Goal: Task Accomplishment & Management: Manage account settings

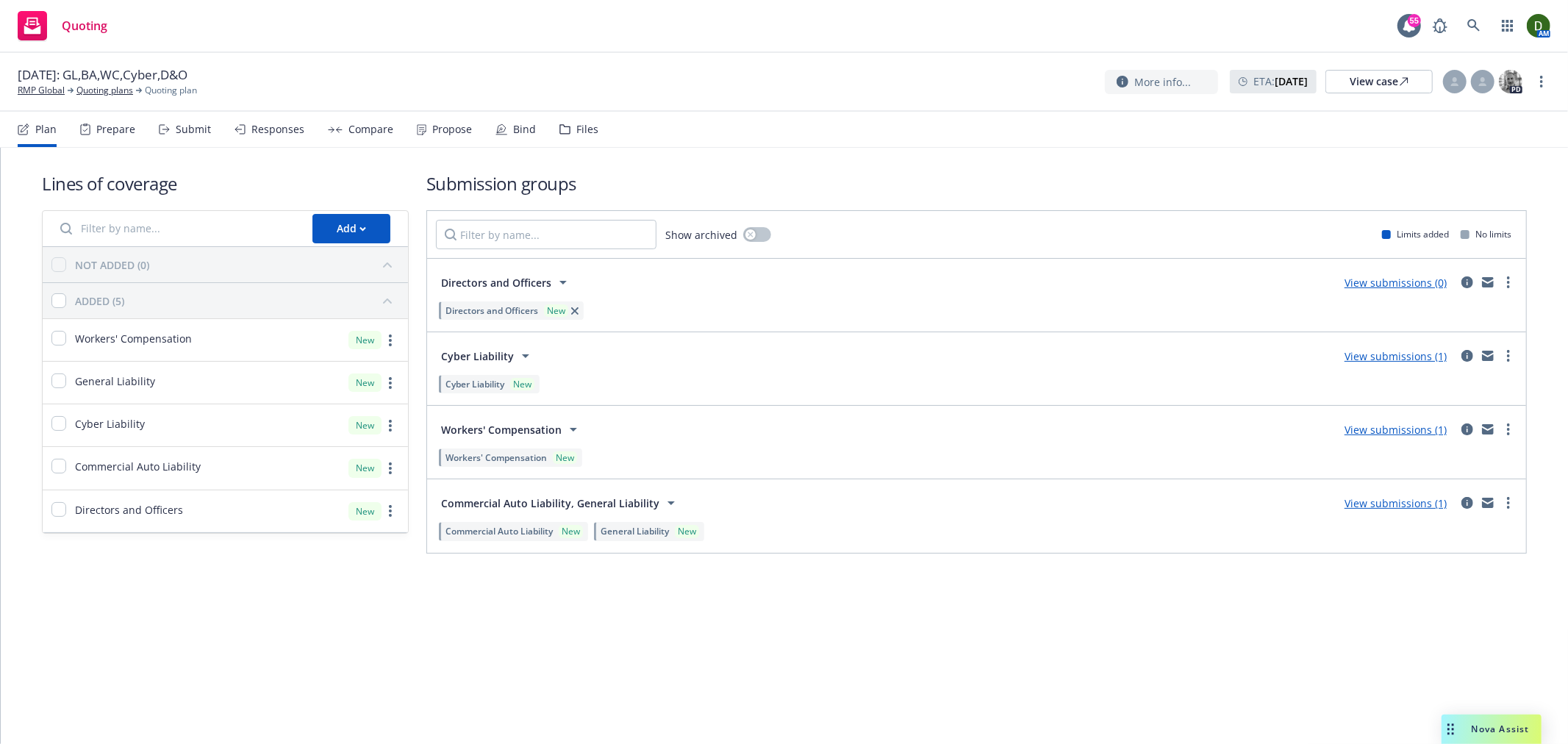
click at [582, 120] on div "Files" at bounding box center [579, 128] width 39 height 35
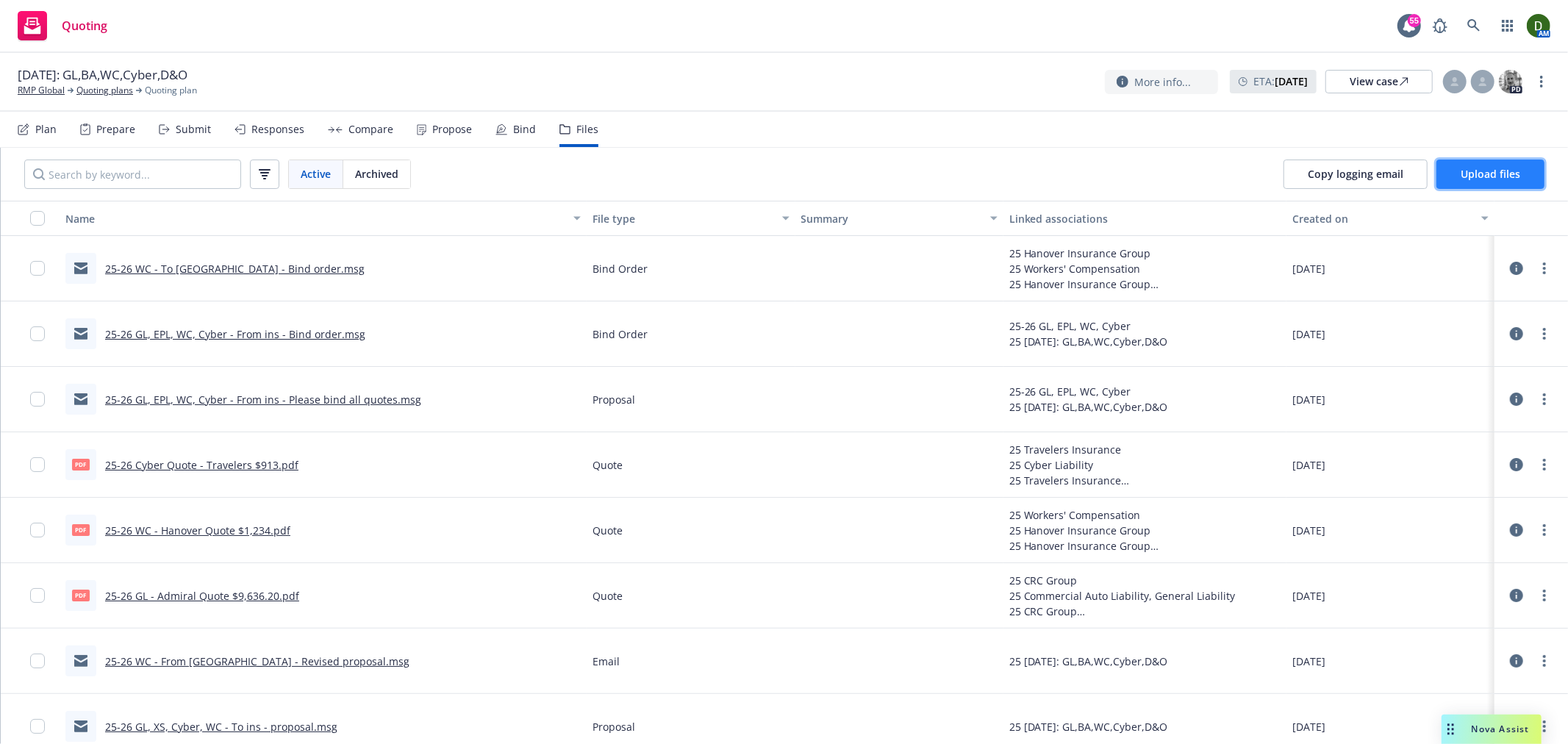
click at [1518, 171] on span "Upload files" at bounding box center [1490, 174] width 60 height 14
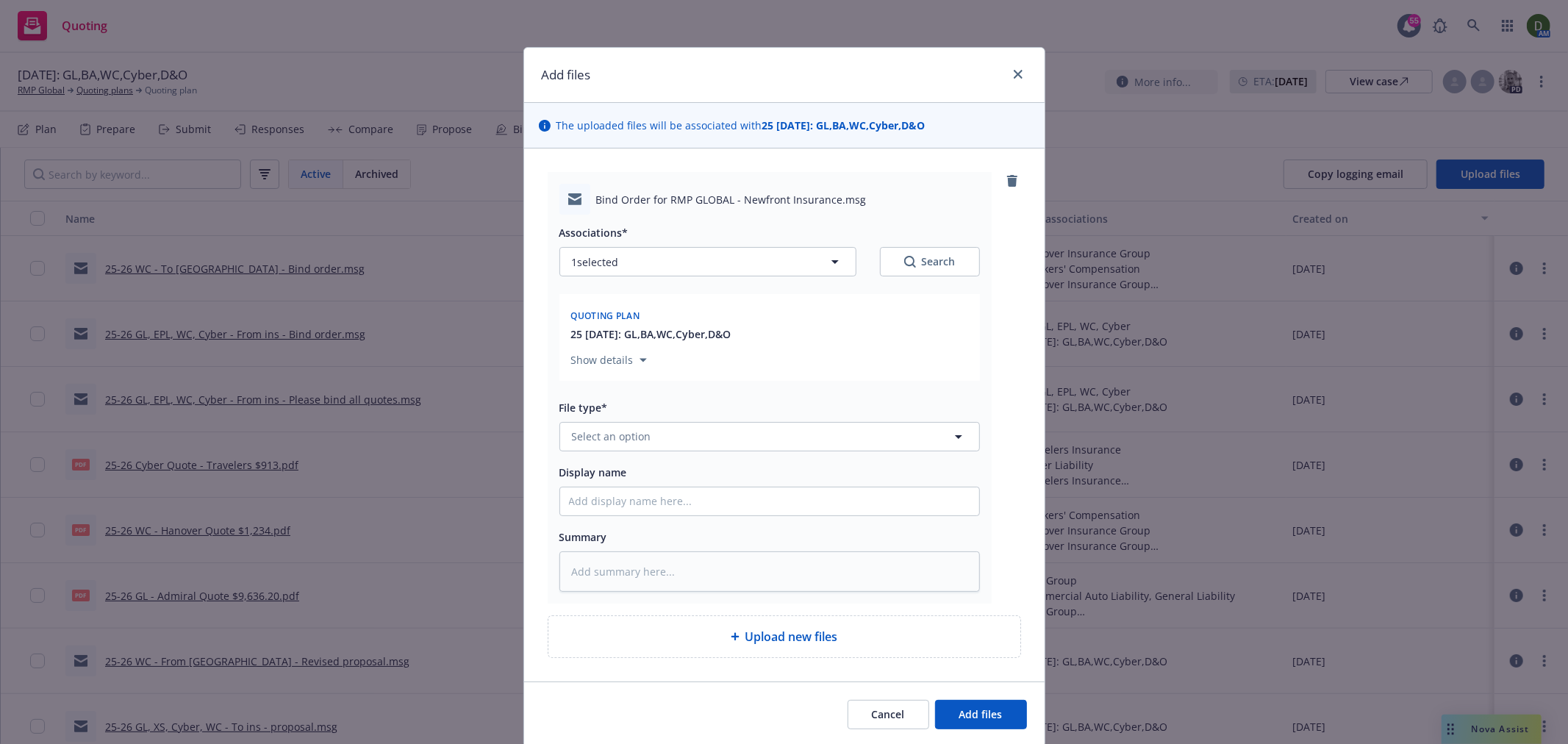
click at [651, 422] on div "File type* Select an option" at bounding box center [770, 425] width 421 height 53
click at [629, 439] on span "Select an option" at bounding box center [611, 437] width 80 height 16
type input "bind"
click at [676, 316] on div "Bind Order" at bounding box center [770, 317] width 402 height 21
click at [620, 519] on div "Associations* 1 selected Search Quoting plan 25 [DATE]: GL,BA,WC,Cyber,D&O Show…" at bounding box center [770, 403] width 421 height 377
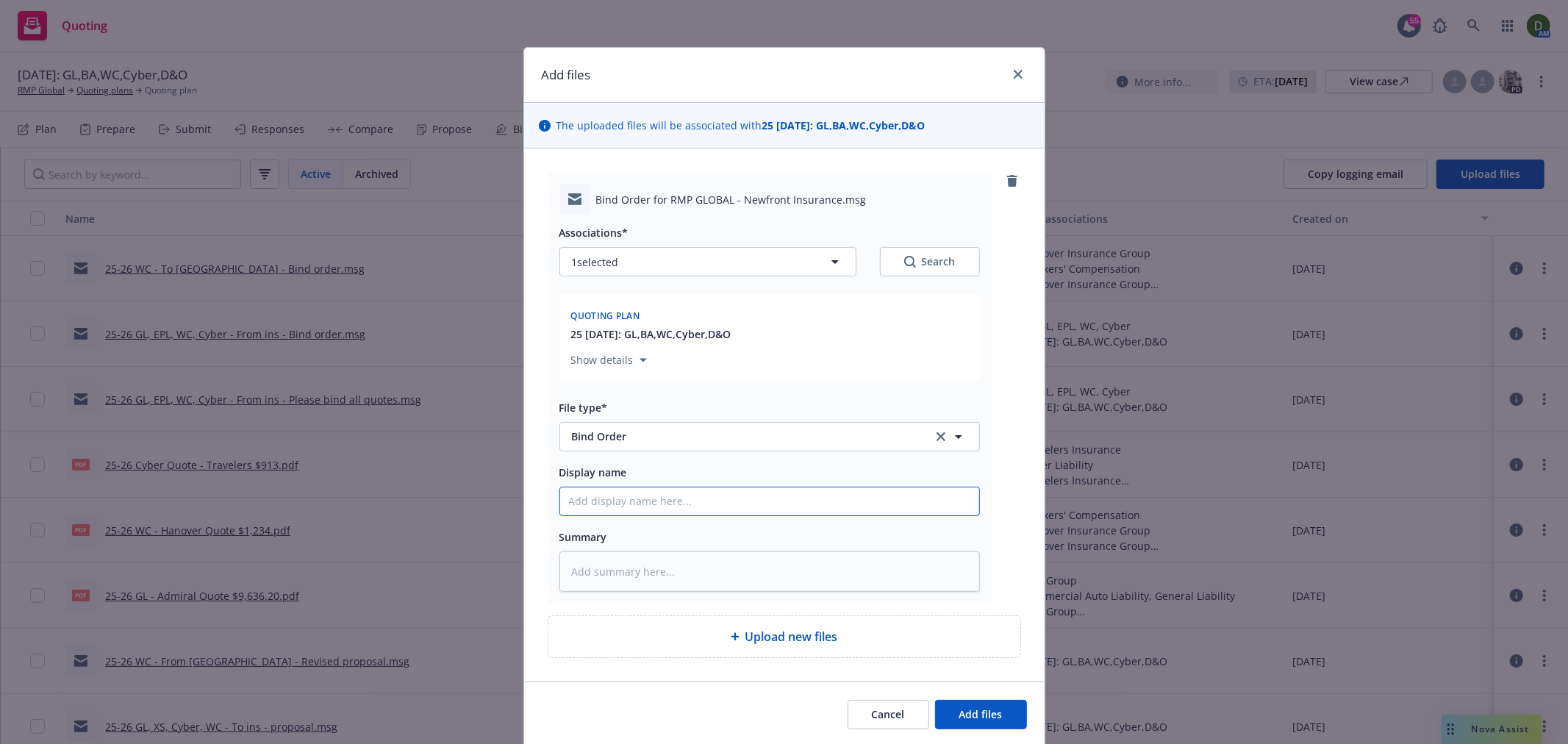
click at [695, 502] on input "Display name" at bounding box center [769, 501] width 419 height 28
type textarea "x"
type input "2"
type textarea "x"
type input "25"
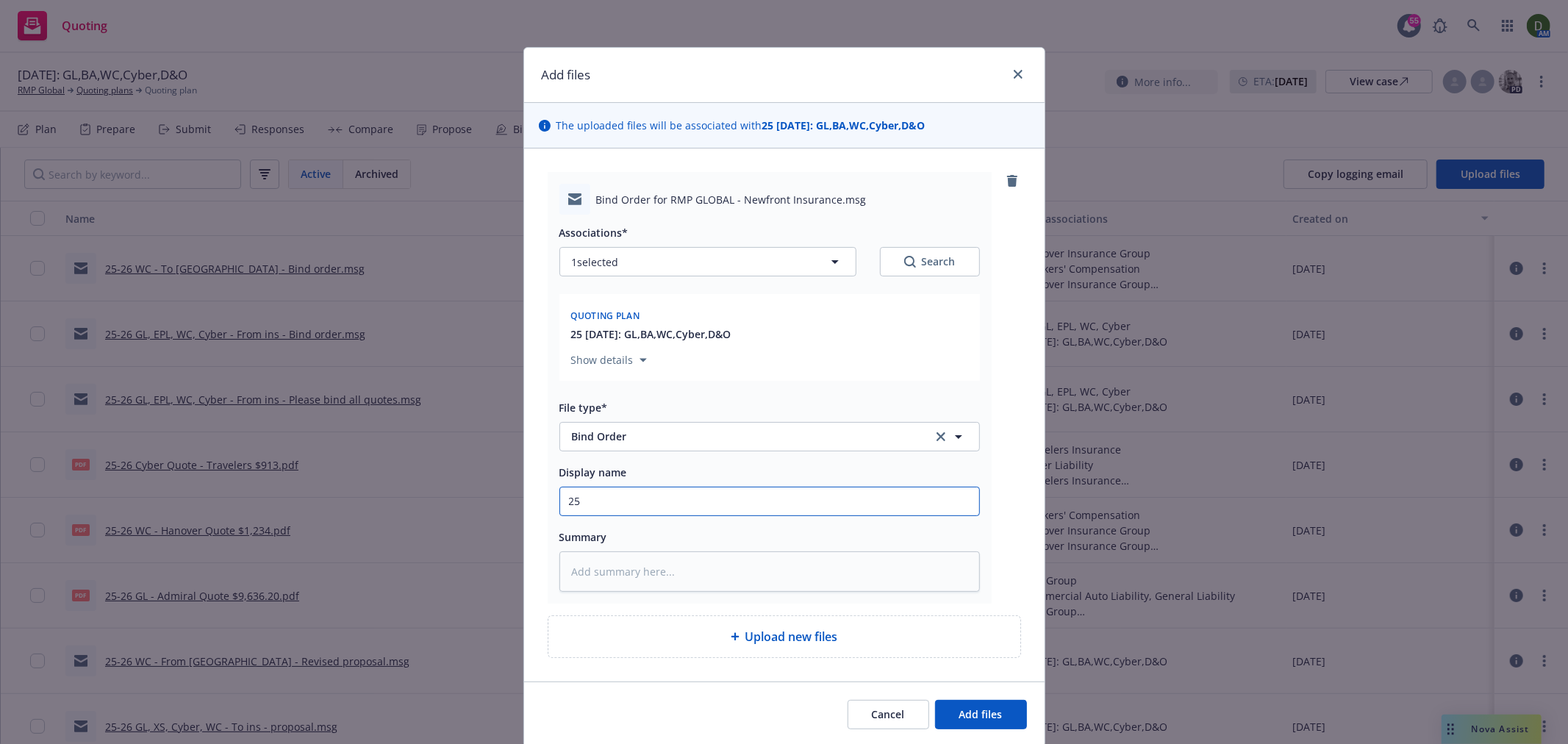
type textarea "x"
type input "25-"
type textarea "x"
type input "25-2"
type textarea "x"
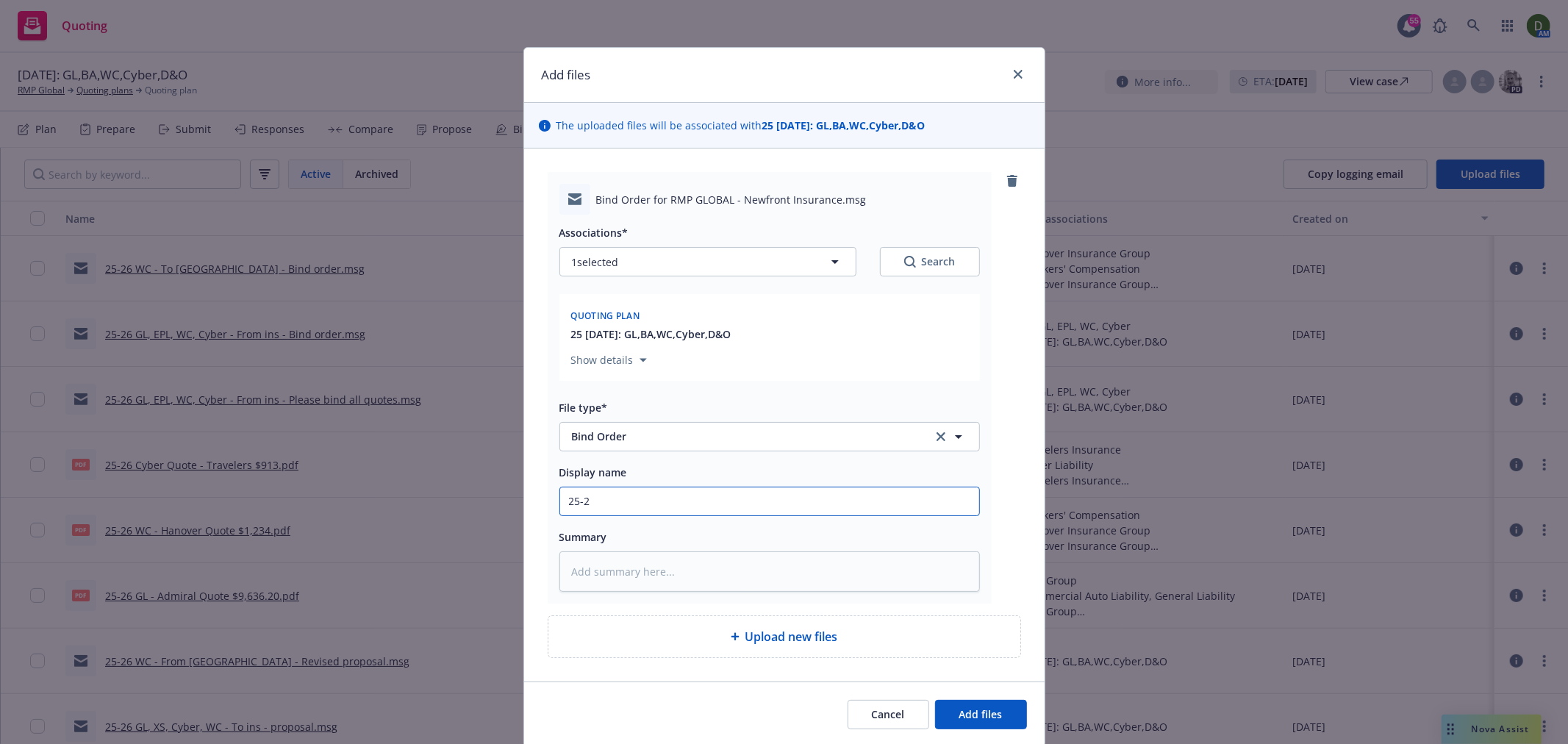
type input "25-26"
type textarea "x"
type input "25-26"
type textarea "x"
type input "25-26 C"
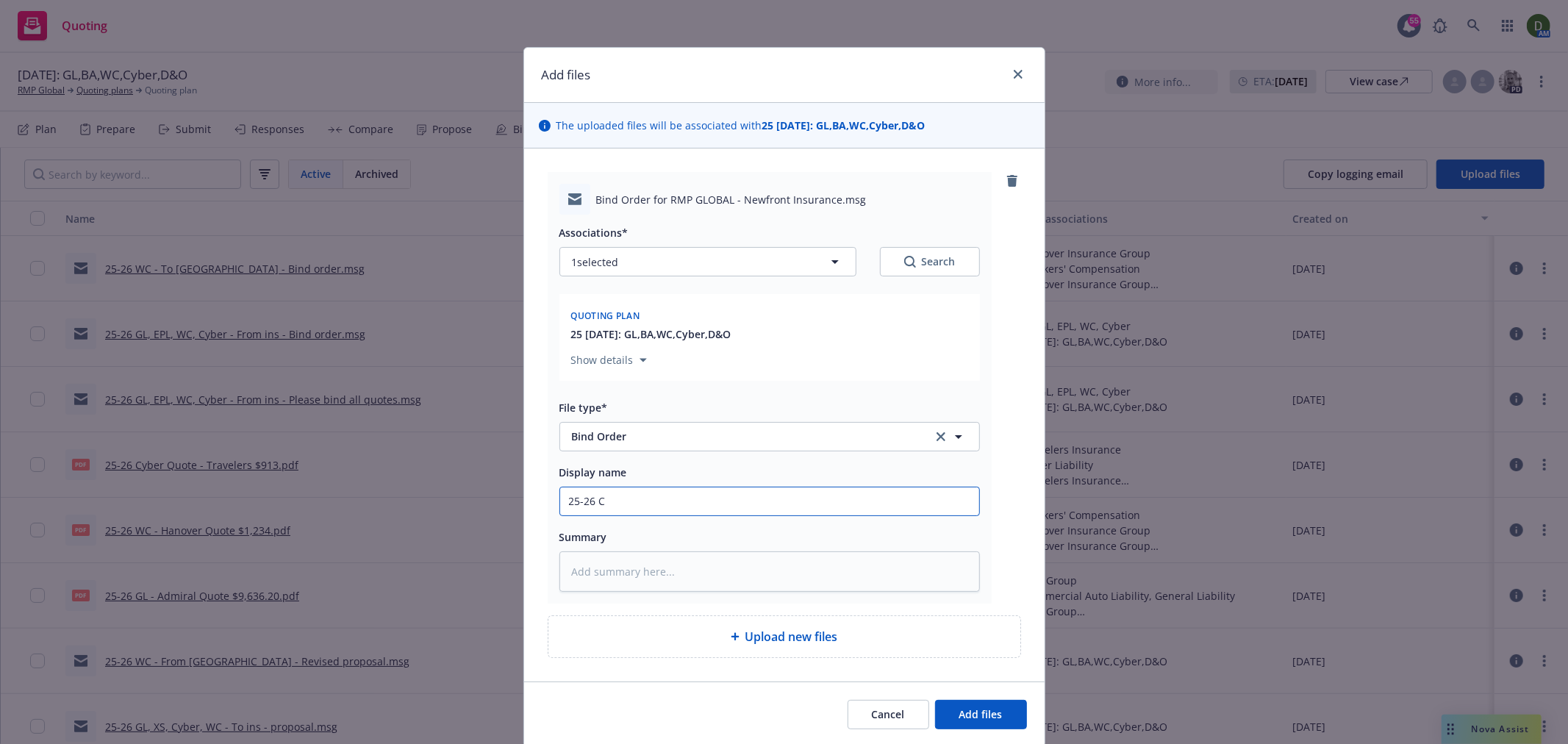
type textarea "x"
type input "25-26 Cy"
type textarea "x"
type input "25-26 Cyb"
type textarea "x"
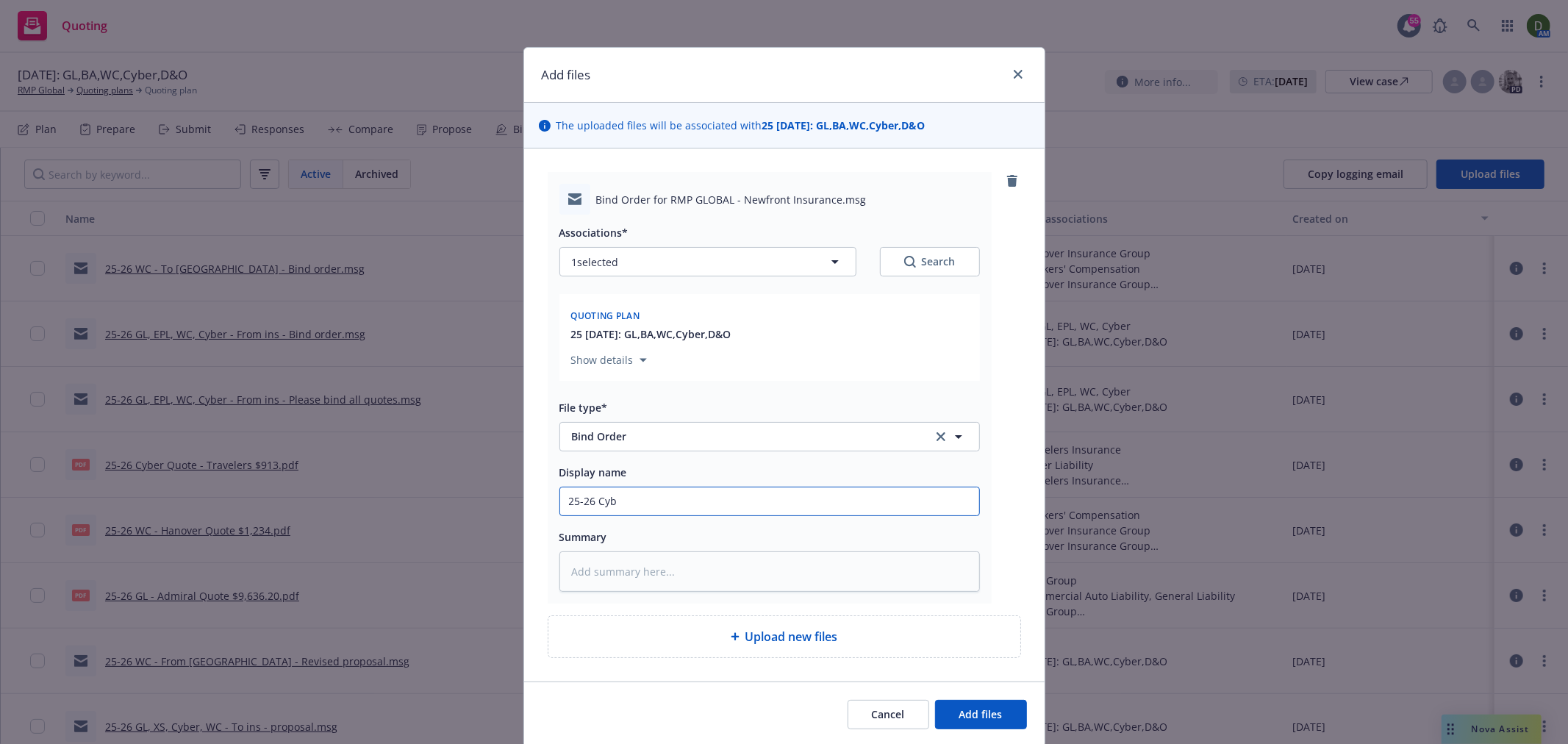
type input "25-26 Cybe"
type textarea "x"
type input "25-26 Cyber"
type textarea "x"
type input "25-26 Cyber"
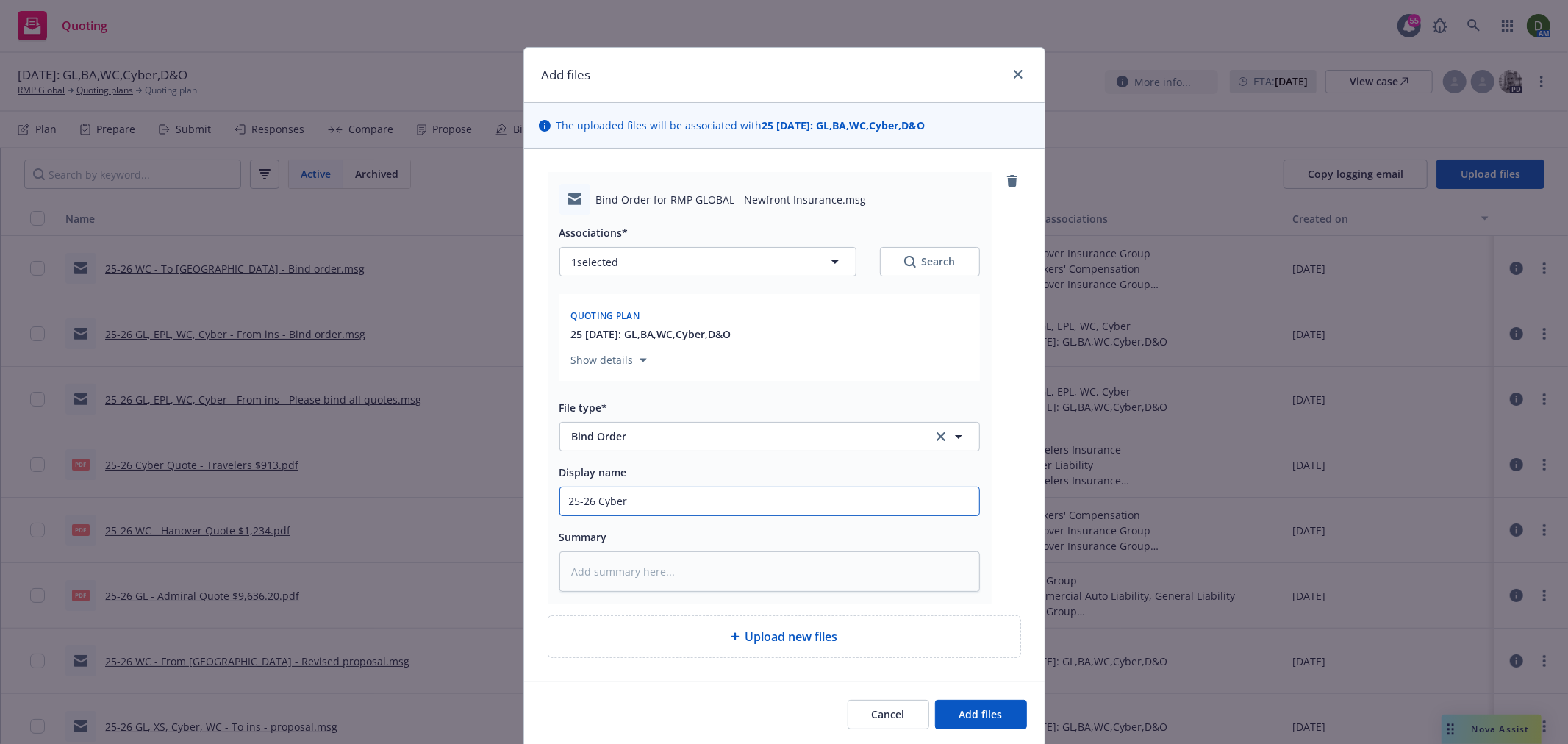
type textarea "x"
type input "25-26 Cyber -"
type textarea "x"
type input "25-26 Cyber - T"
type textarea "x"
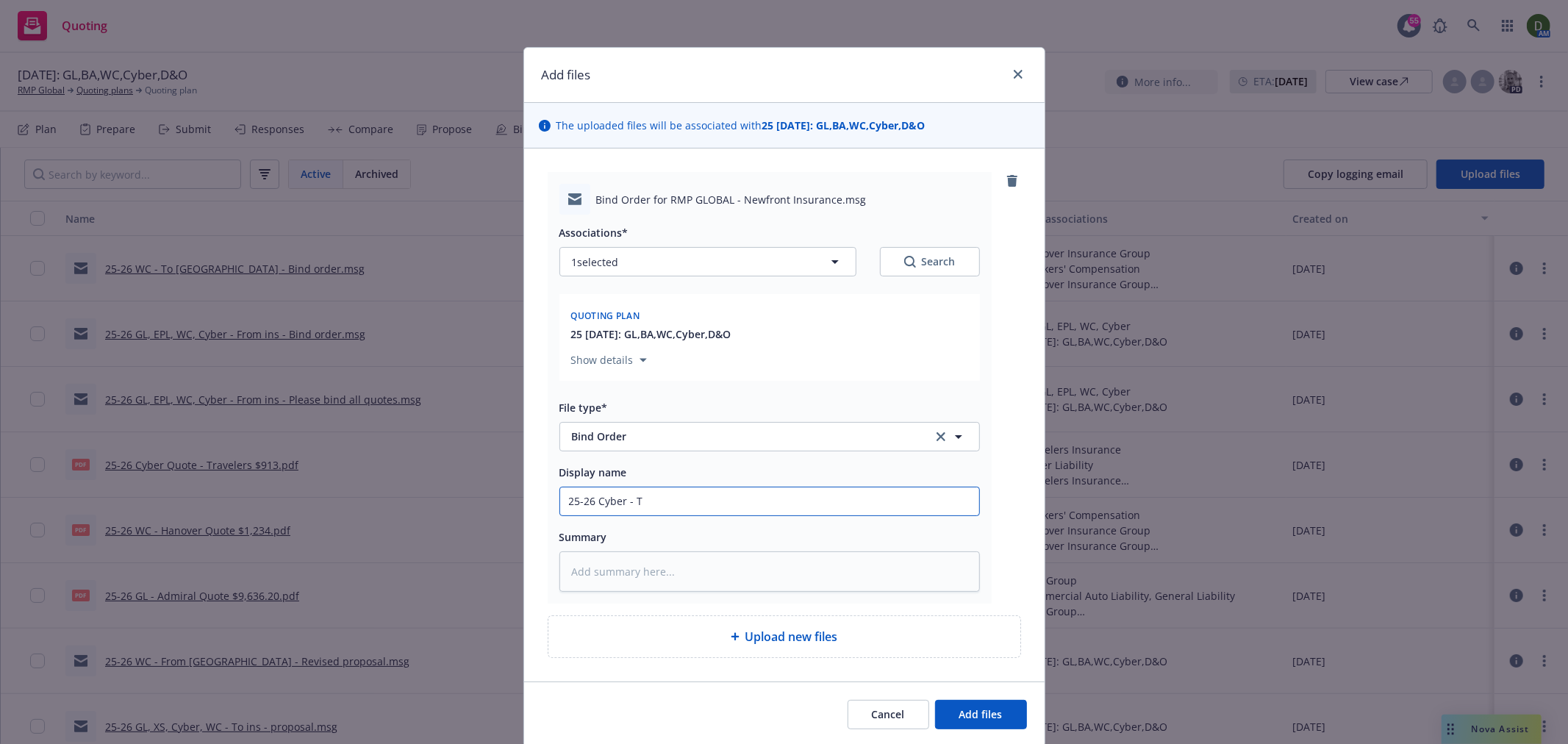
type input "25-26 Cyber - To"
type textarea "x"
type input "25-26 Cyber - To"
type textarea "x"
type input "25-26 Cyber - To T"
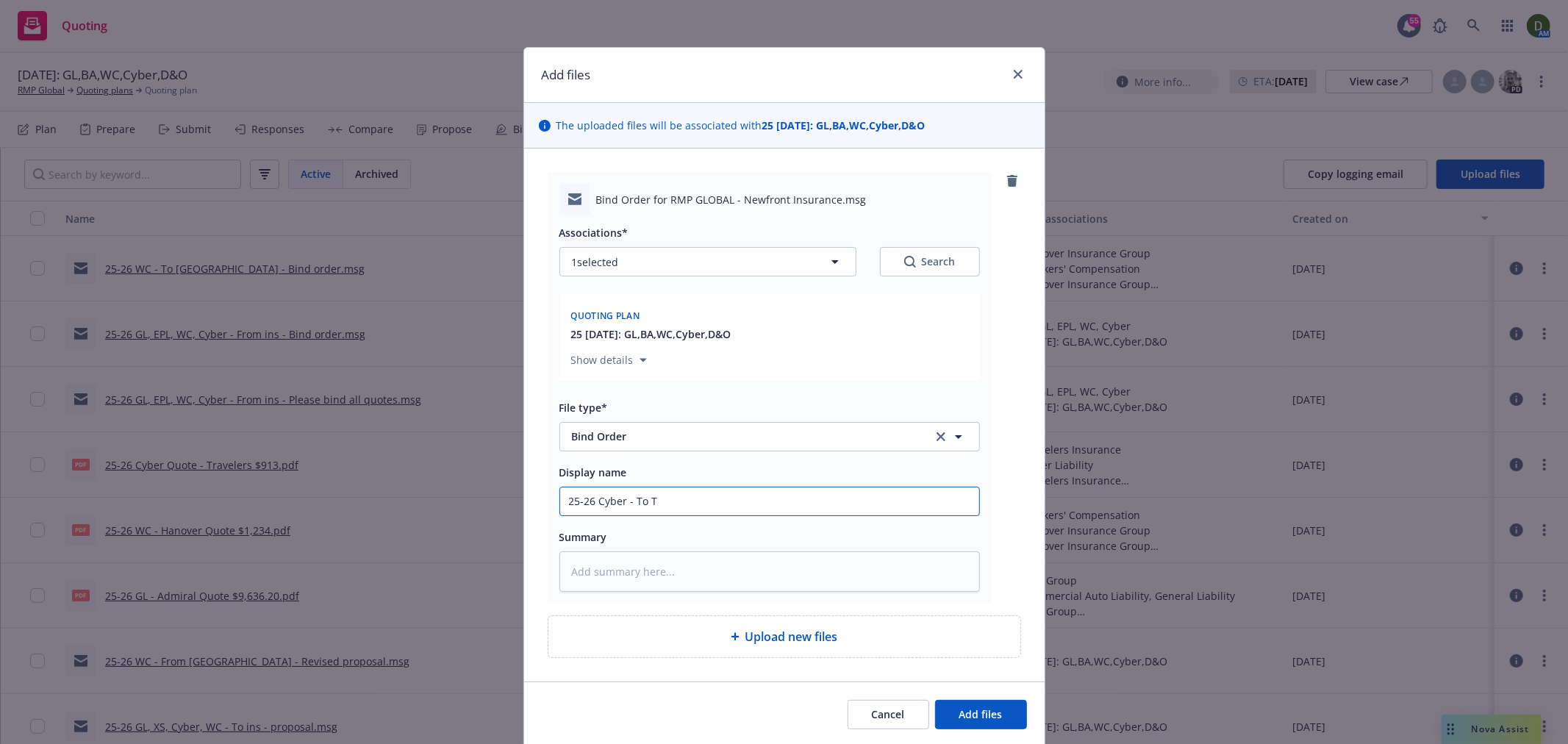
type textarea "x"
type input "25-26 Cyber - To Tr"
type textarea "x"
type input "25-26 Cyber - To Tra"
type textarea "x"
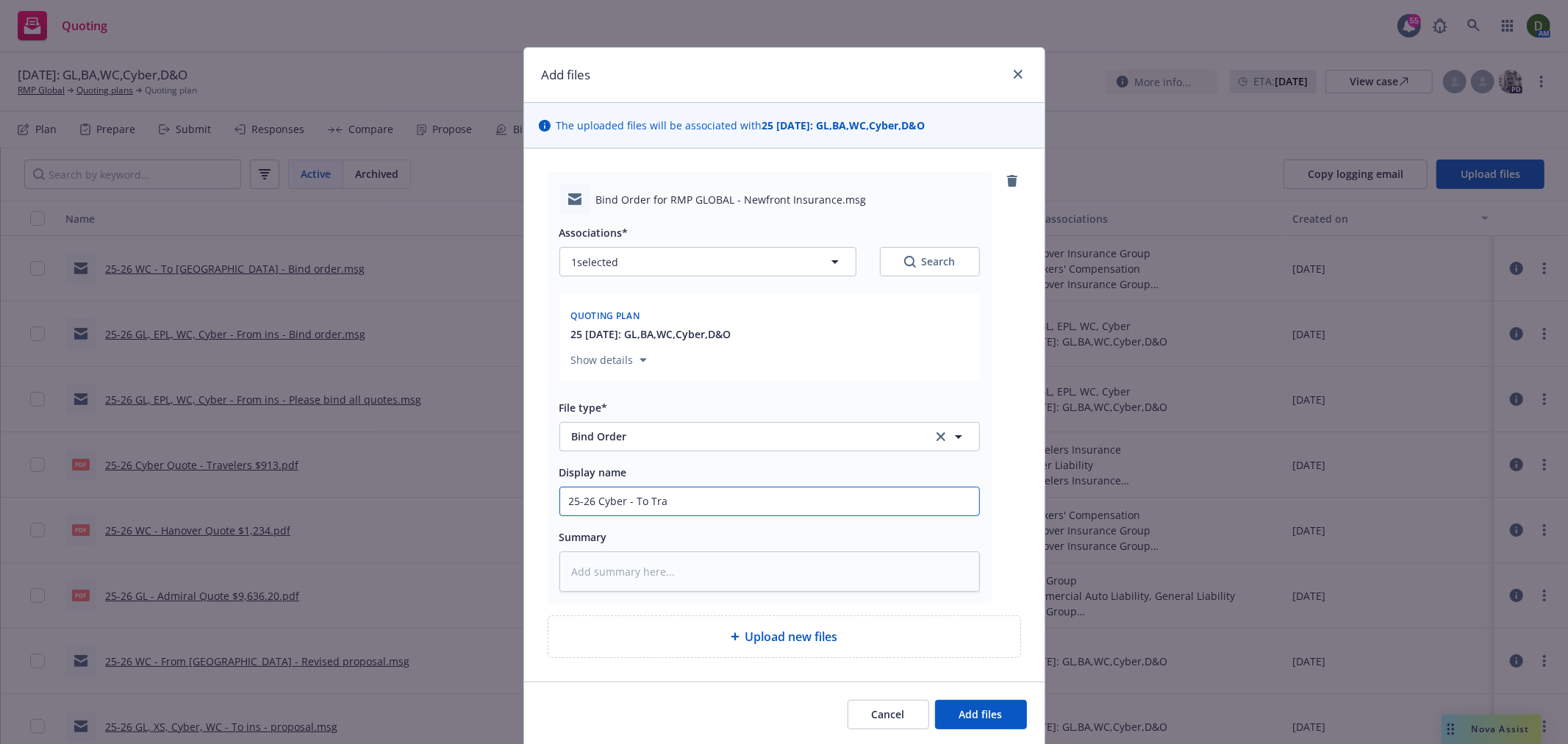
type input "25-26 Cyber - To Trav"
type textarea "x"
type input "25-26 Cyber - To Trave"
type textarea "x"
type input "25-26 Cyber - To Travel"
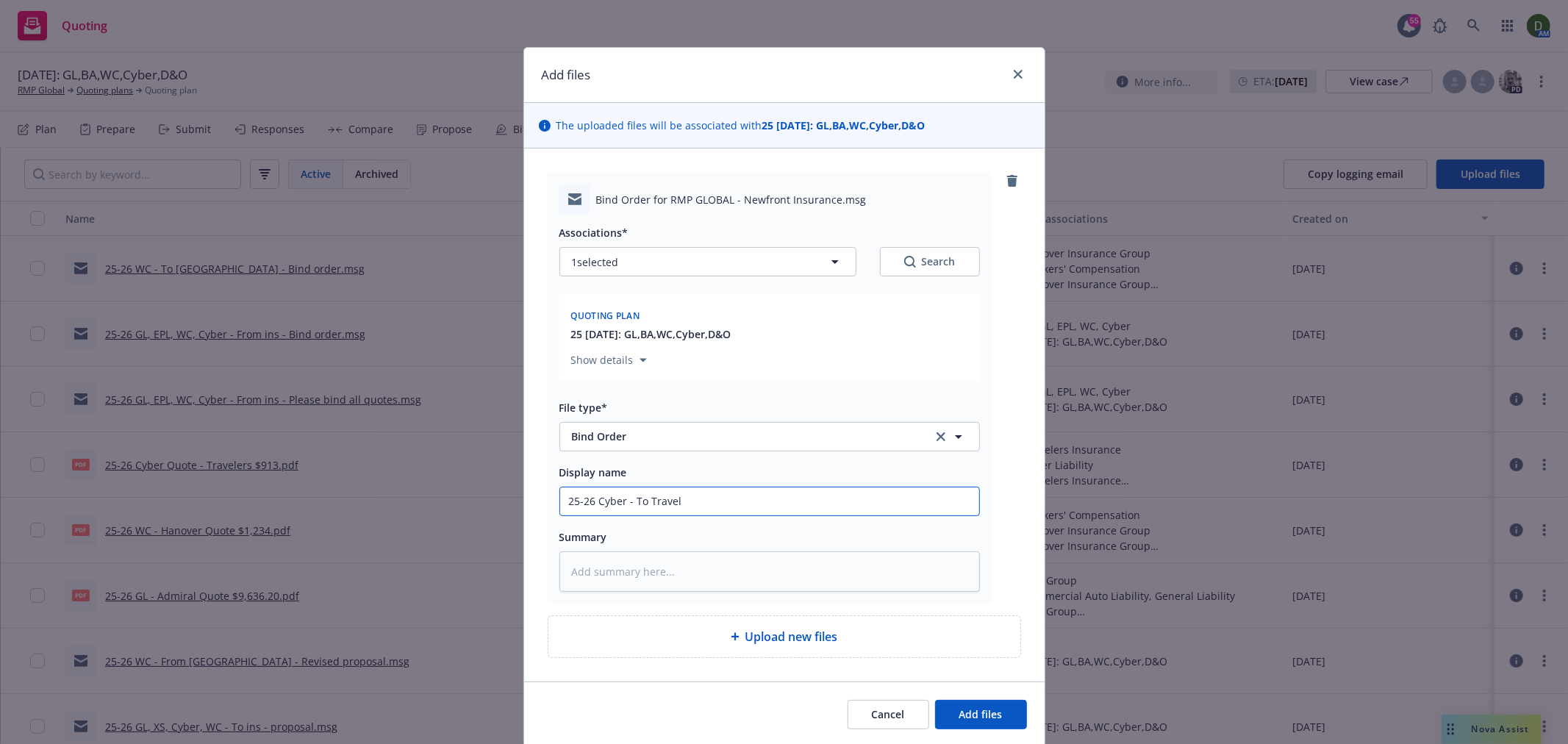
type textarea "x"
type input "25-26 Cyber - To Travele"
type textarea "x"
type input "25-26 Cyber - To Traveler"
type textarea "x"
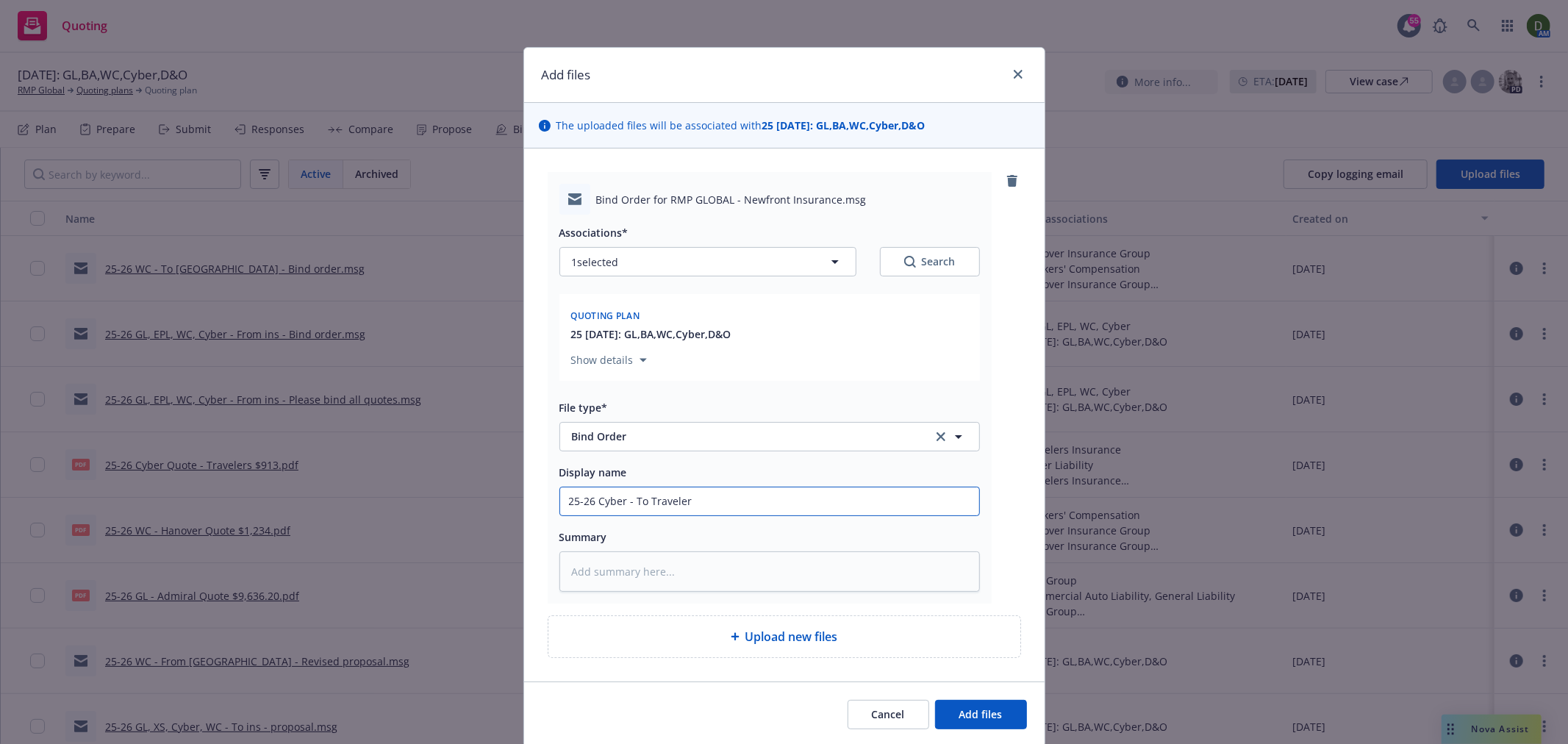
type input "25-26 Cyber - To Travelers"
type textarea "x"
type input "25-26 Cyber - To Travelers"
type textarea "x"
type input "25-26 Cyber - To Travelers -"
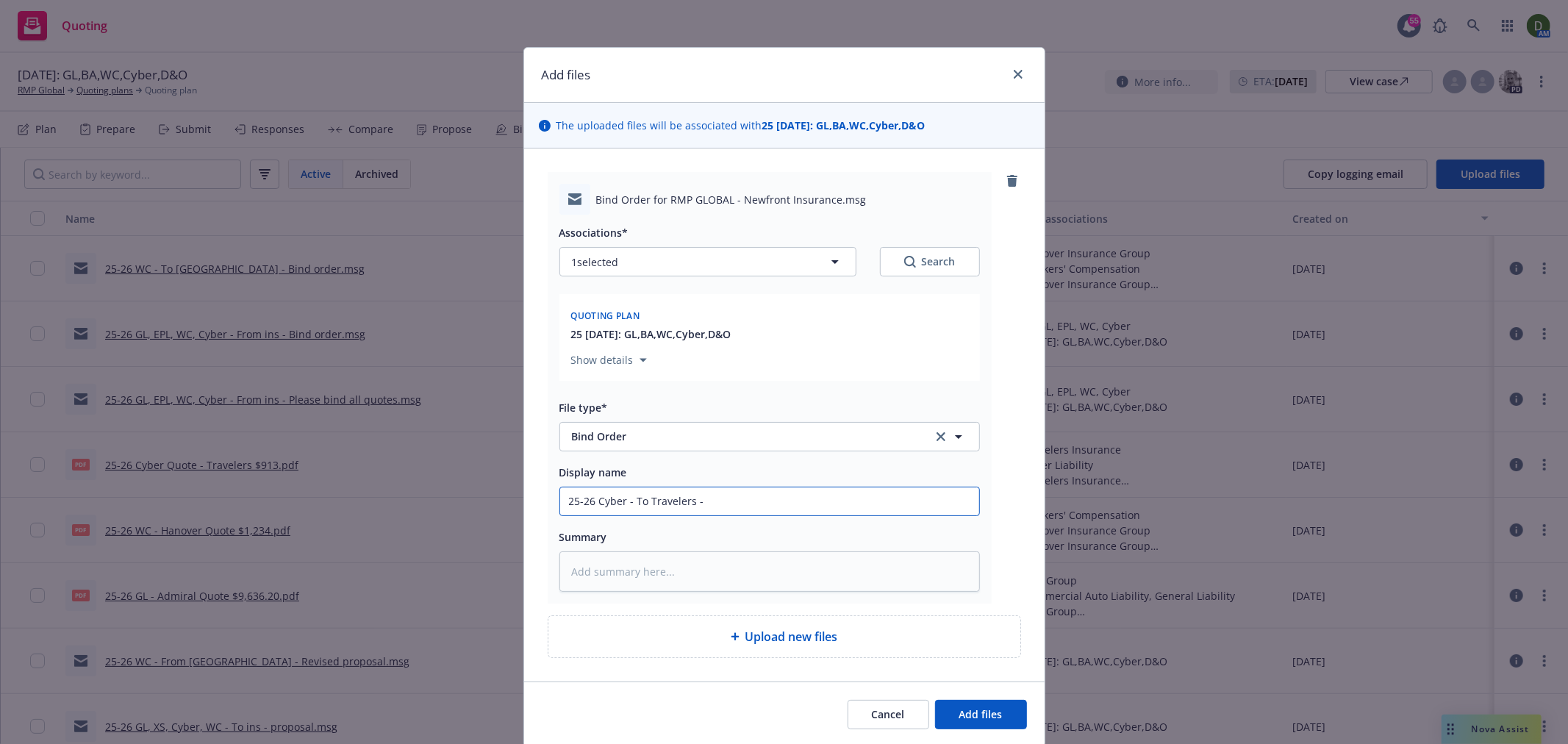
type textarea "x"
type input "25-26 Cyber - To Travelers -"
type textarea "x"
type input "25-26 Cyber - To Travelers - B"
type textarea "x"
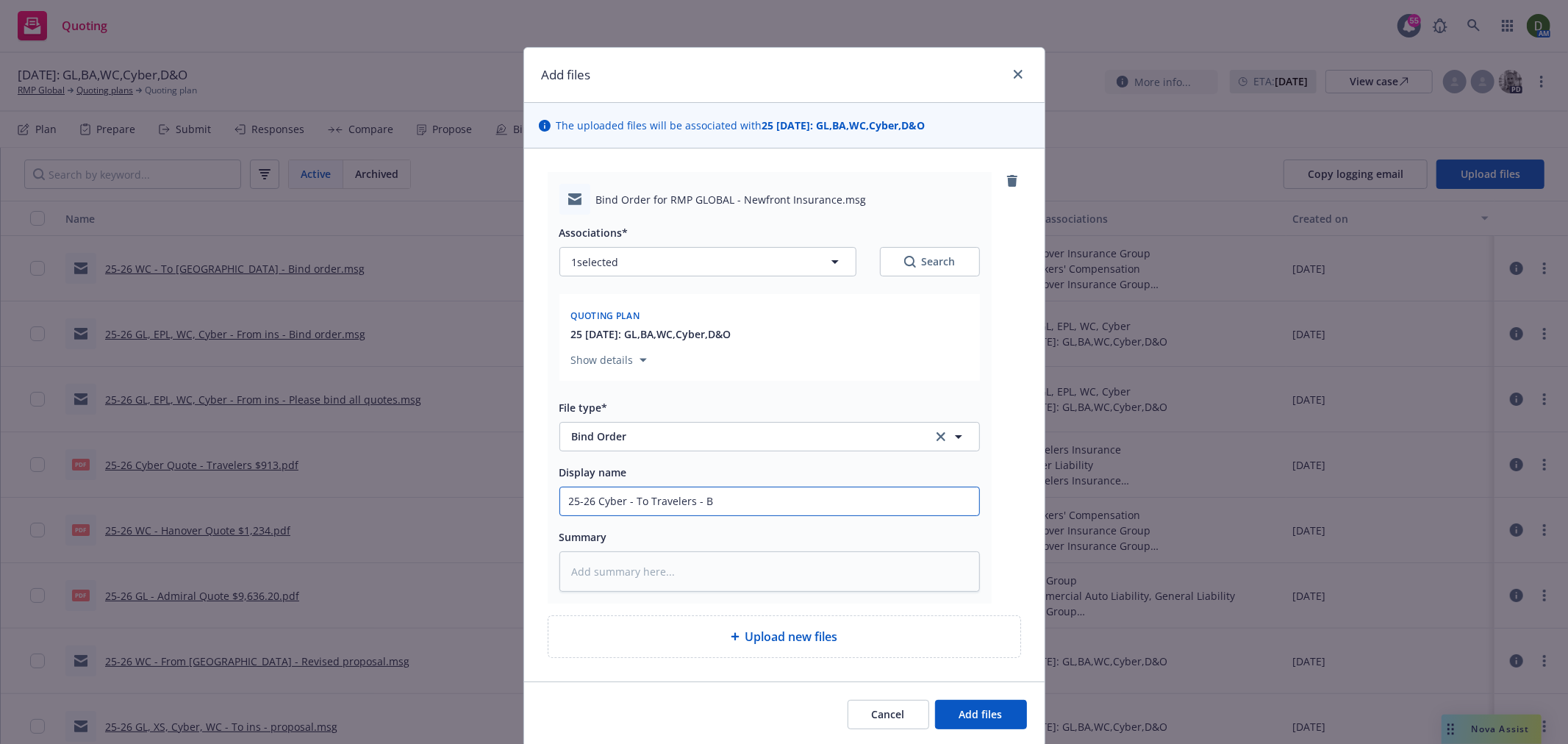
type input "25-26 Cyber - To Travelers - Bi"
type textarea "x"
type input "25-26 Cyber - To Travelers - Bin"
type textarea "x"
type input "25-26 Cyber - To Travelers - Bind"
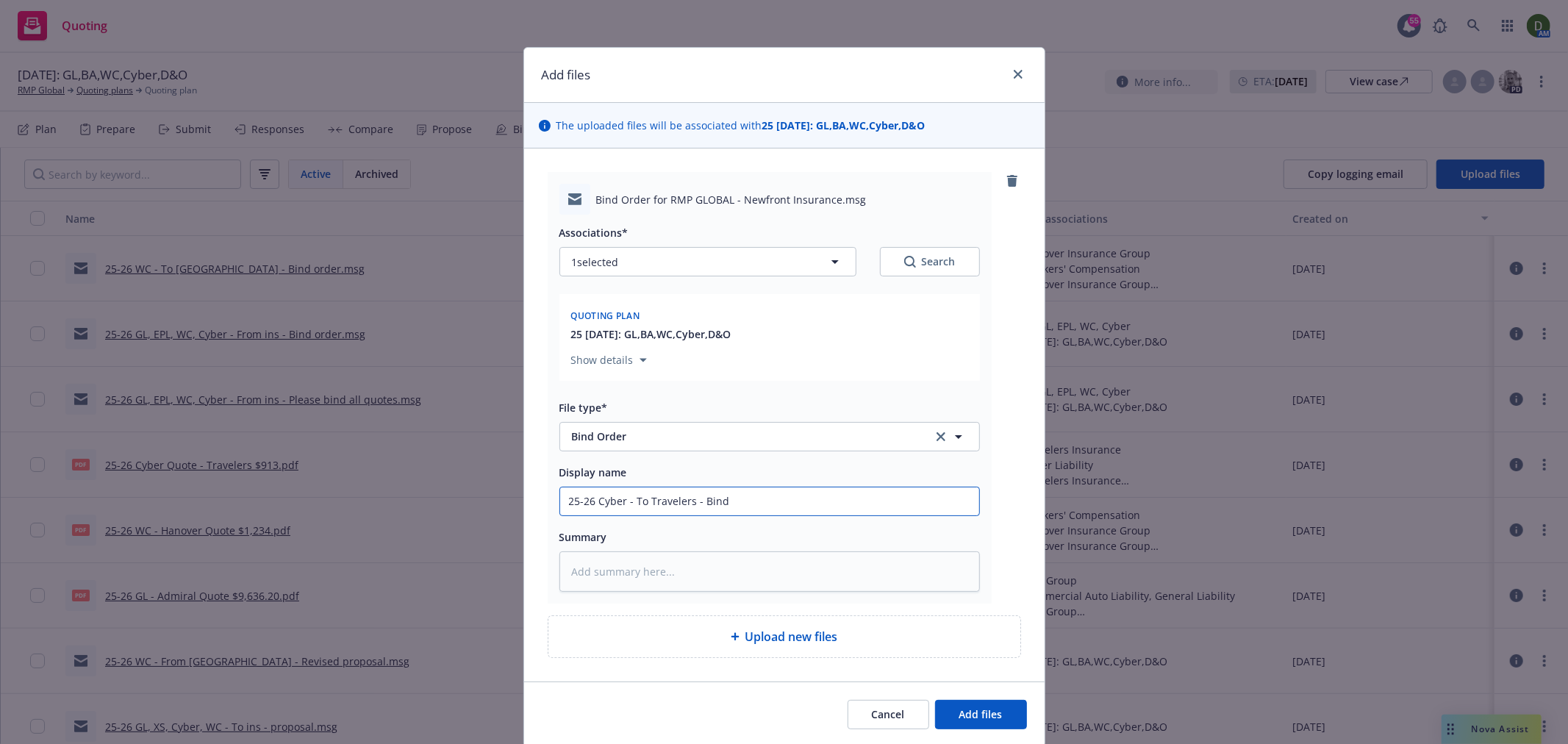
type textarea "x"
type input "25-26 Cyber - To Travelers - Bind"
type textarea "x"
type input "25-26 Cyber - To Travelers - Bind O"
type textarea "x"
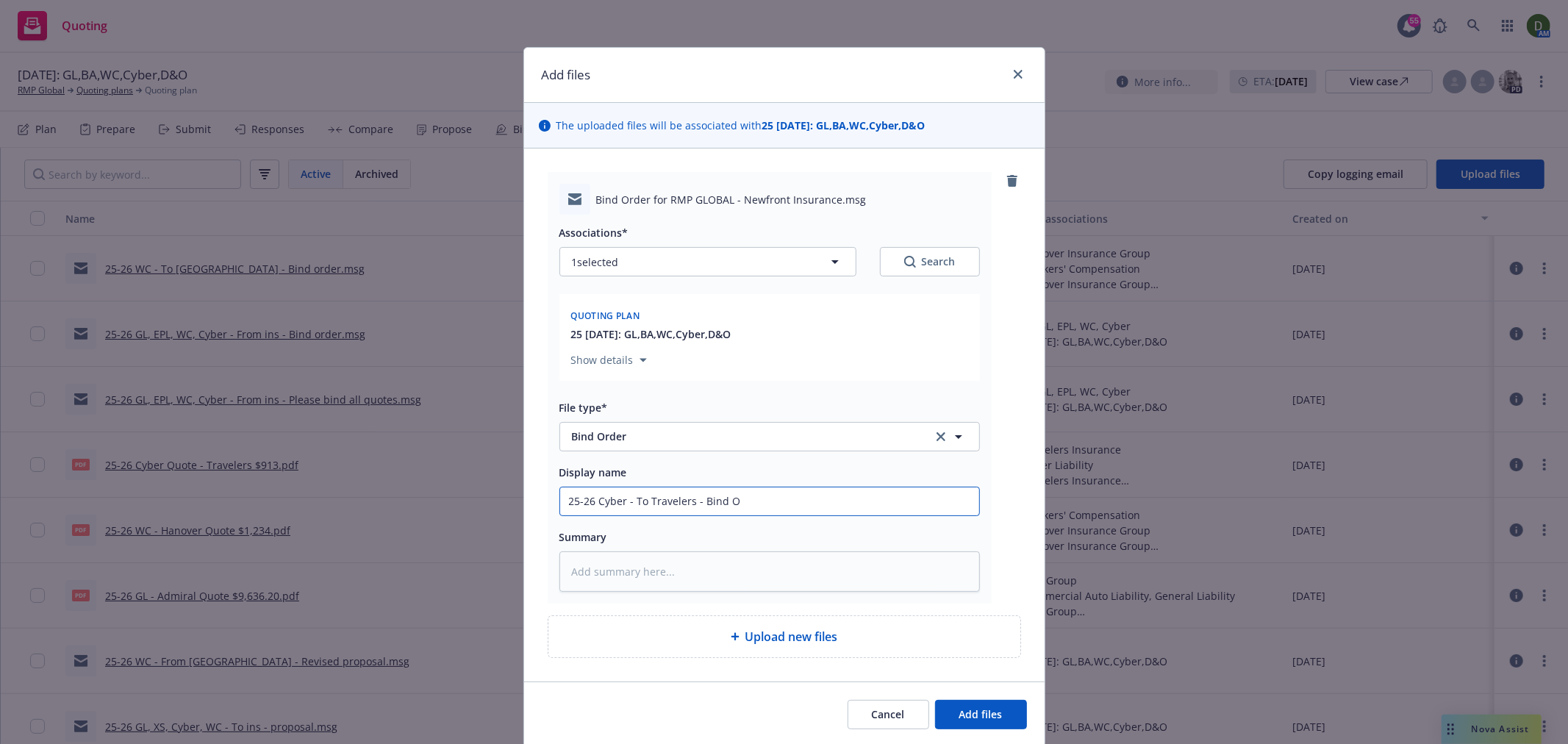
type input "25-26 Cyber - To Travelers - Bind Or"
type textarea "x"
type input "25-26 Cyber - To Travelers - Bind Ord"
type textarea "x"
type input "25-26 Cyber - To Travelers - Bind Orde"
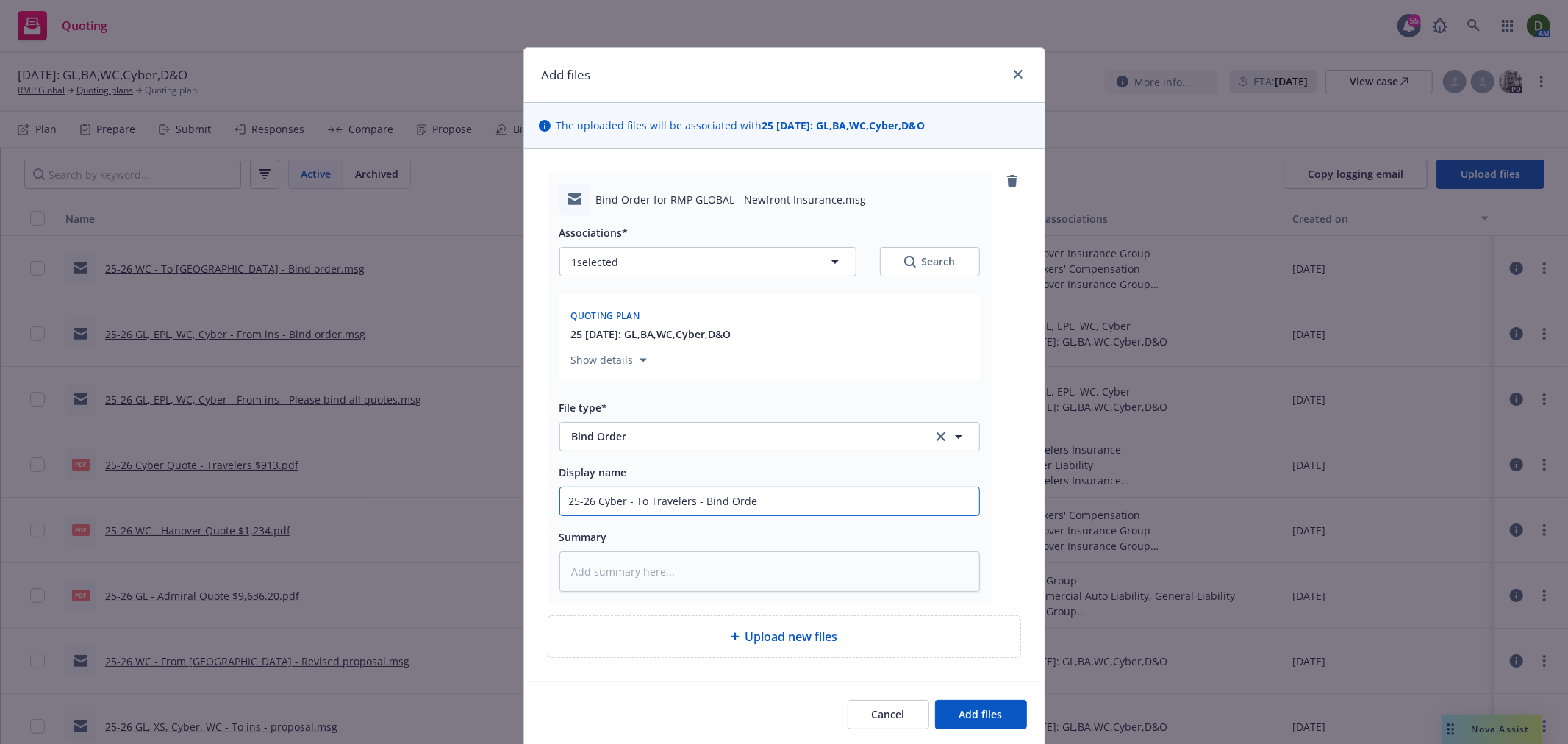
type textarea "x"
type input "25-26 Cyber - To Travelers - Bind Order"
type textarea "x"
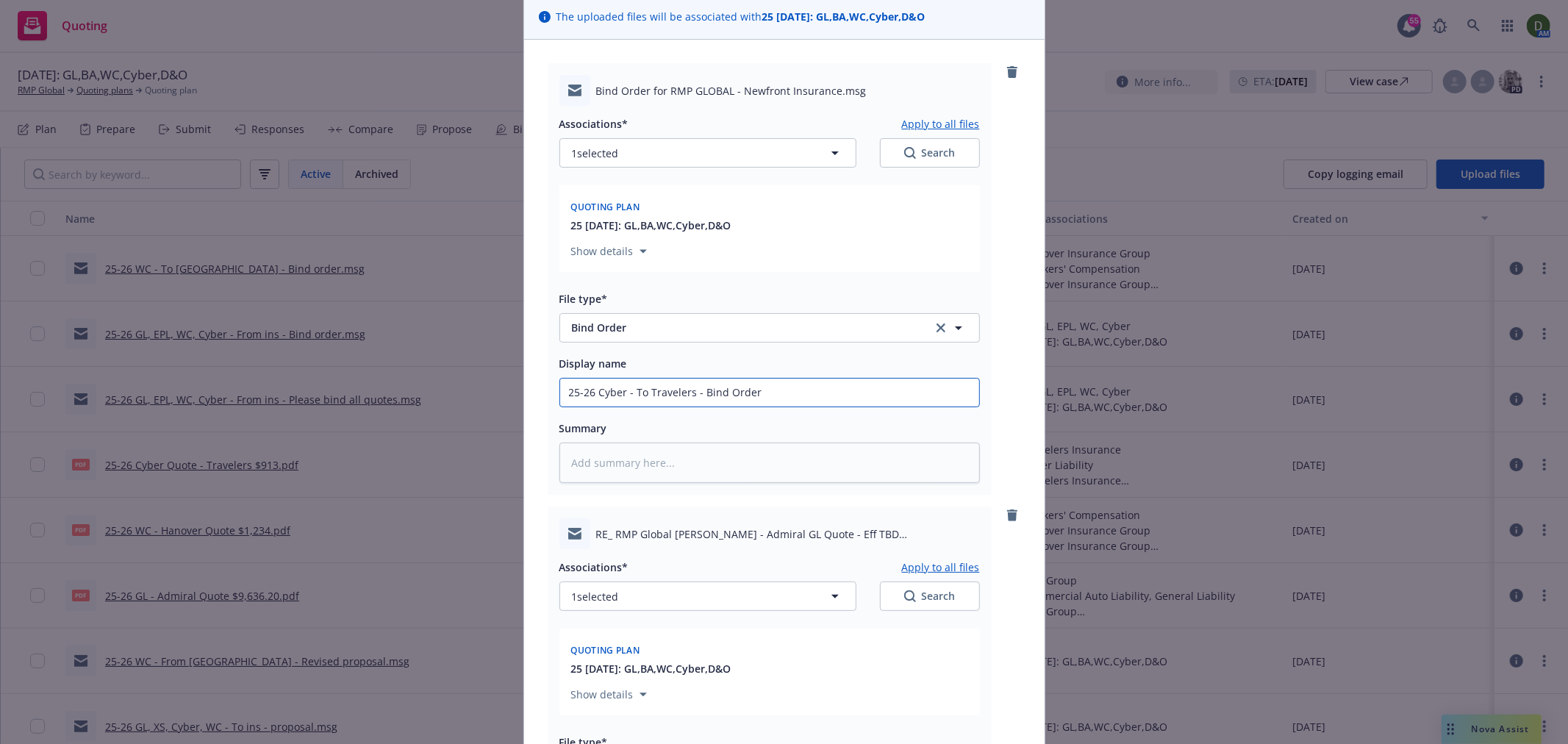
scroll to position [245, 0]
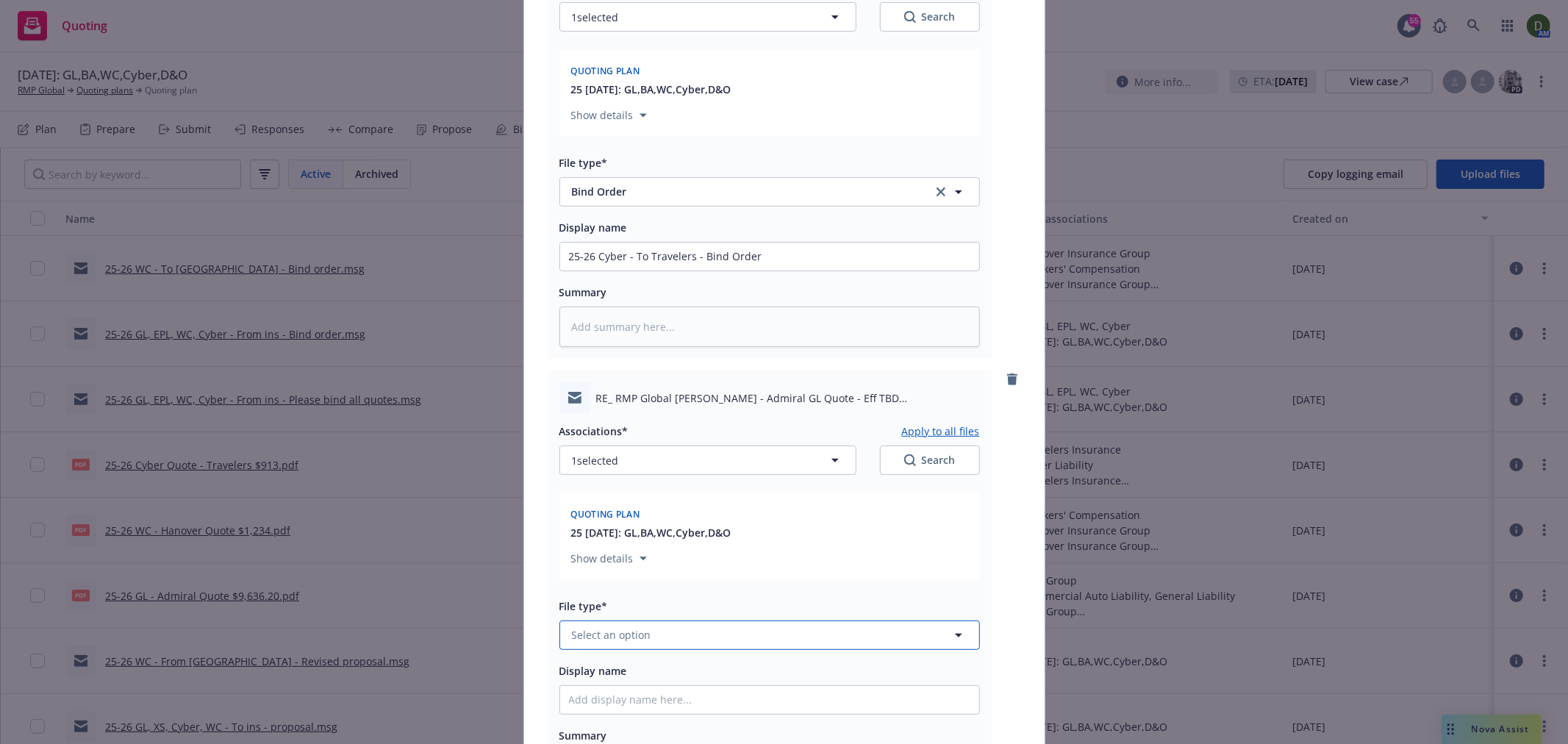
click at [626, 643] on span "Select an option" at bounding box center [611, 636] width 80 height 16
type input "bind order"
click at [673, 585] on div "Bind Order" at bounding box center [769, 594] width 419 height 39
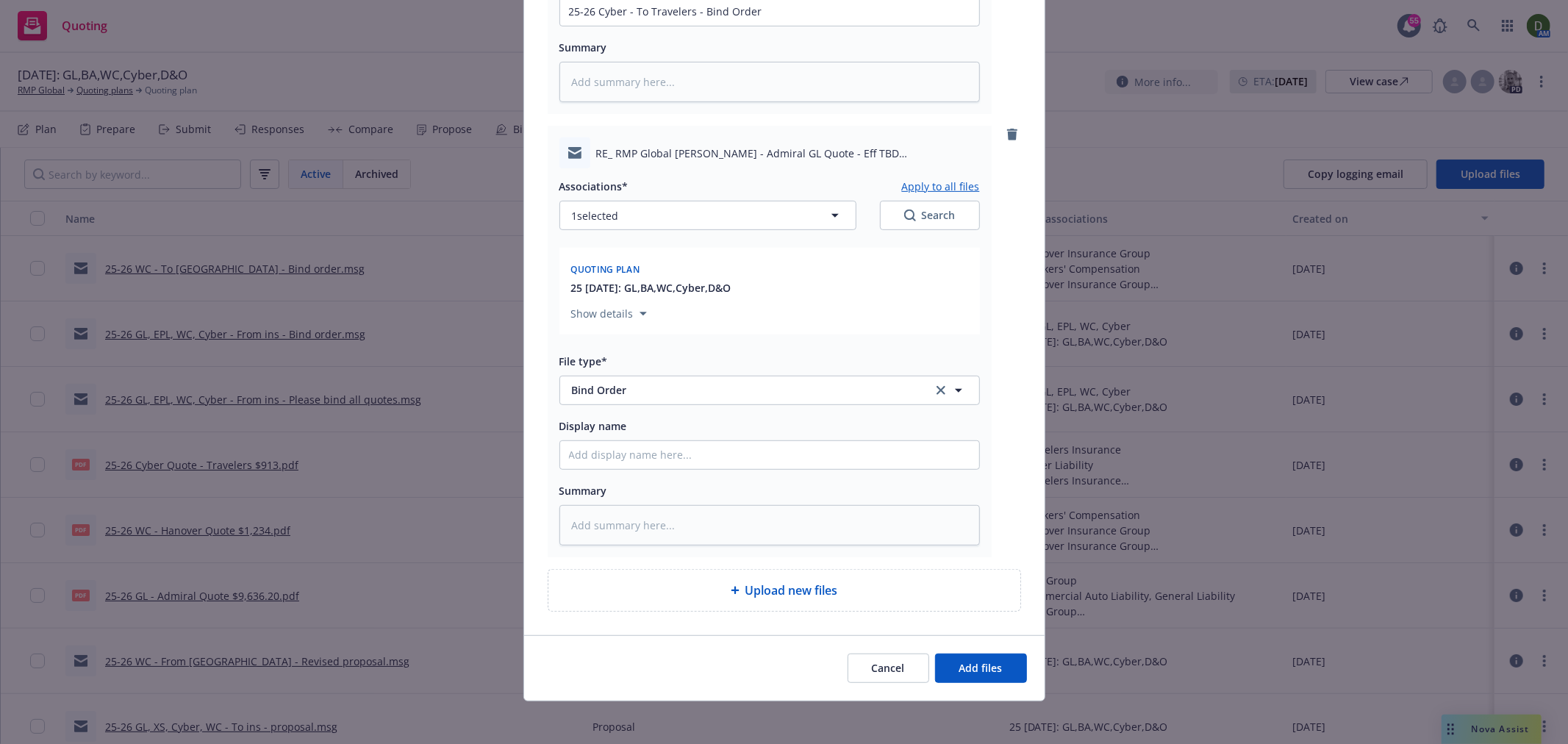
click at [684, 442] on div "Display name" at bounding box center [770, 443] width 421 height 53
click at [697, 450] on input "Display name" at bounding box center [769, 456] width 419 height 28
type textarea "x"
type input "2"
type textarea "x"
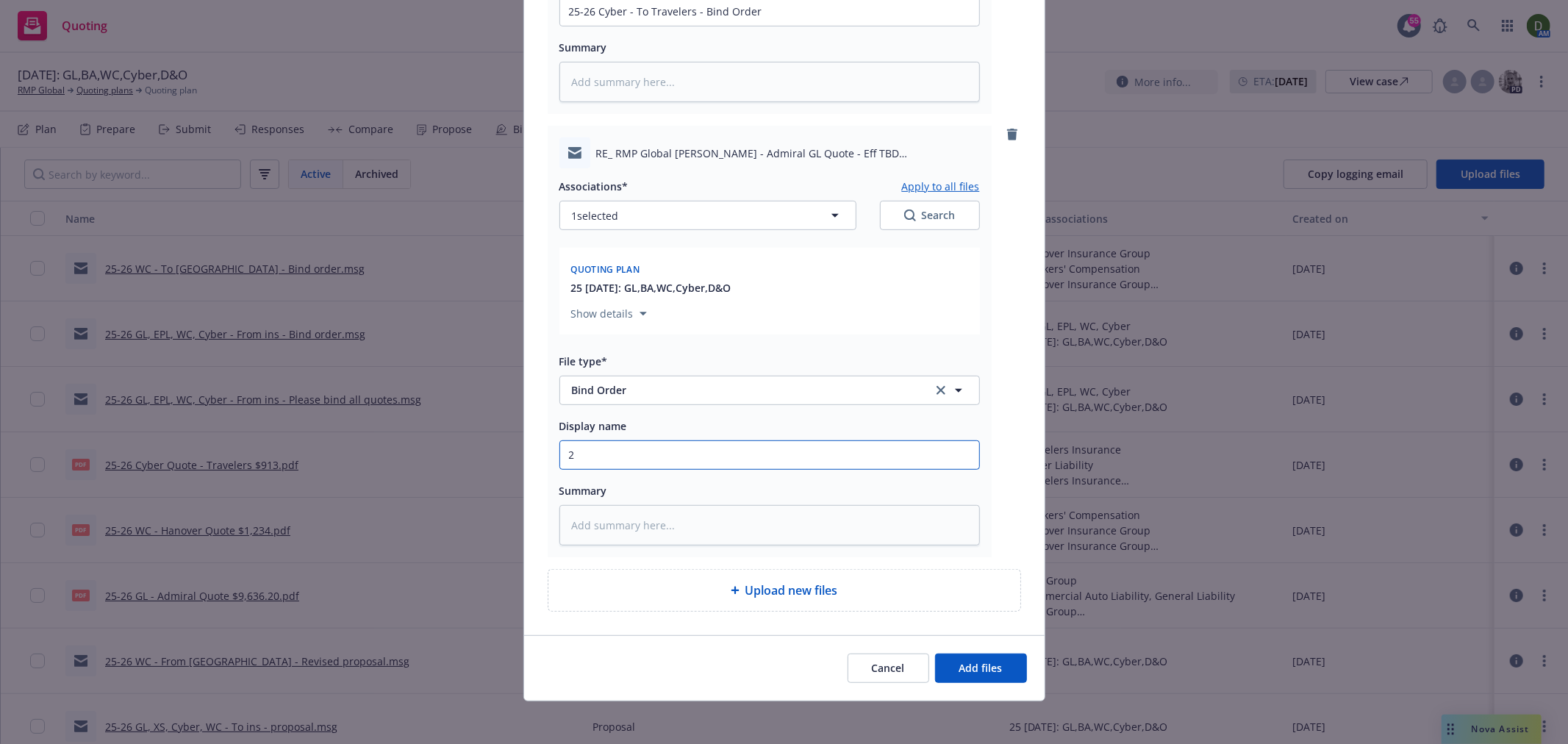
type input "25"
type textarea "x"
type input "25-"
type textarea "x"
type input "25-2+6"
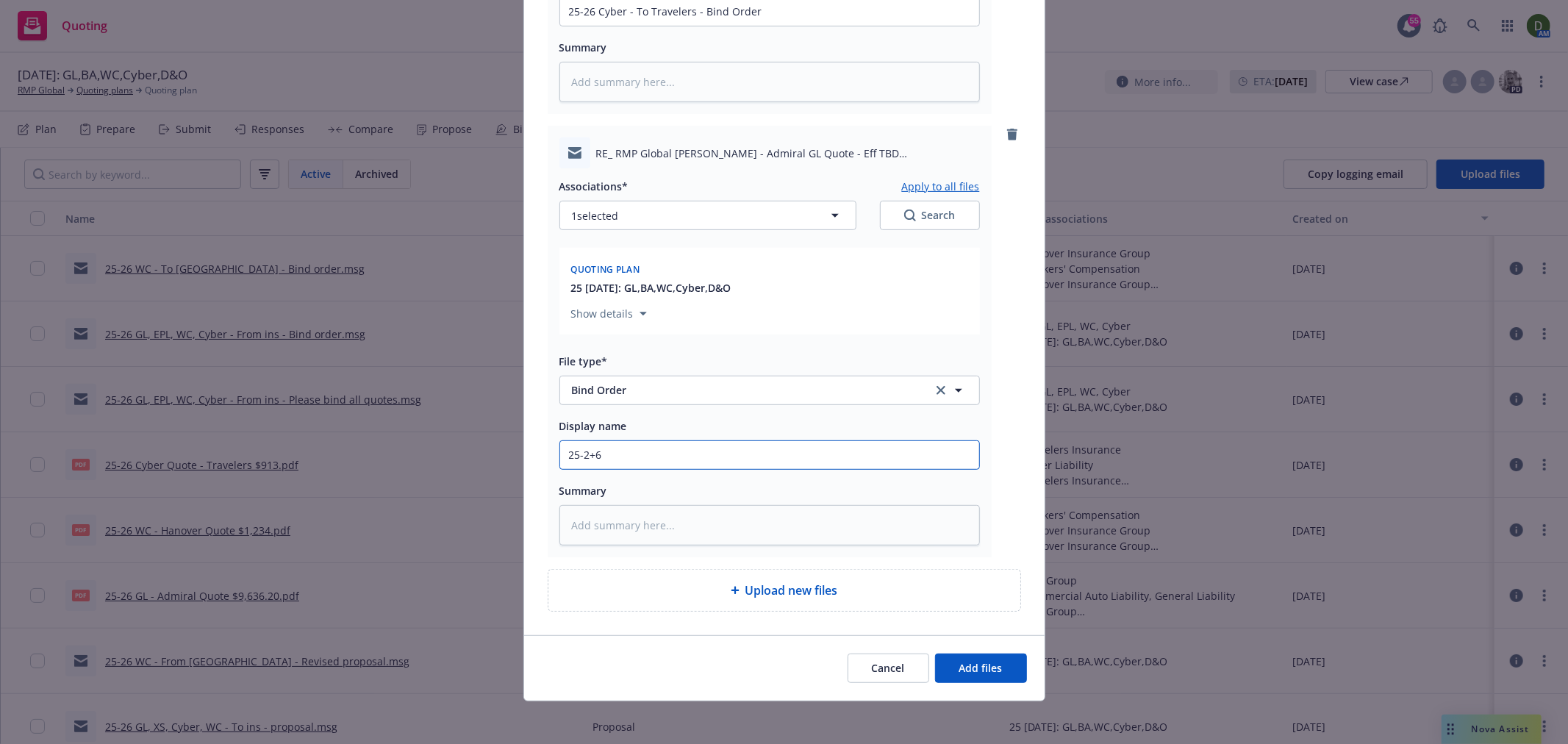
type textarea "x"
type input "25-2+"
type textarea "x"
type input "25-2"
type textarea "x"
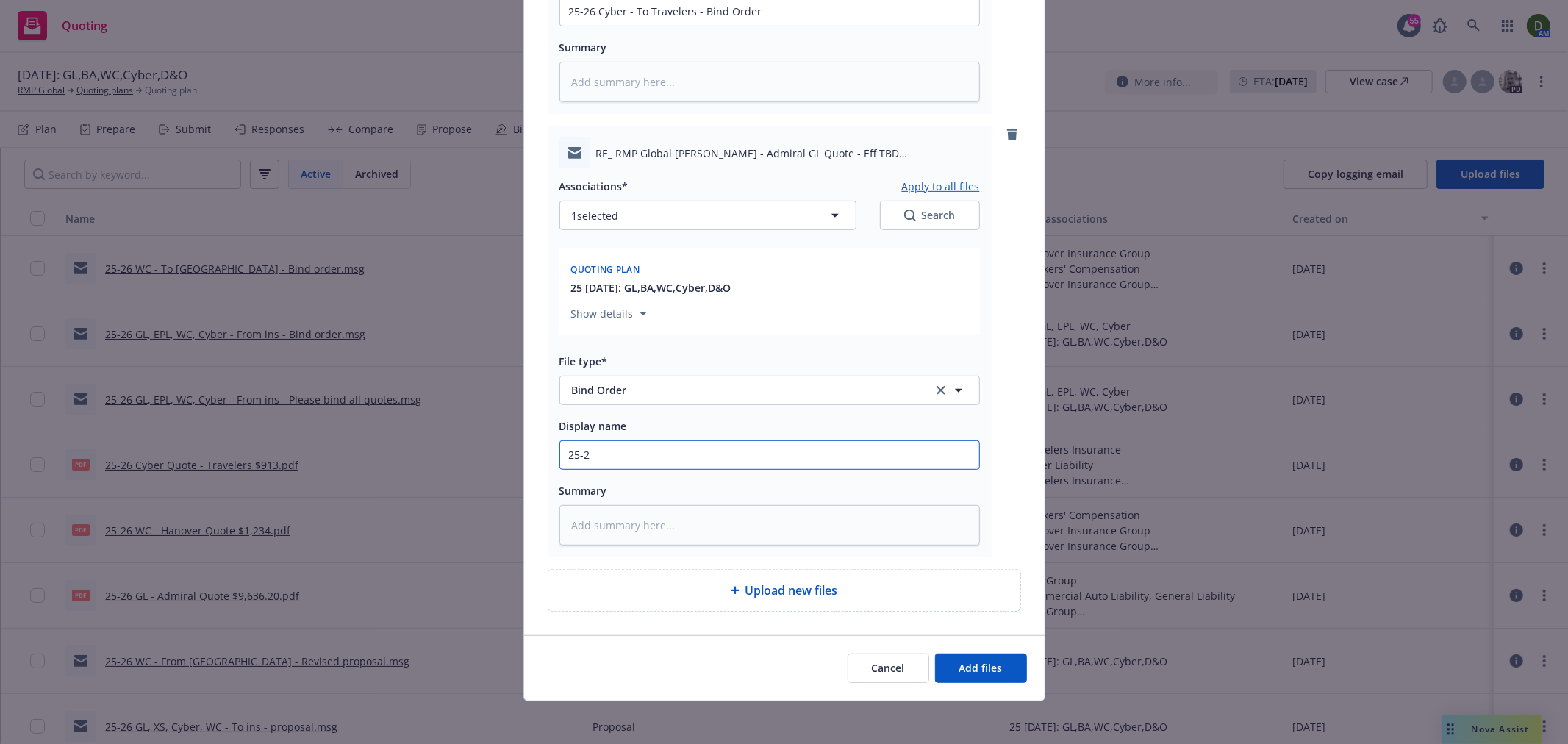
type input "25-26"
type textarea "x"
type input "25-26"
type textarea "x"
type input "25-26 GL"
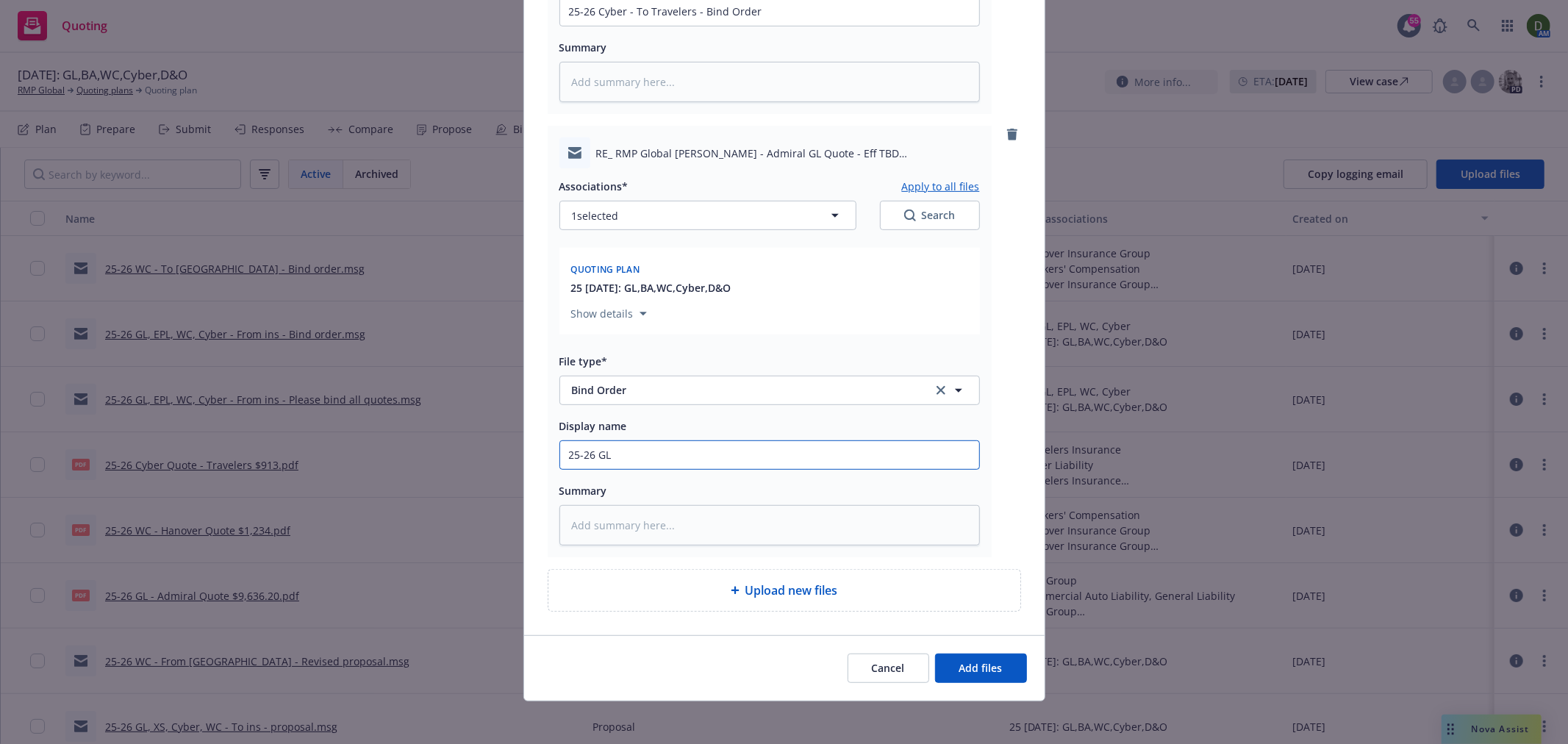
type textarea "x"
type input "25-26 GL"
type textarea "x"
type input "25-26 GL -"
type textarea "x"
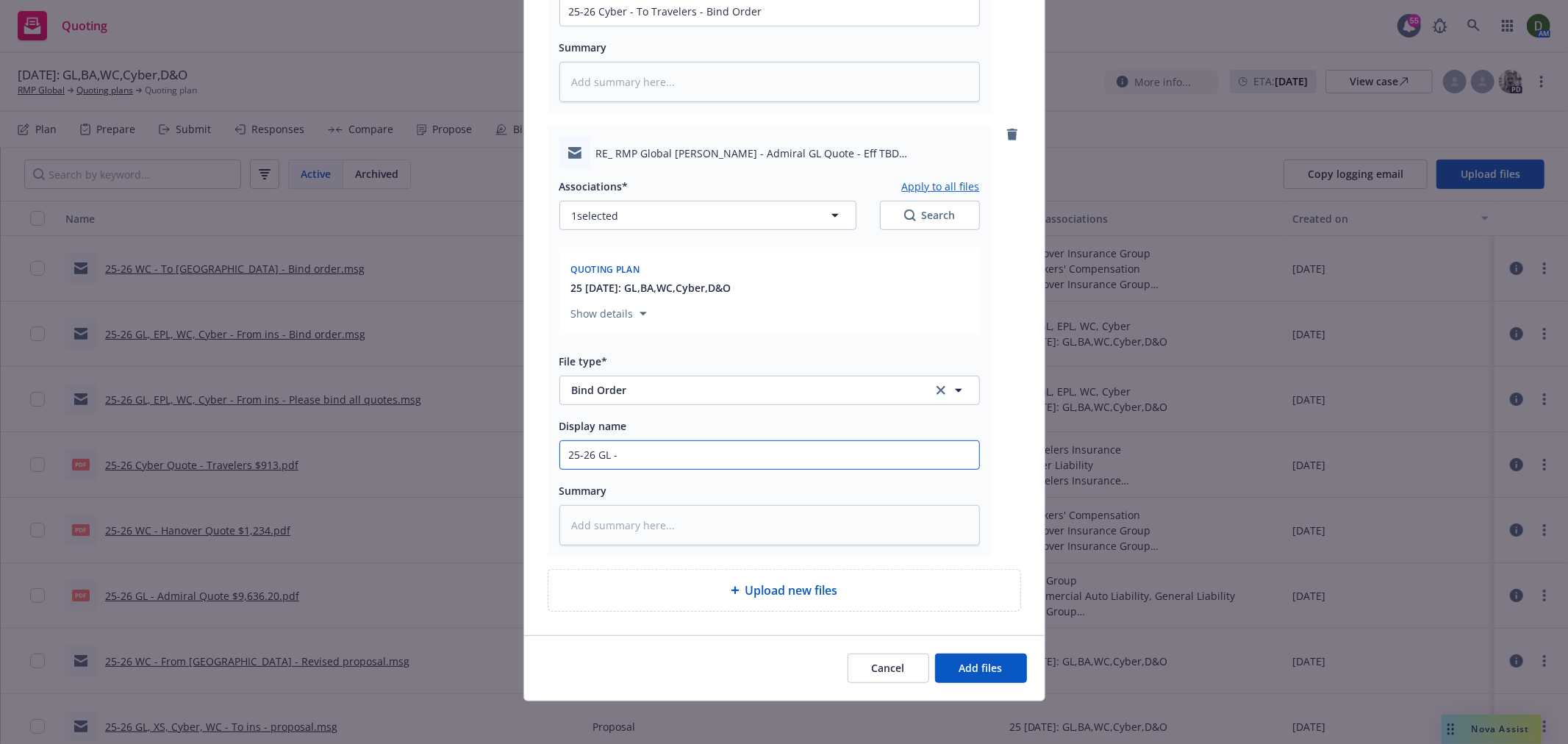
type input "25-26 GL -"
type textarea "x"
type input "25-26 GL - T"
type textarea "x"
type input "25-26 [PERSON_NAME]"
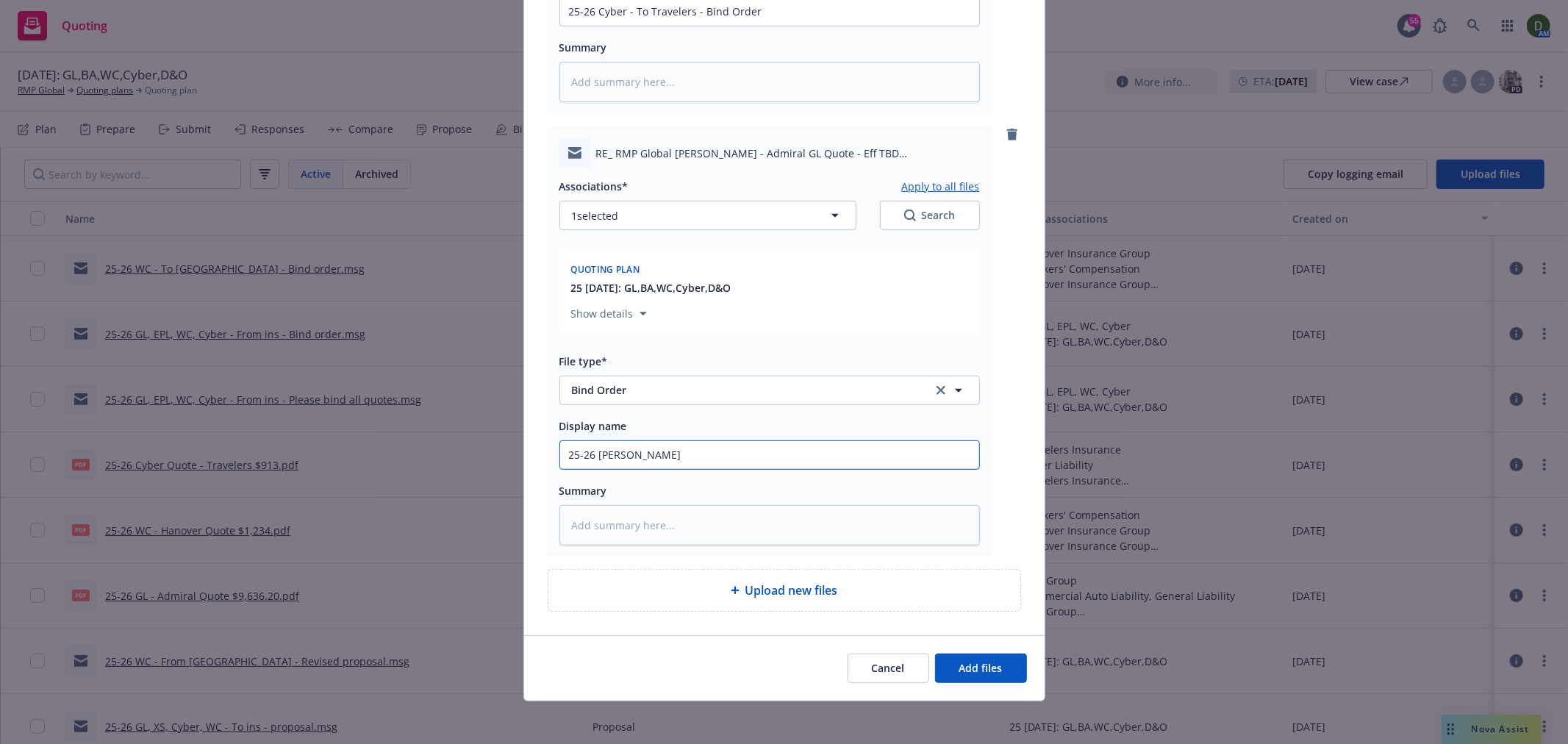
type textarea "x"
type input "25-26 [PERSON_NAME]"
type textarea "x"
type input "25-26 [PERSON_NAME]"
type textarea "x"
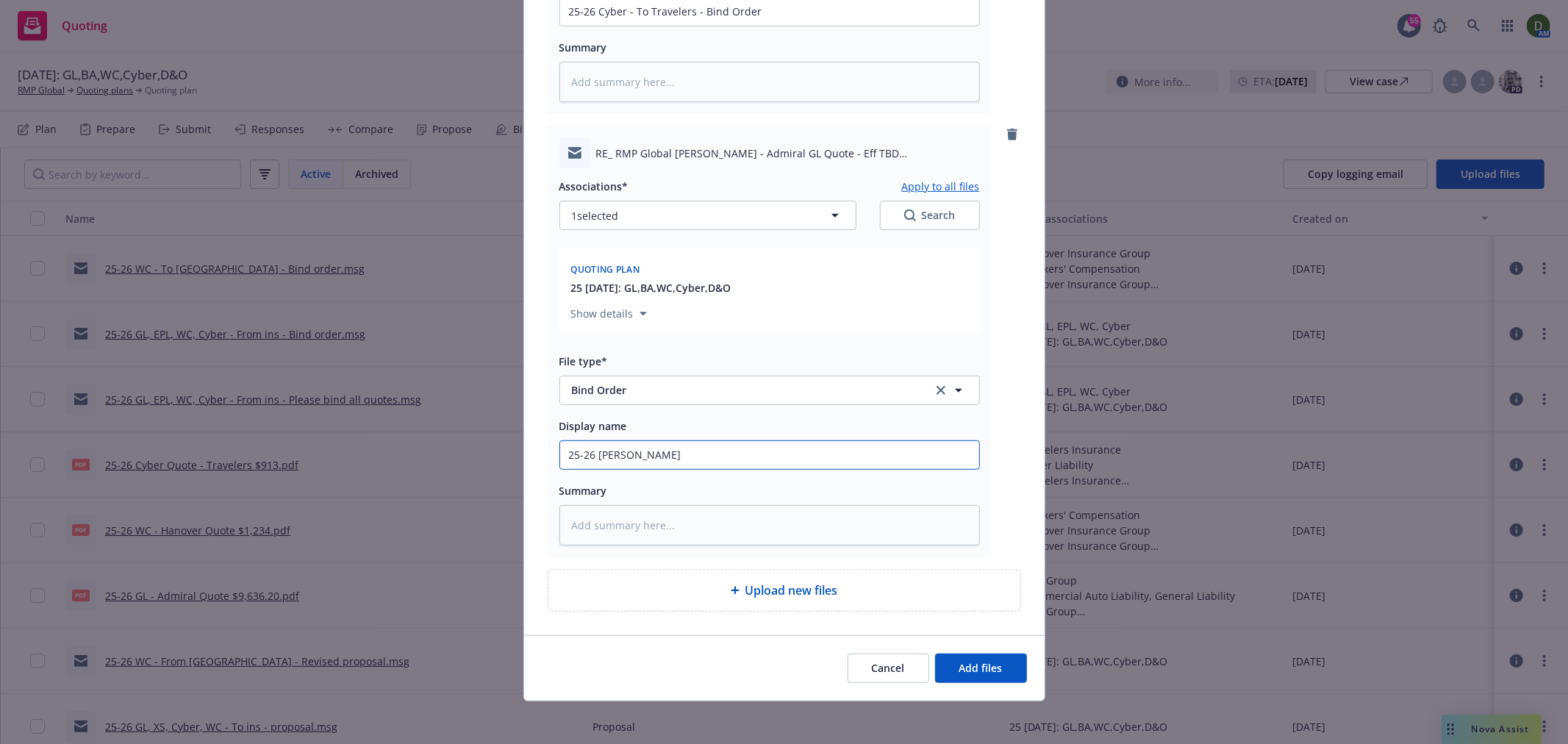
type input "25-26 GL - T"
type textarea "x"
type input "25-26 GL - To"
type textarea "x"
type input "25-26 GL - To"
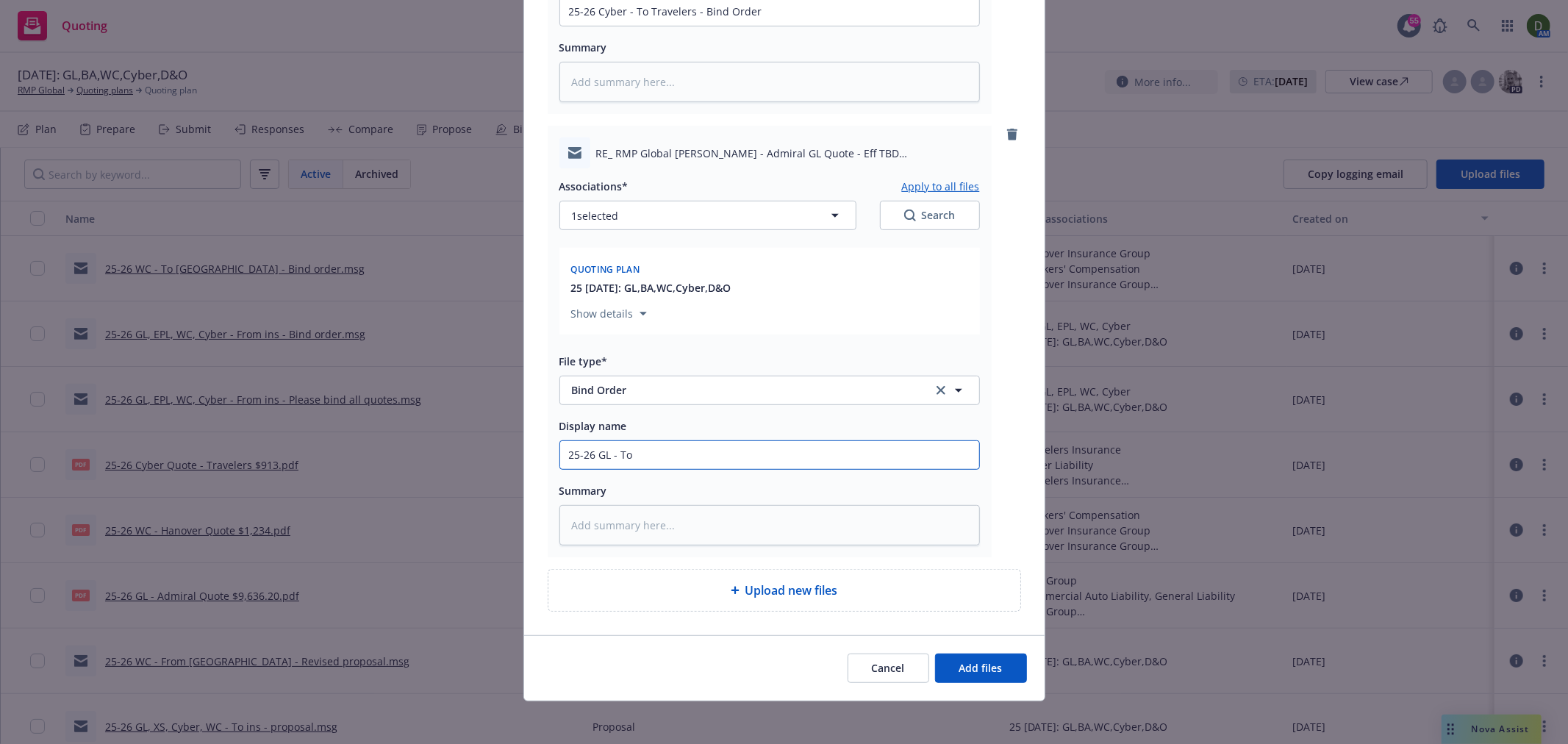
type textarea "x"
type input "25-26 GL - To C"
type textarea "x"
type input "25-26 GL - To CR"
type textarea "x"
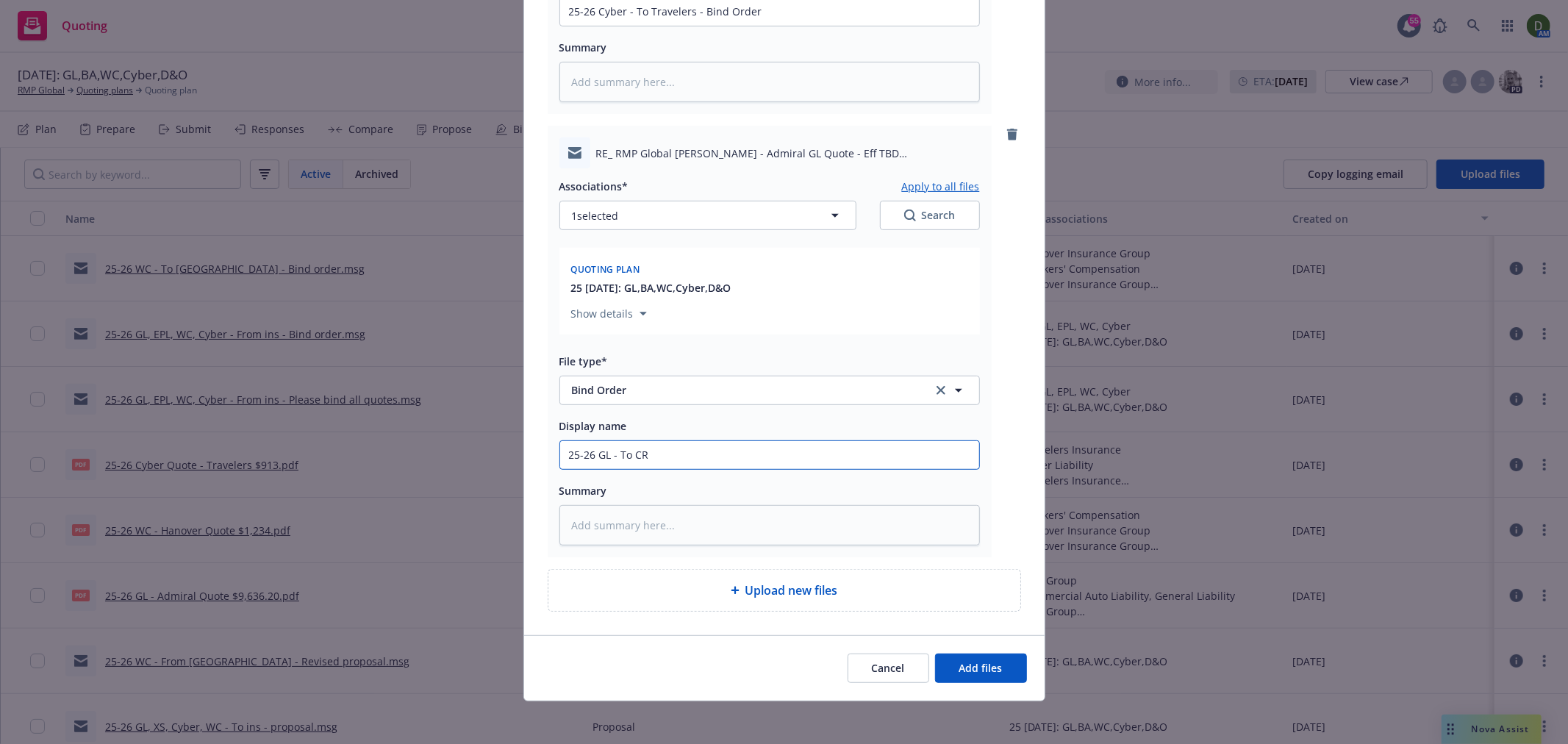
type input "25-26 GL - To CRC"
type textarea "x"
type input "25-26 GL - To CRC"
type textarea "x"
type input "25-26 GL - To CRC -"
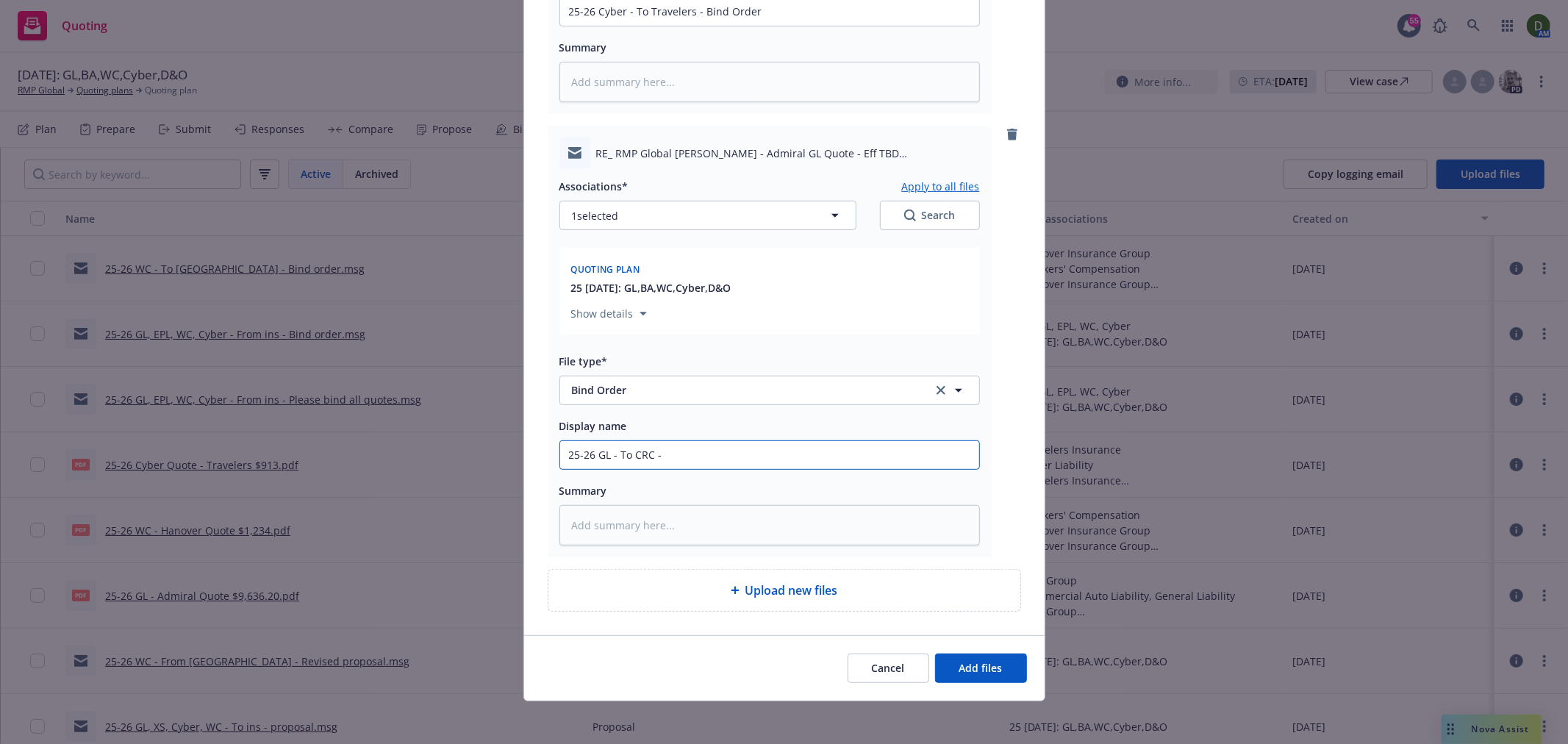
type textarea "x"
type input "25-26 GL - To CRC - B"
type textarea "x"
type input "25-26 GL - To CRC - BN"
type textarea "x"
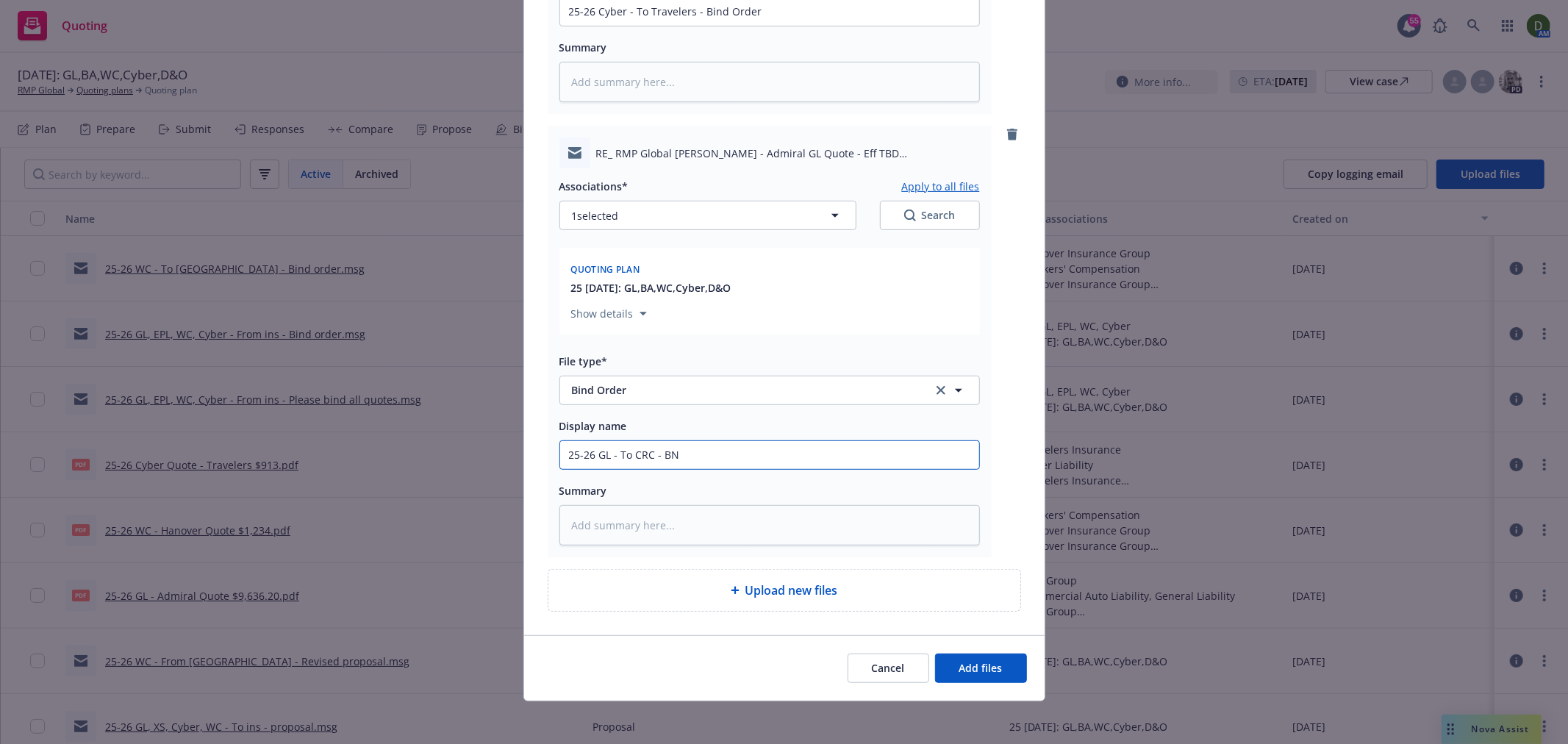
type input "25-26 GL - To CRC - B"
type textarea "x"
type input "25-26 GL - To CRC - Bi"
type textarea "x"
type input "25-26 GL - To CRC - Bin"
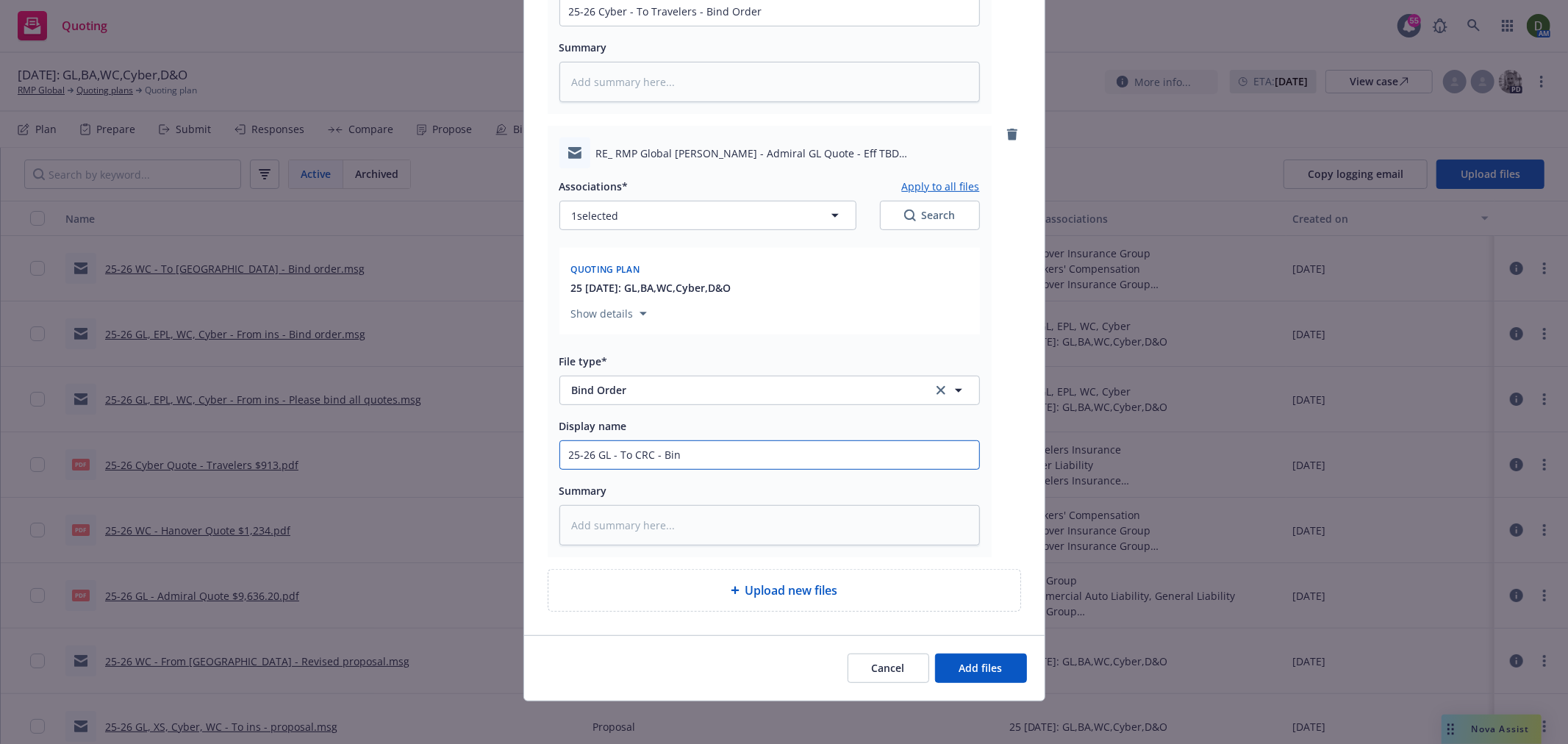
type textarea "x"
type input "25-26 GL - To CRC - Bind"
type textarea "x"
type input "25-26 GL - To CRC - Bind"
type textarea "x"
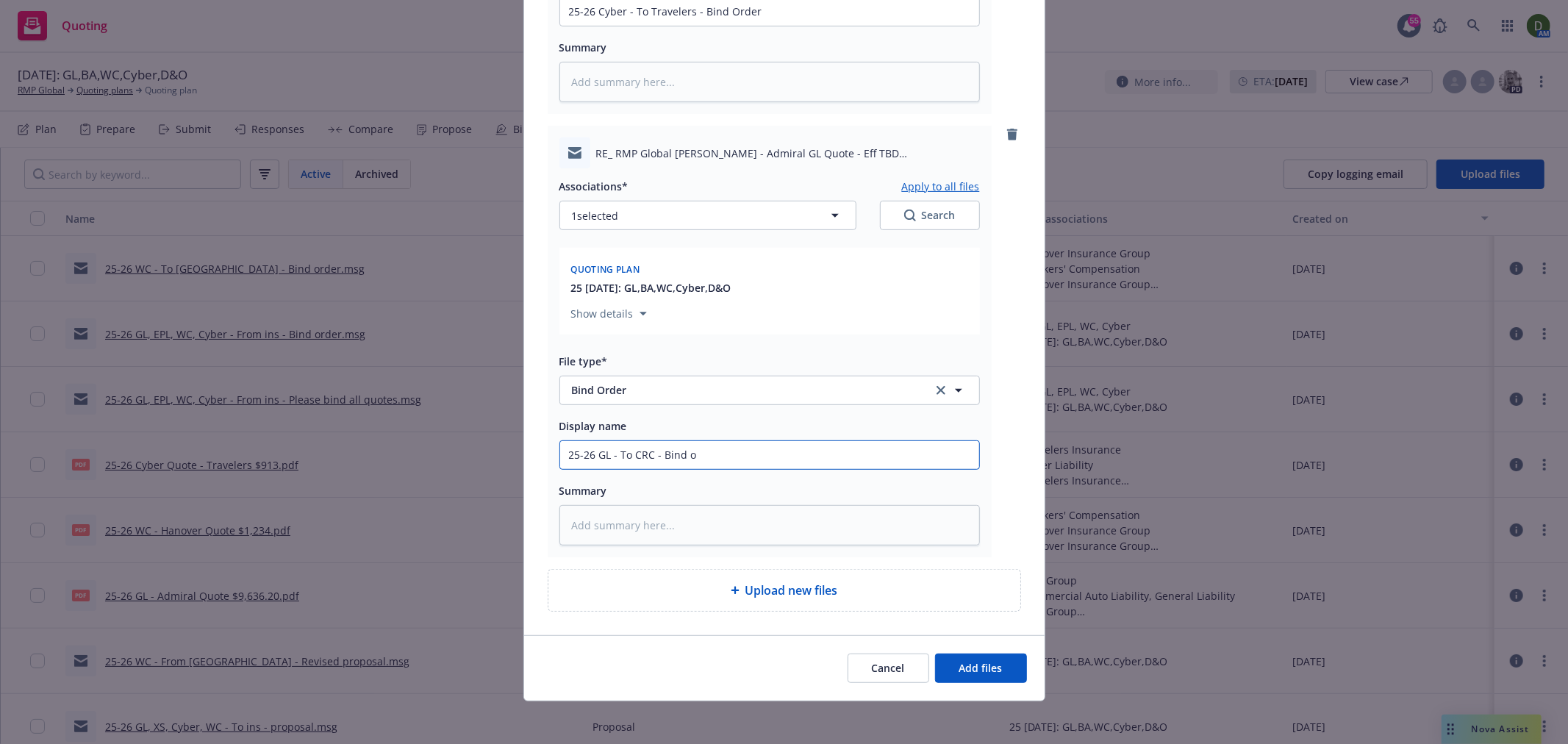
type input "25-26 GL - To CRC - Bind or"
type textarea "x"
type input "25-26 GL - To CRC - Bind ord"
type textarea "x"
type input "25-26 GL - To CRC - Bind orde"
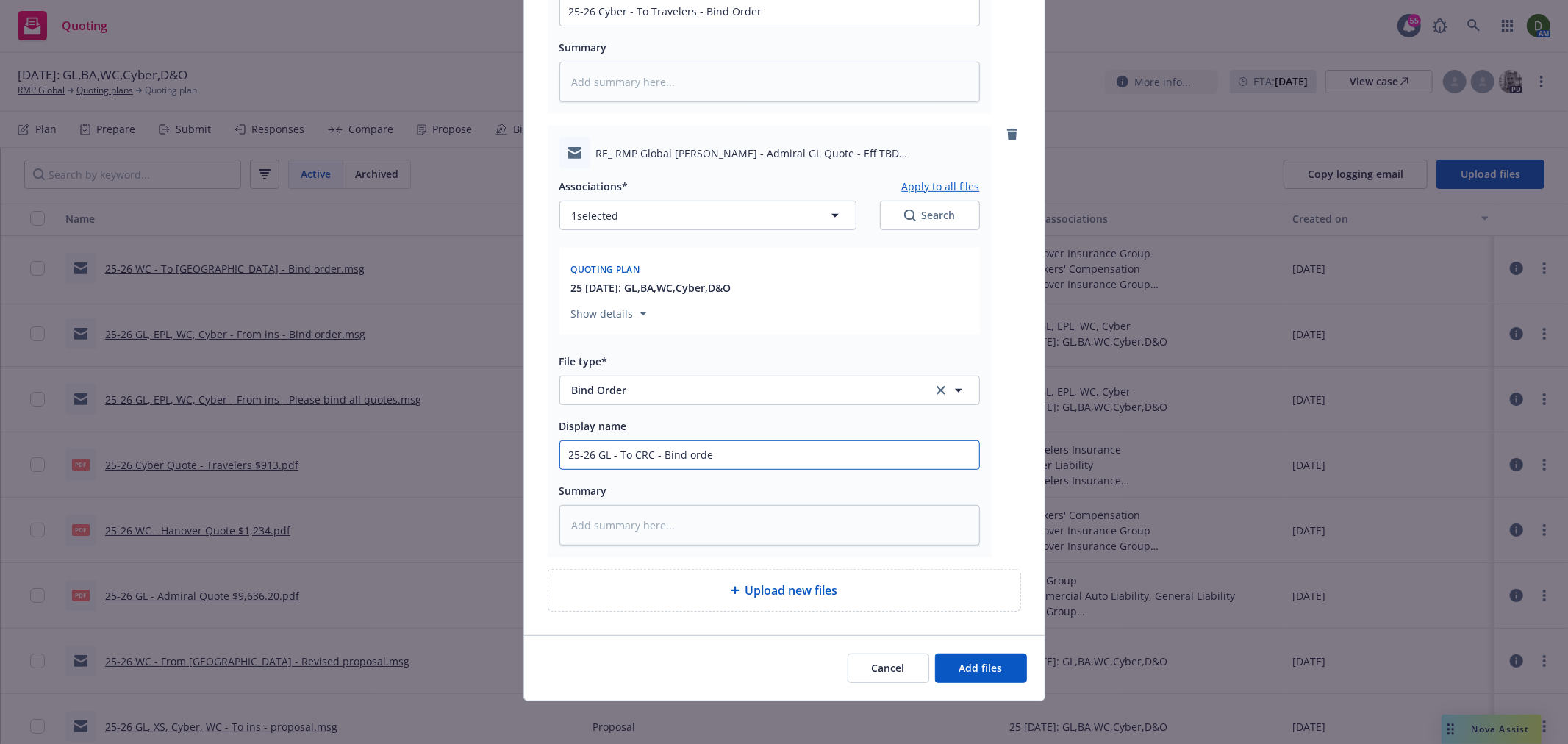
type textarea "x"
type input "25-26 GL - To CRC - Bind order"
click at [965, 666] on span "Add files" at bounding box center [981, 668] width 44 height 14
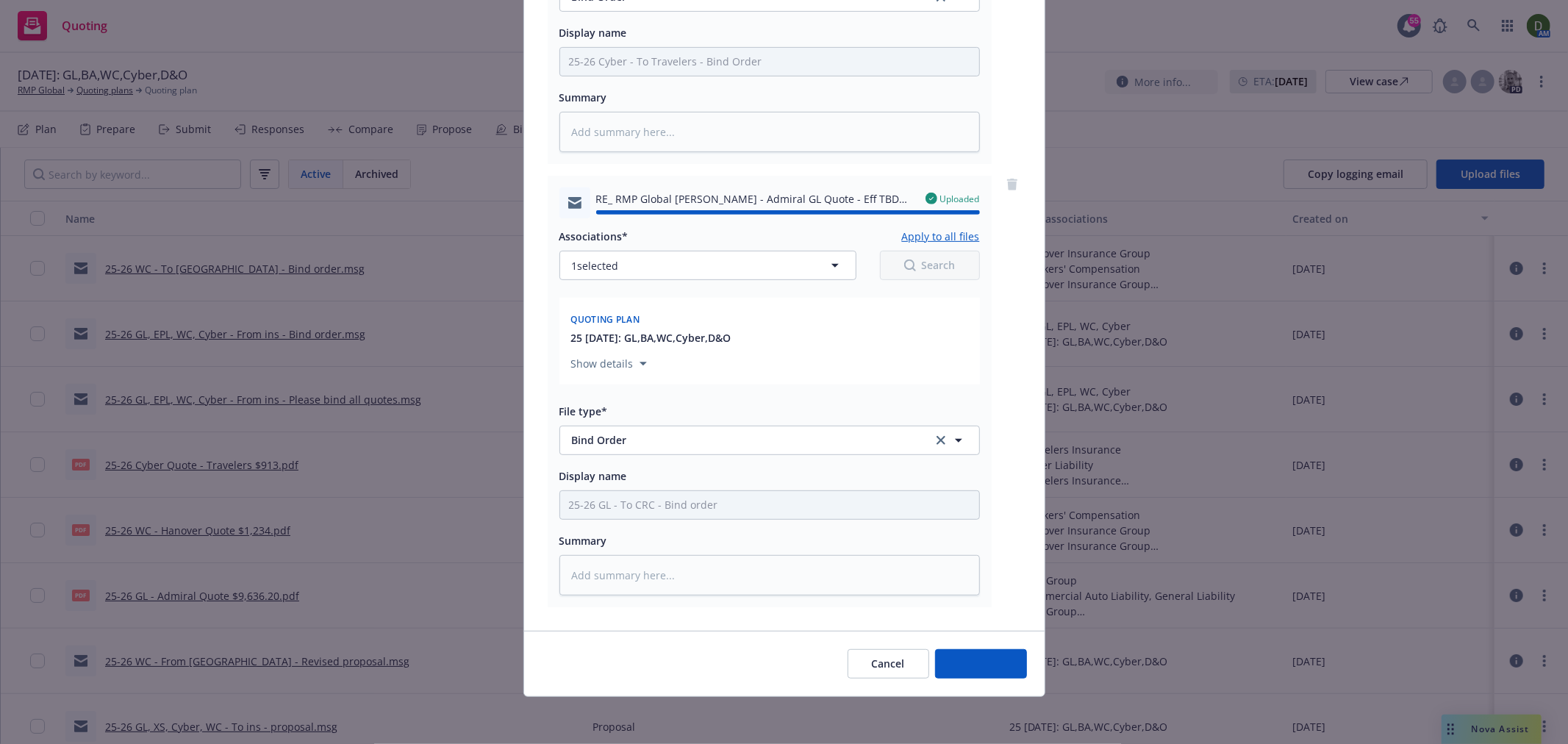
type textarea "x"
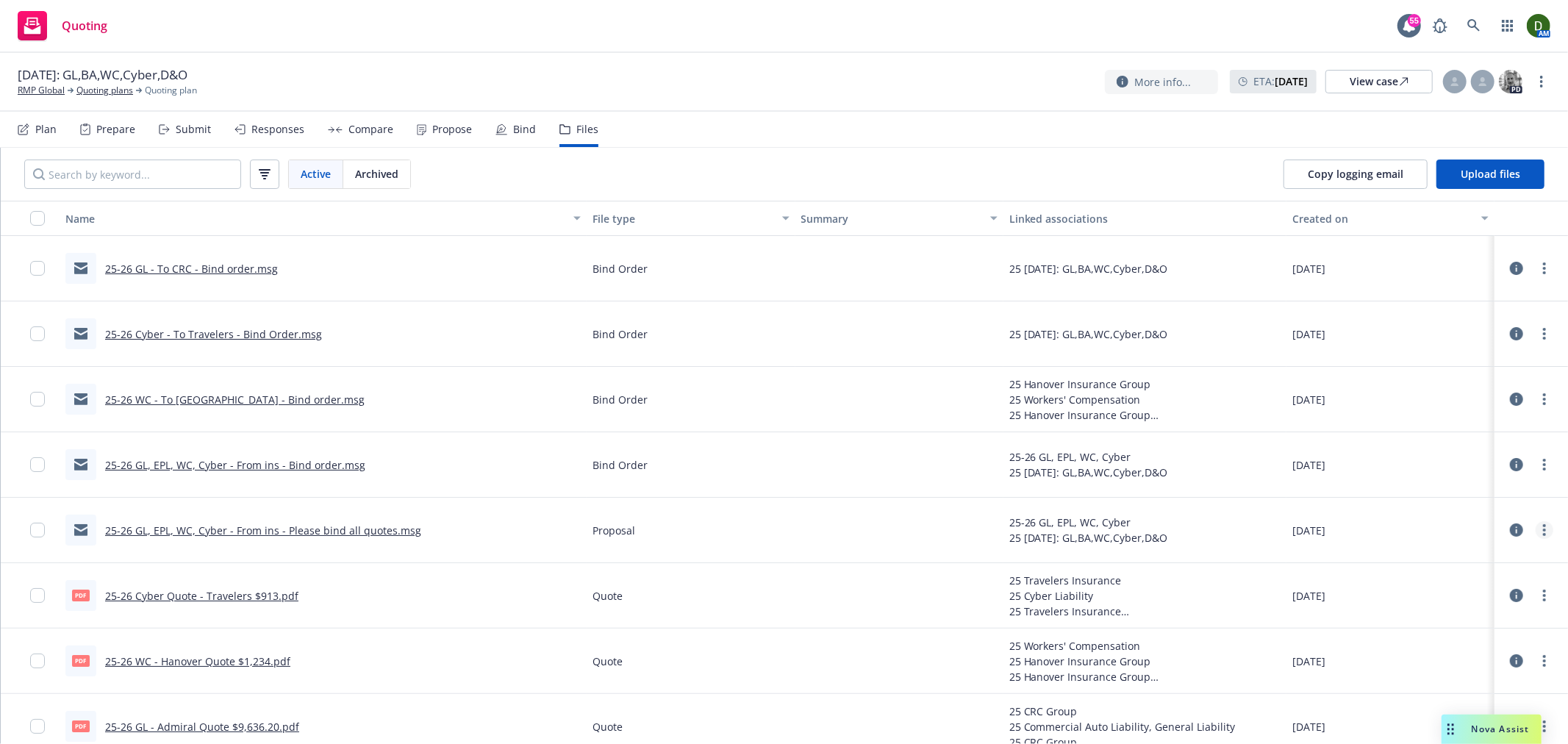
click at [1543, 531] on icon "more" at bounding box center [1544, 530] width 3 height 12
click at [1475, 564] on link "Archive" at bounding box center [1467, 560] width 146 height 30
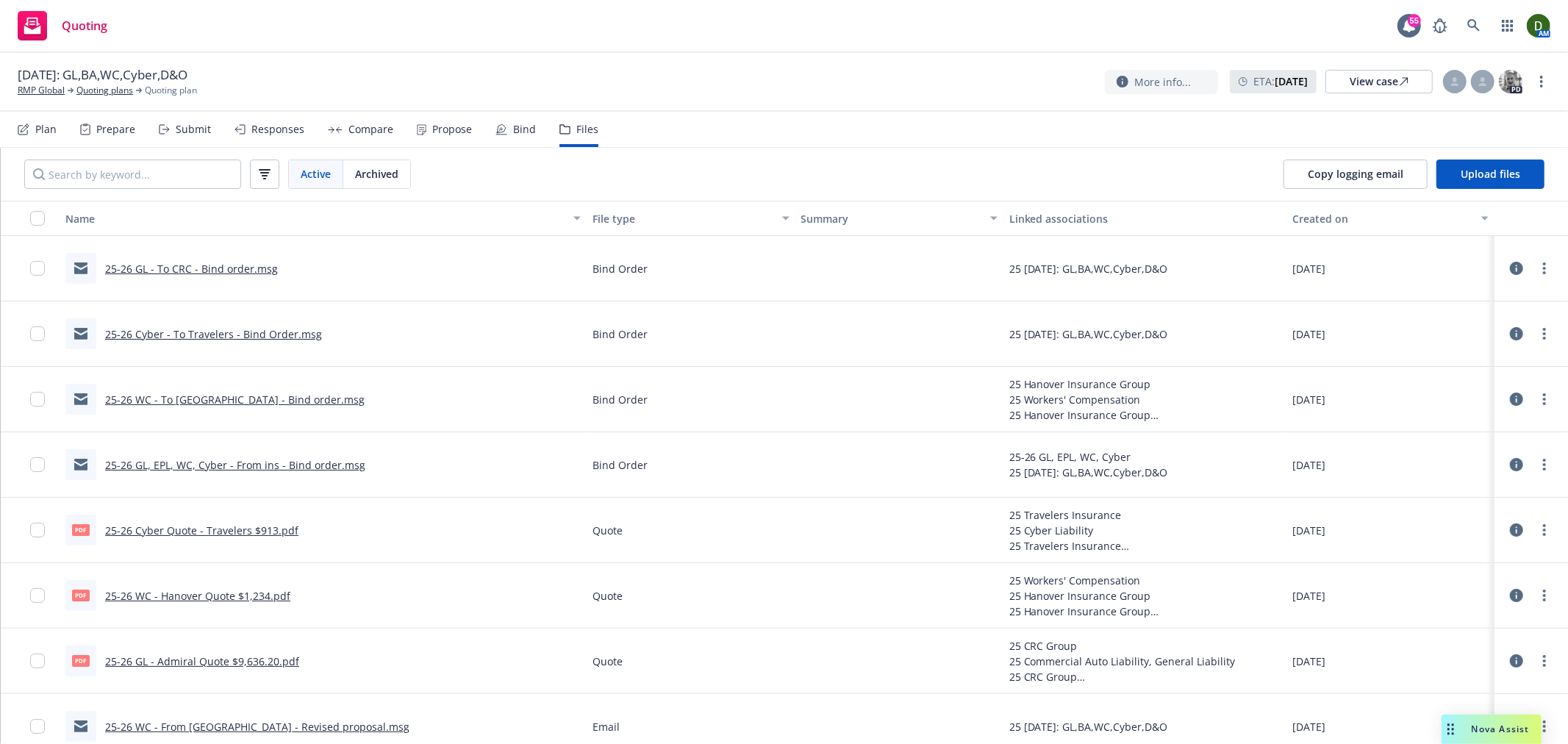
click at [298, 474] on div "25-26 GL, EPL, WC, Cyber - From ins - Bind order.msg" at bounding box center [216, 465] width 300 height 31
click at [305, 466] on link "25-26 GL, EPL, WC, Cyber - From ins - Bind order.msg" at bounding box center [236, 465] width 261 height 14
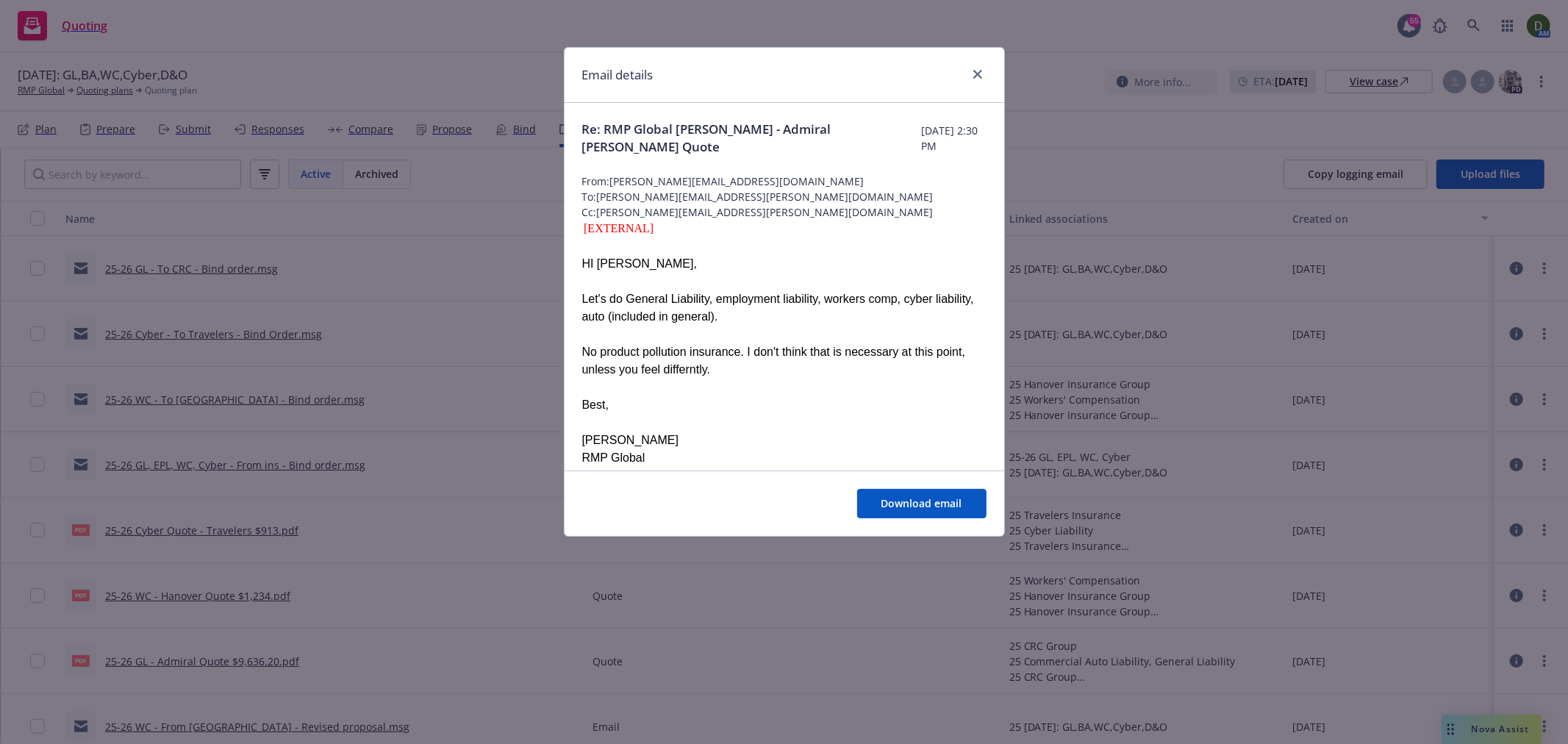
click at [377, 494] on div "Email details Re: RMP Global [PERSON_NAME] - Admiral GL Quote [DATE] 2:30 PM Fr…" at bounding box center [784, 372] width 1568 height 744
click at [966, 74] on div at bounding box center [974, 75] width 24 height 19
click at [979, 70] on icon "close" at bounding box center [977, 74] width 9 height 9
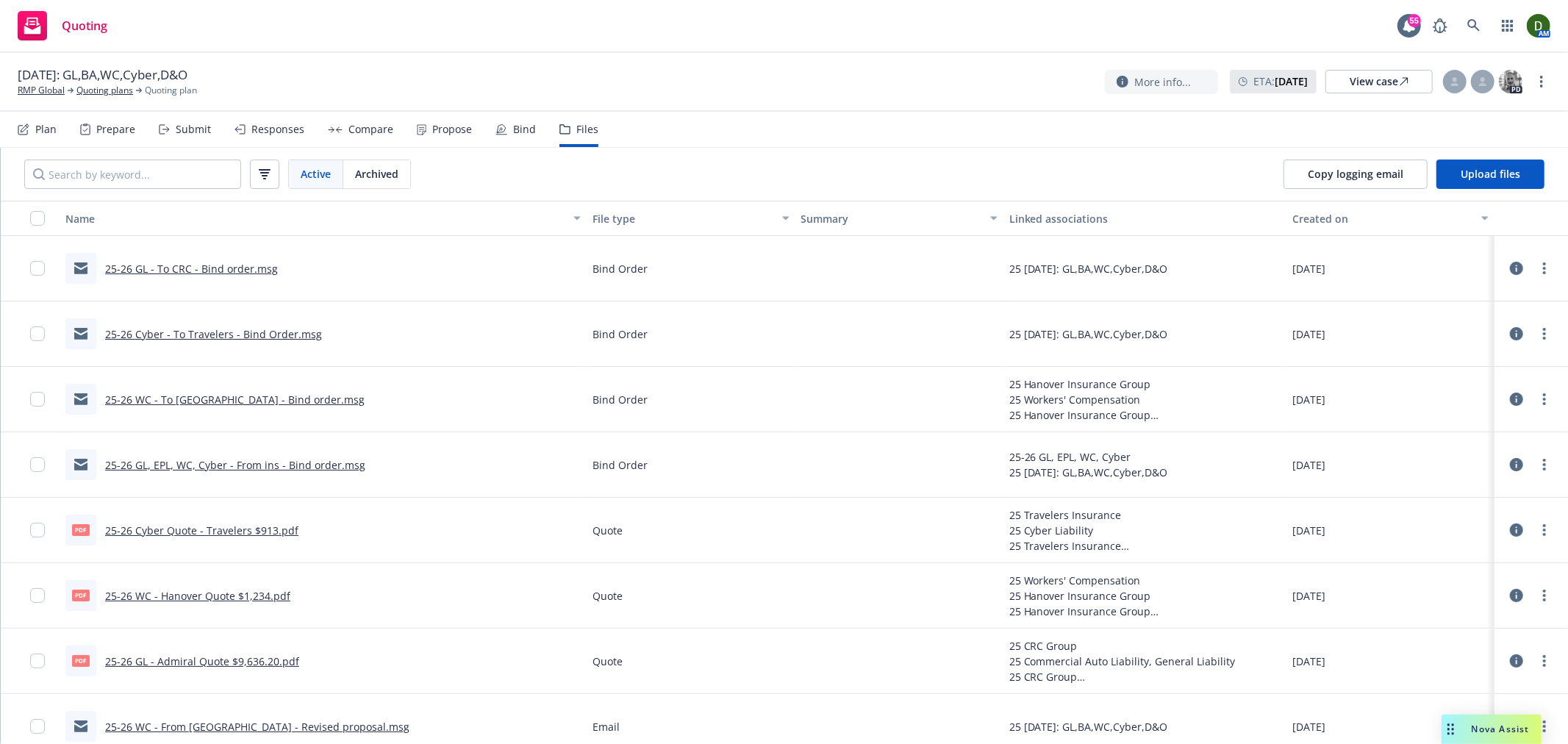
click at [236, 399] on link "25-26 WC - To [GEOGRAPHIC_DATA] - Bind order.msg" at bounding box center [235, 400] width 260 height 14
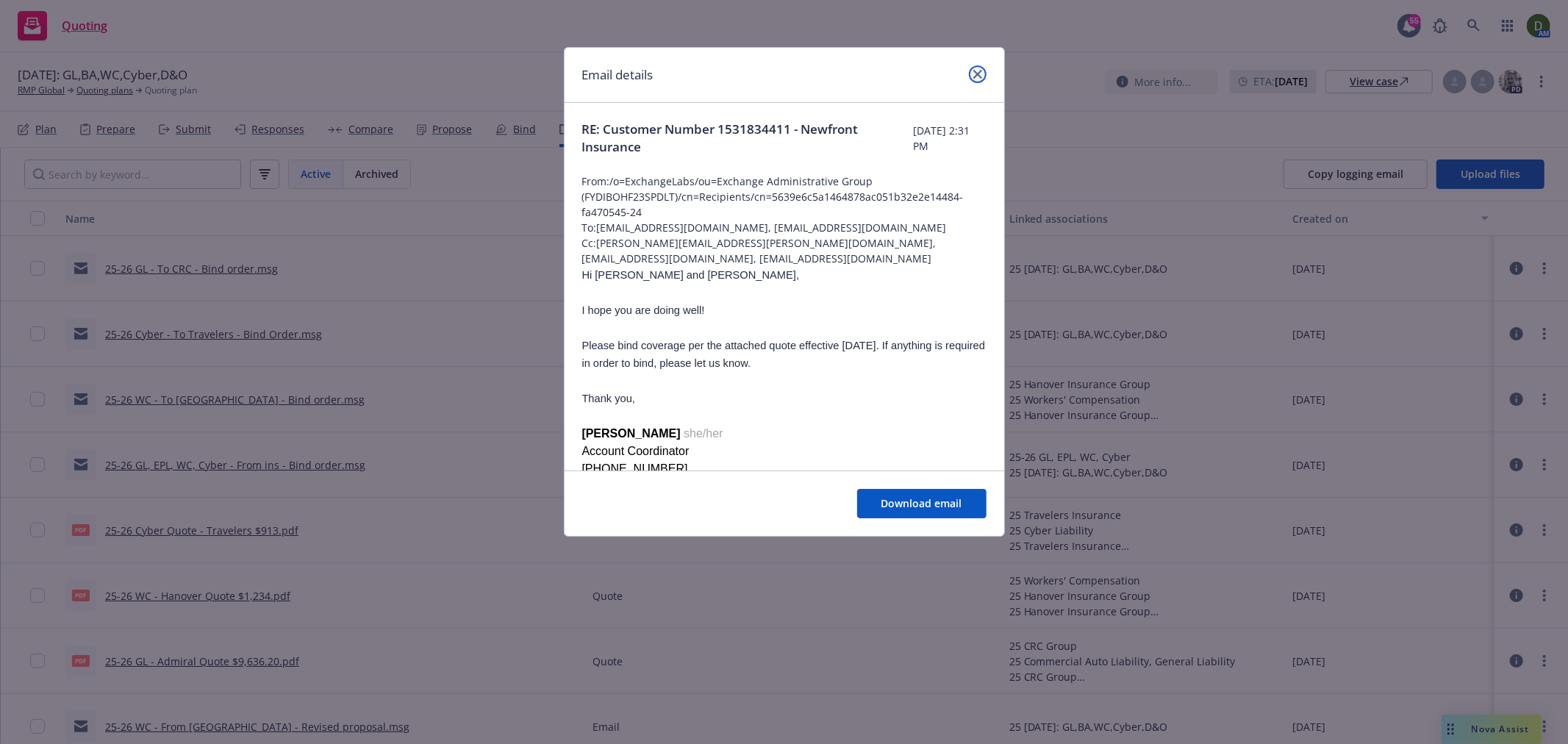
click at [973, 78] on icon "close" at bounding box center [977, 74] width 9 height 9
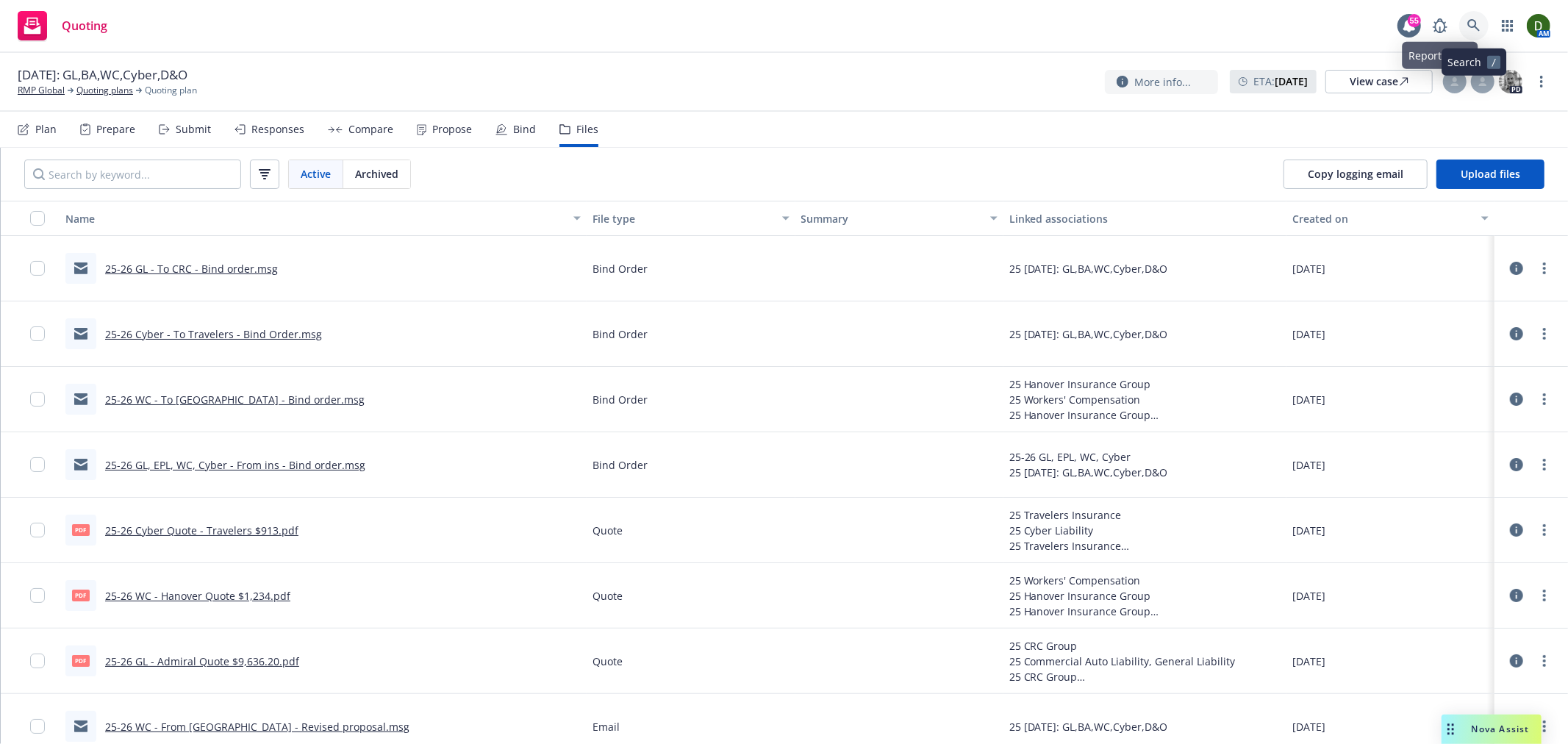
click at [1475, 20] on icon at bounding box center [1473, 25] width 13 height 13
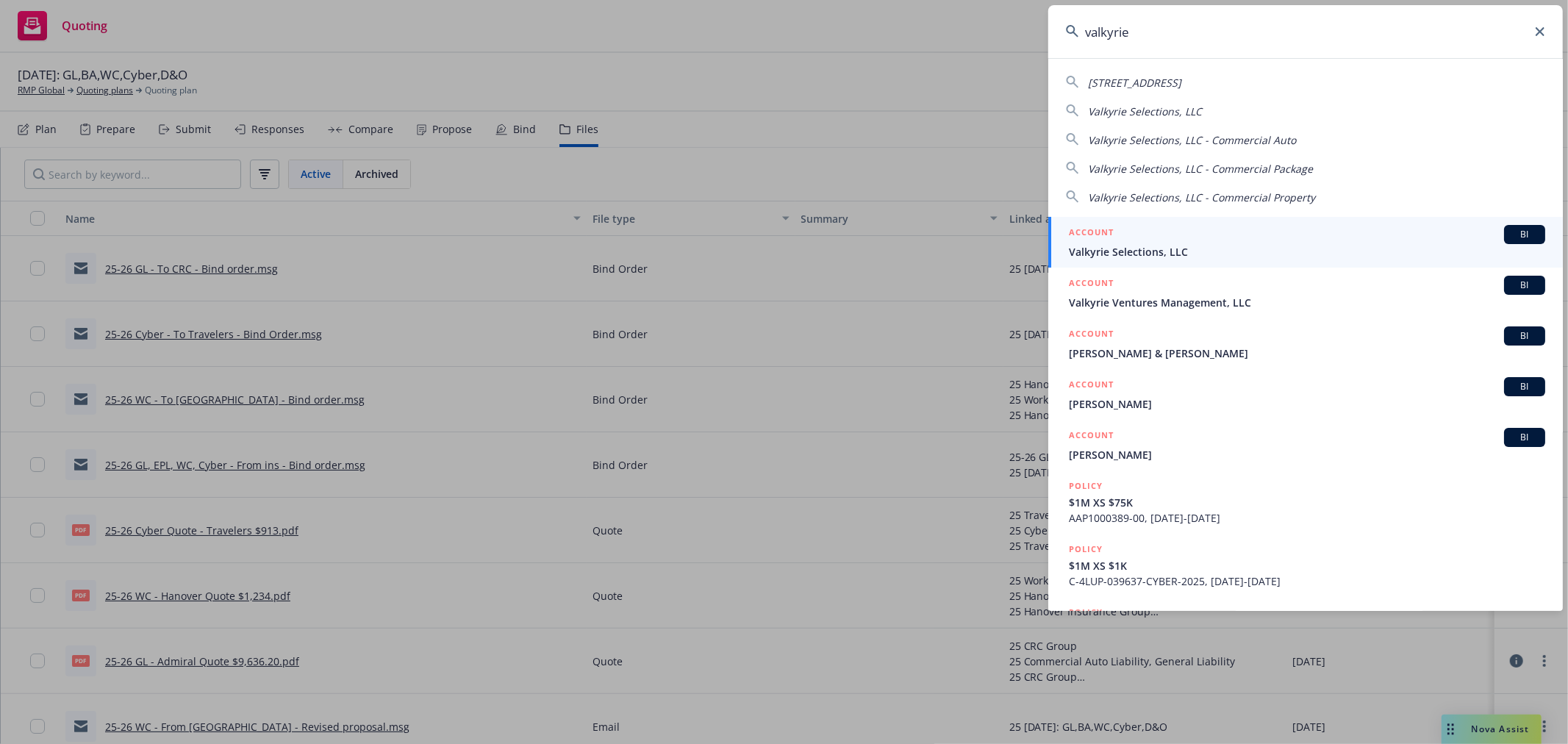
type input "valkyrie"
click at [1238, 224] on link "ACCOUNT BI Valkyrie Selections, LLC" at bounding box center [1305, 242] width 514 height 51
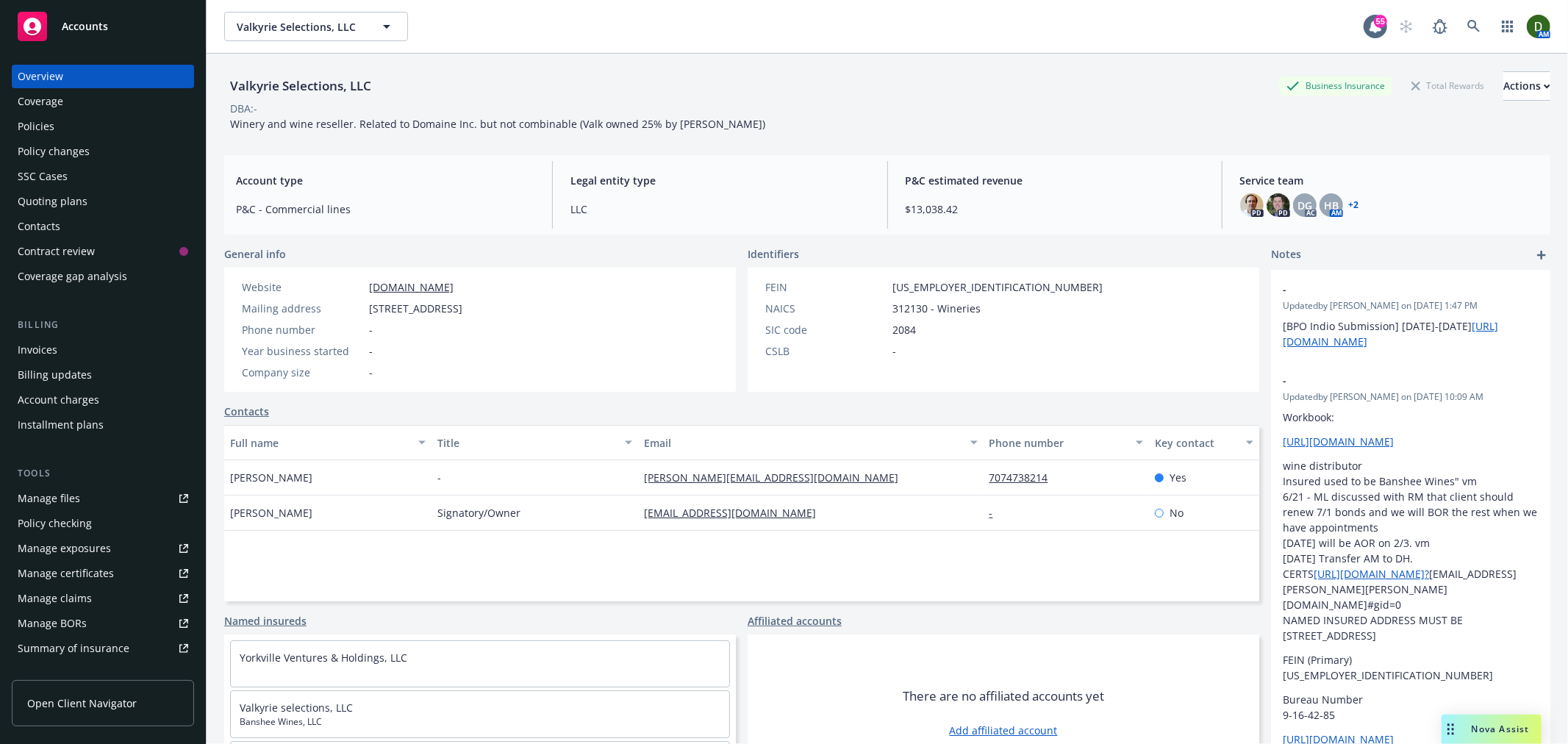
click at [128, 111] on div "Coverage" at bounding box center [102, 101] width 170 height 24
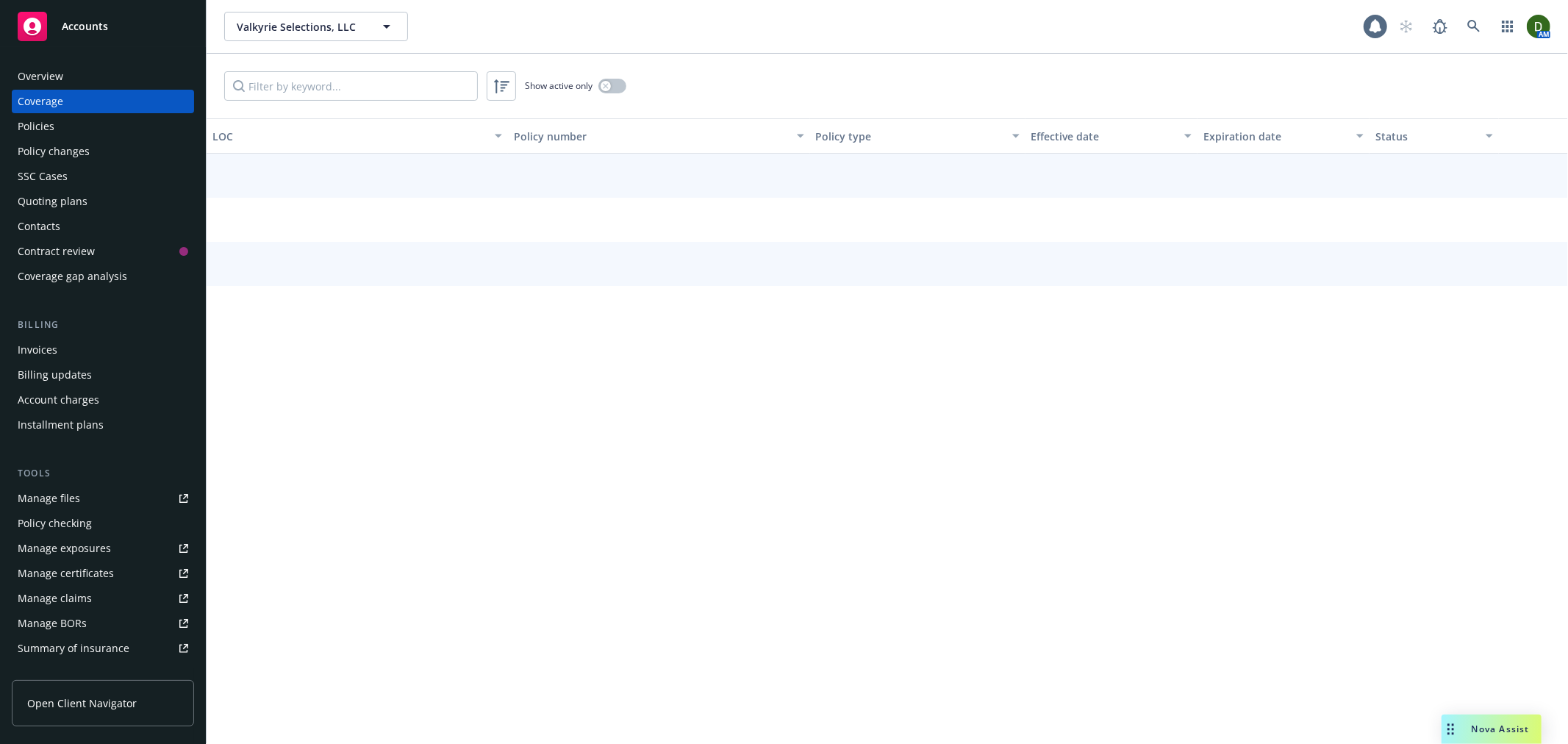
click at [126, 128] on div "Policies" at bounding box center [102, 126] width 170 height 24
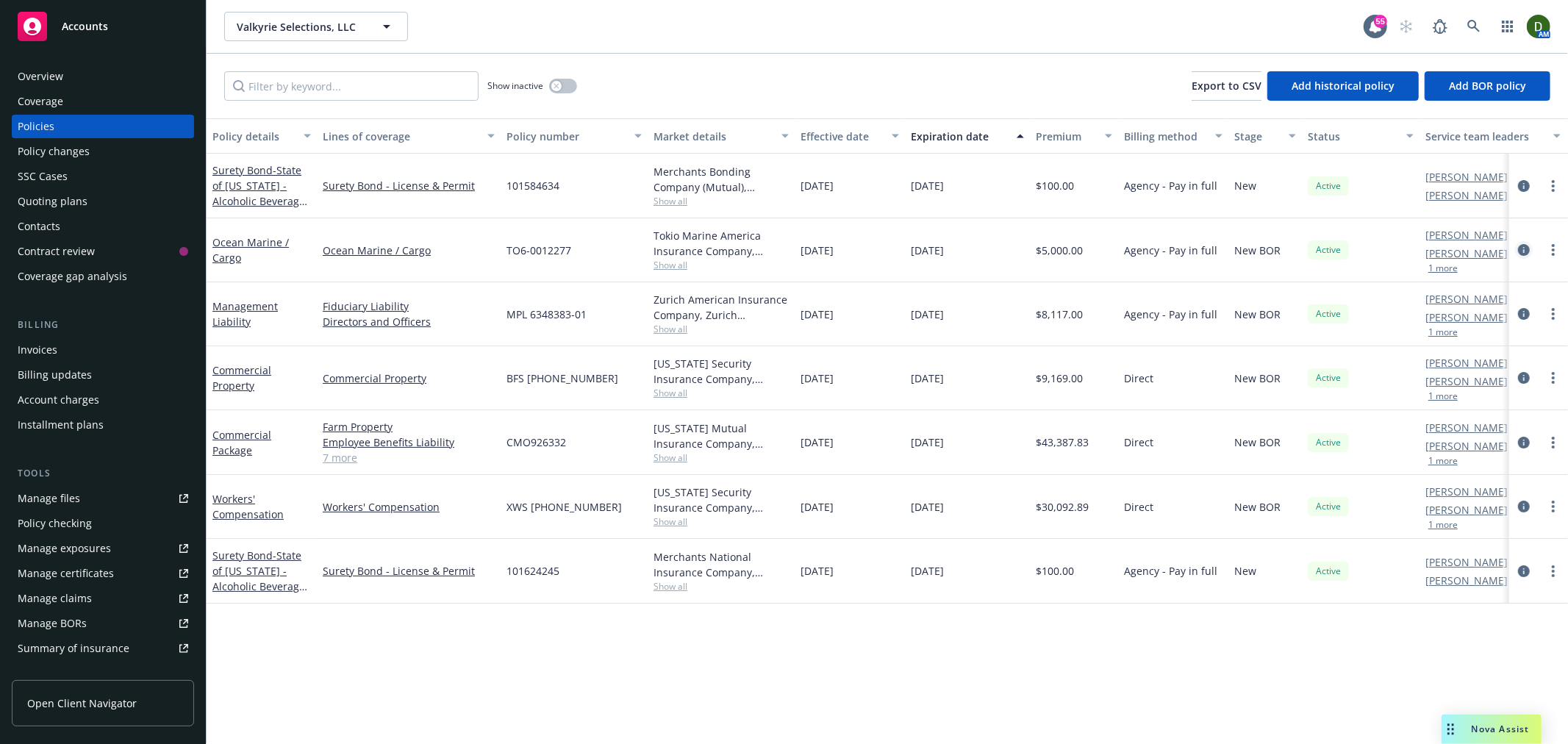
click at [1525, 243] on link "circleInformation" at bounding box center [1524, 250] width 18 height 18
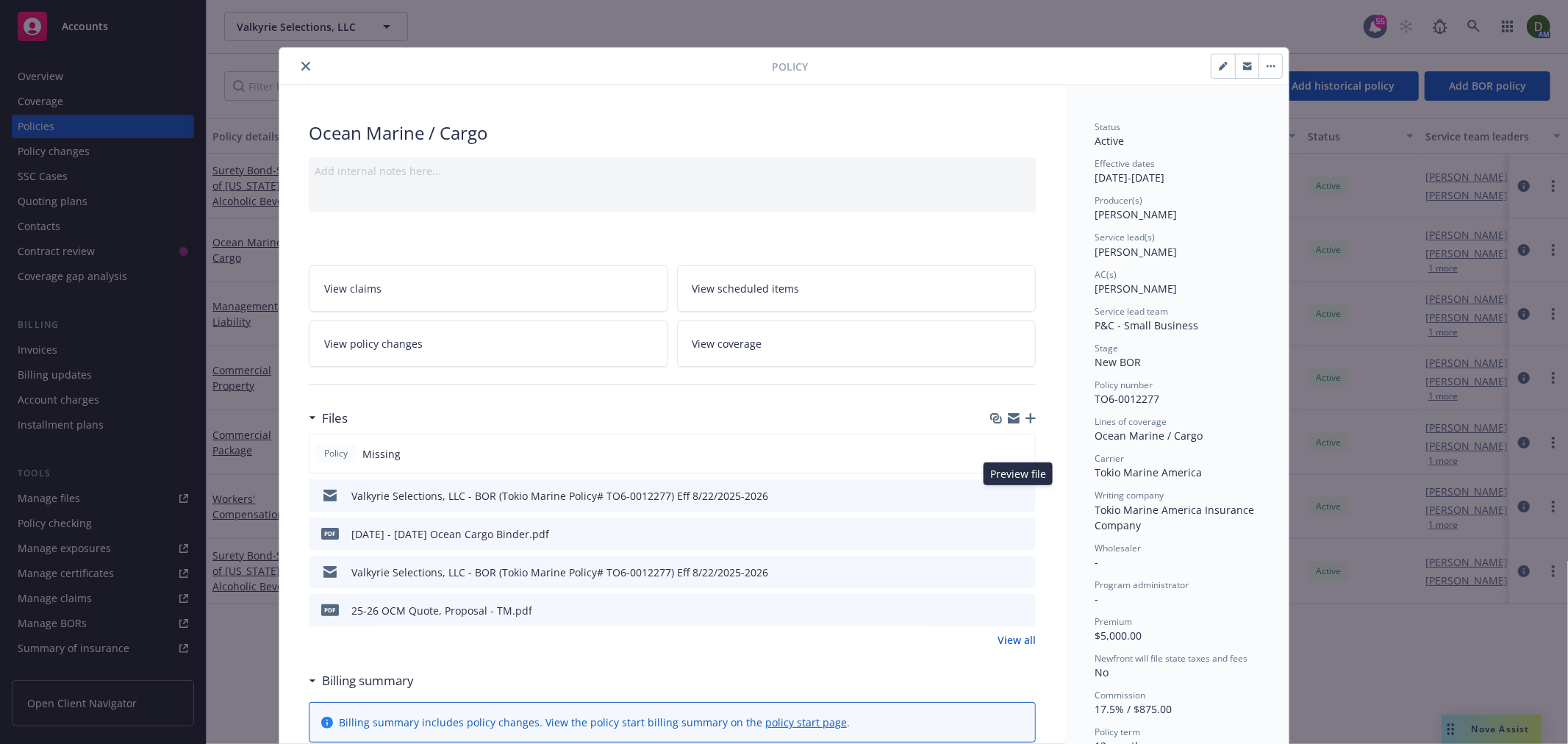
click at [1020, 498] on button at bounding box center [1022, 496] width 13 height 16
click at [1020, 492] on icon "preview file" at bounding box center [1021, 494] width 13 height 10
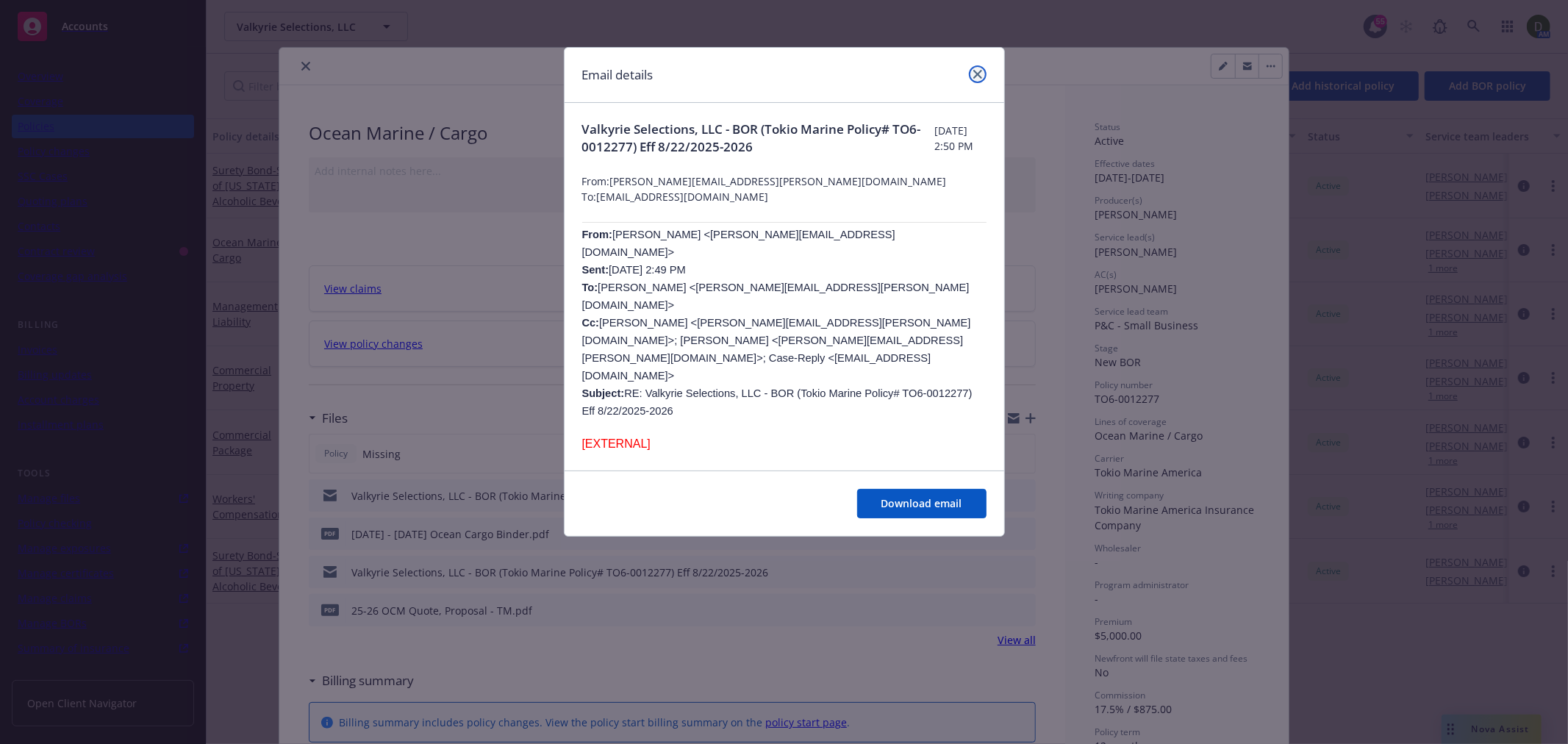
click at [977, 72] on icon "close" at bounding box center [977, 74] width 9 height 9
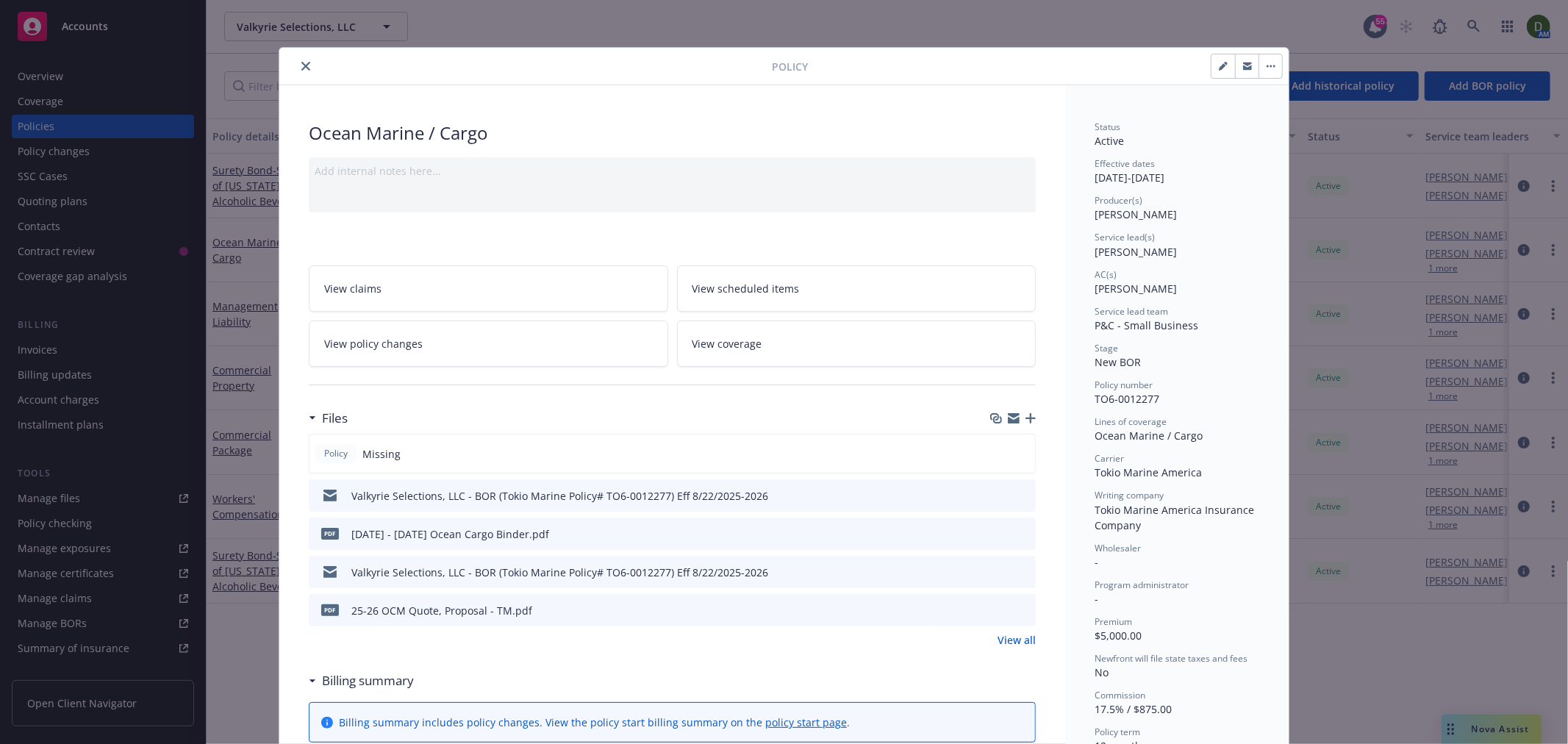
click at [1027, 413] on icon "button" at bounding box center [1030, 418] width 10 height 10
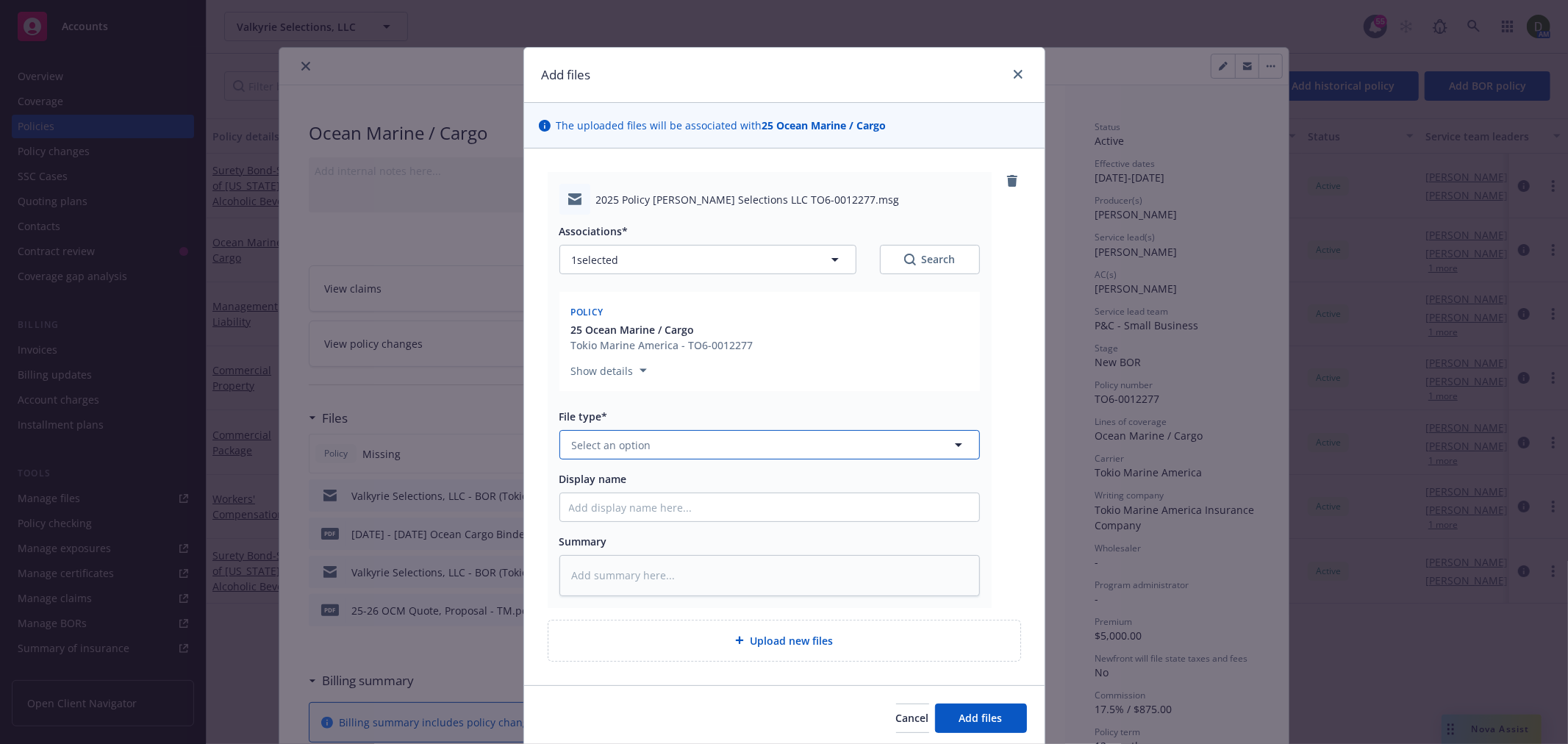
click at [660, 443] on button "Select an option" at bounding box center [770, 445] width 421 height 30
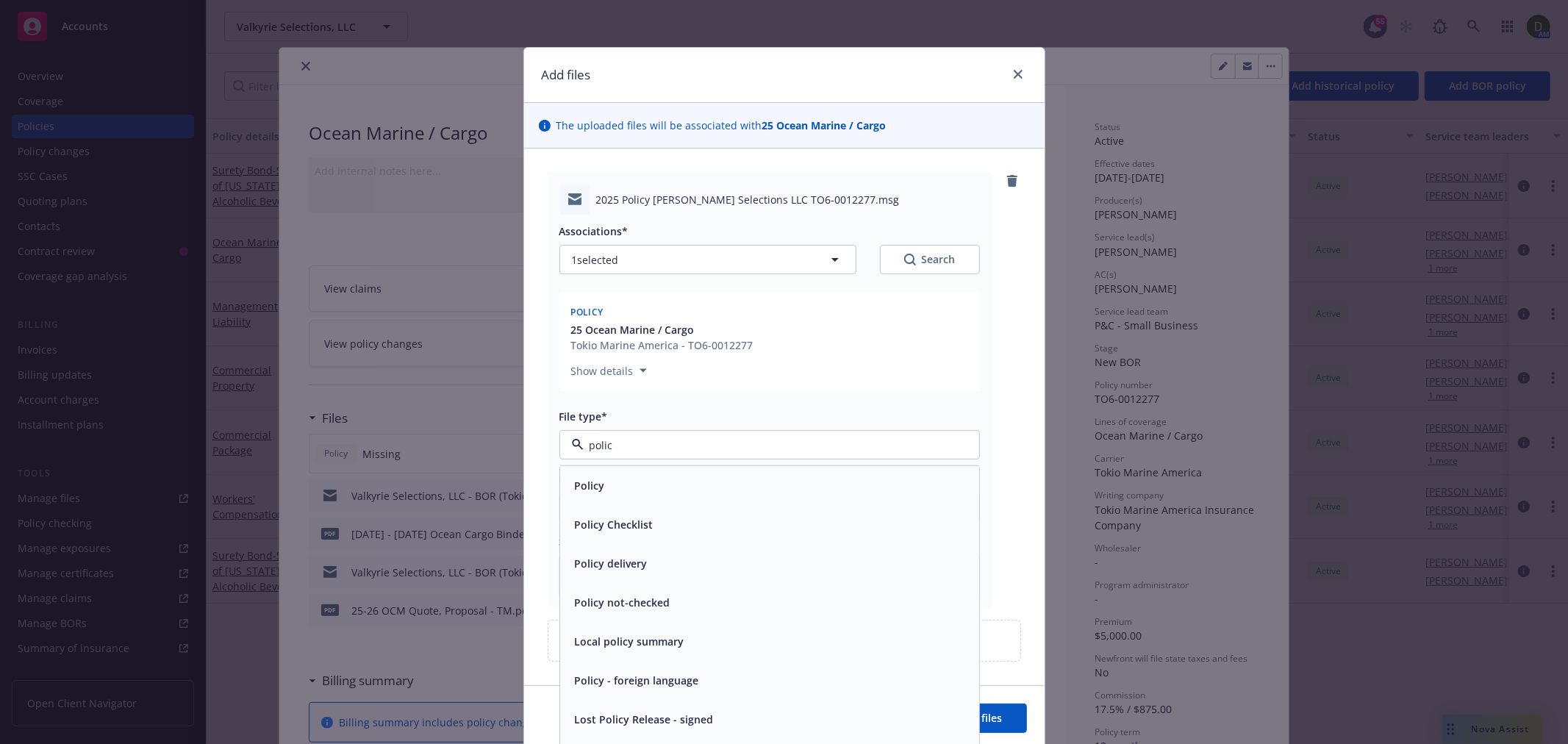
type input "policy"
click at [658, 562] on div "Policy delivery" at bounding box center [770, 563] width 402 height 21
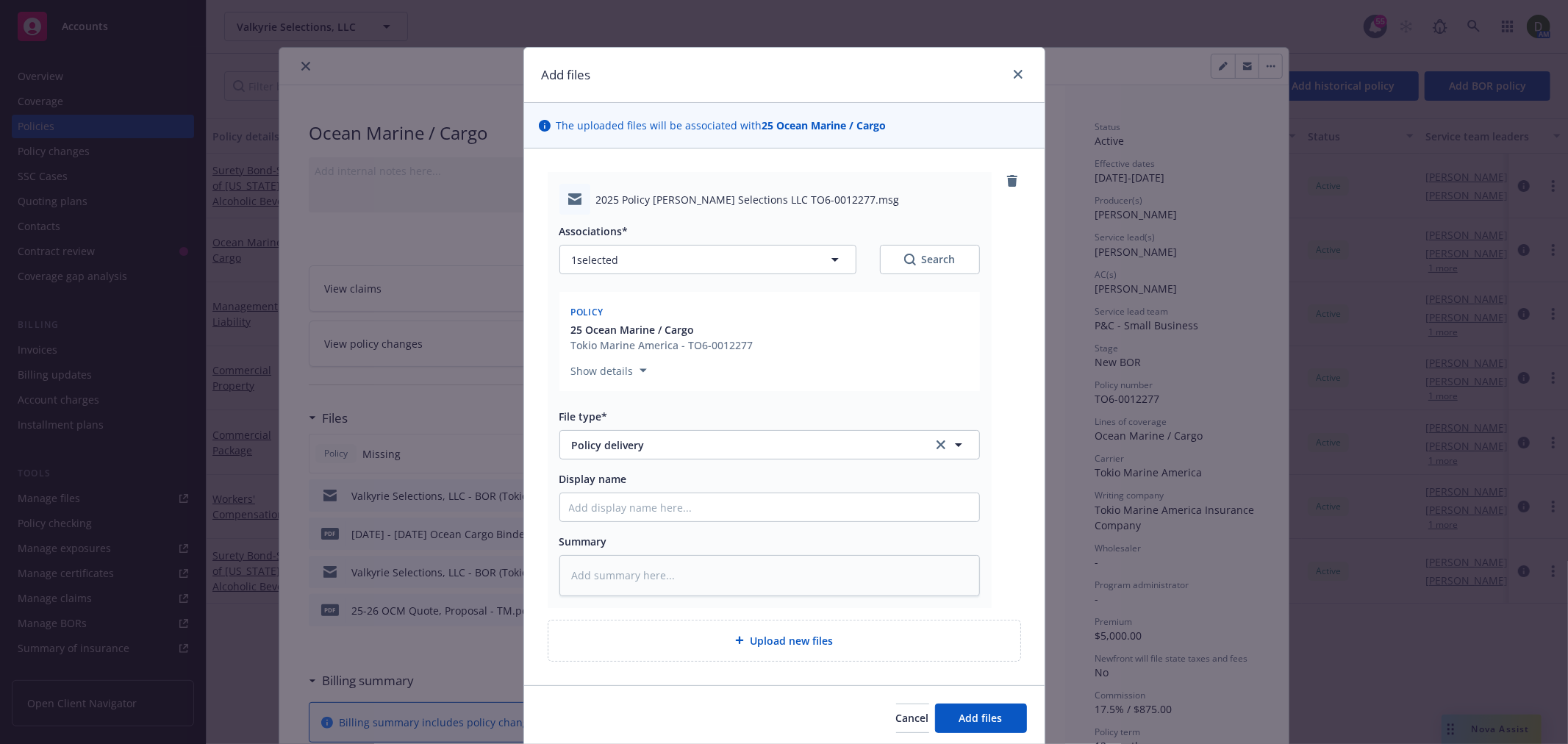
click at [709, 490] on div "Display name" at bounding box center [770, 496] width 421 height 51
click at [709, 501] on input "Display name" at bounding box center [769, 507] width 419 height 28
type textarea "x"
type input "2"
type textarea "x"
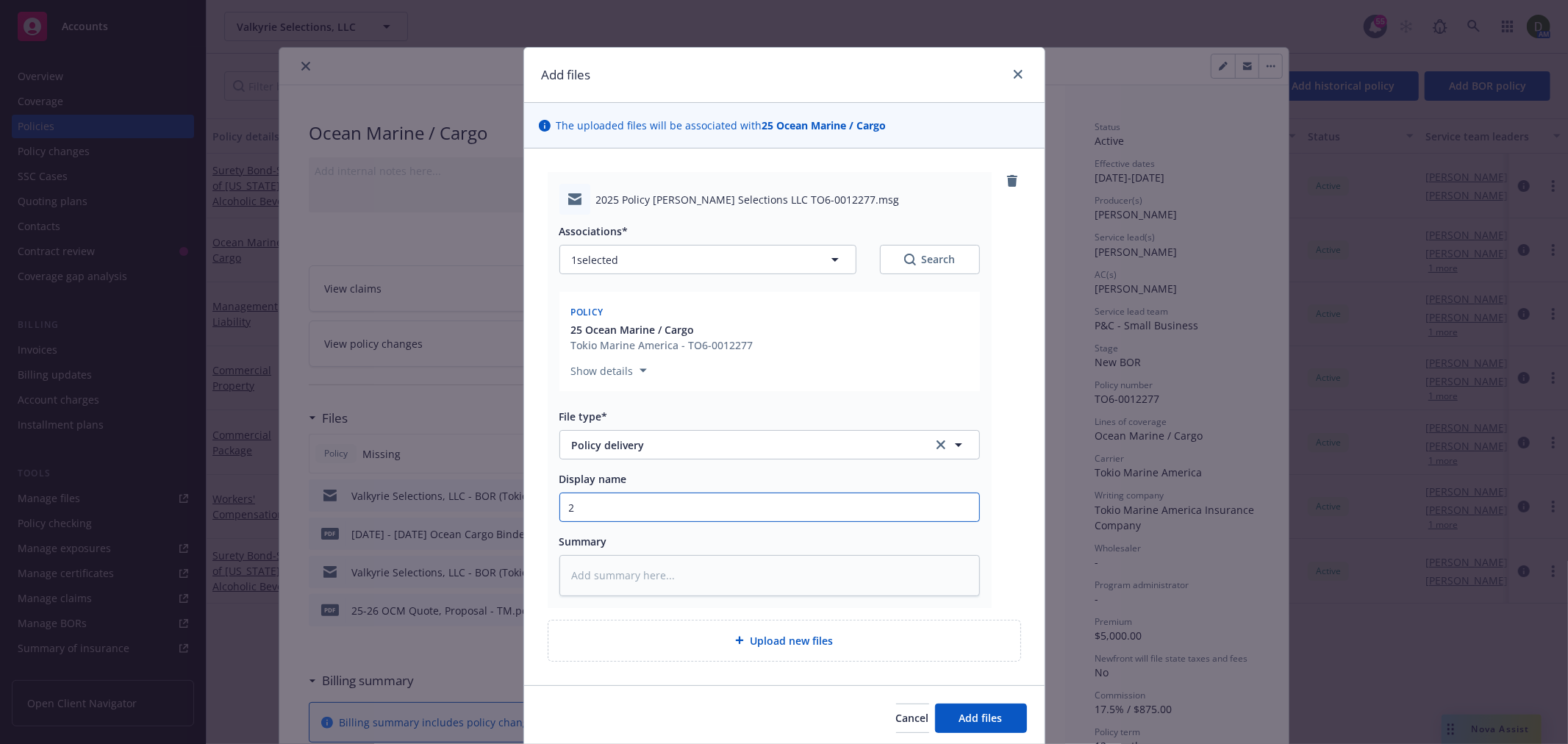
type input "25"
type textarea "x"
type input "25-"
type textarea "x"
type input "25-2"
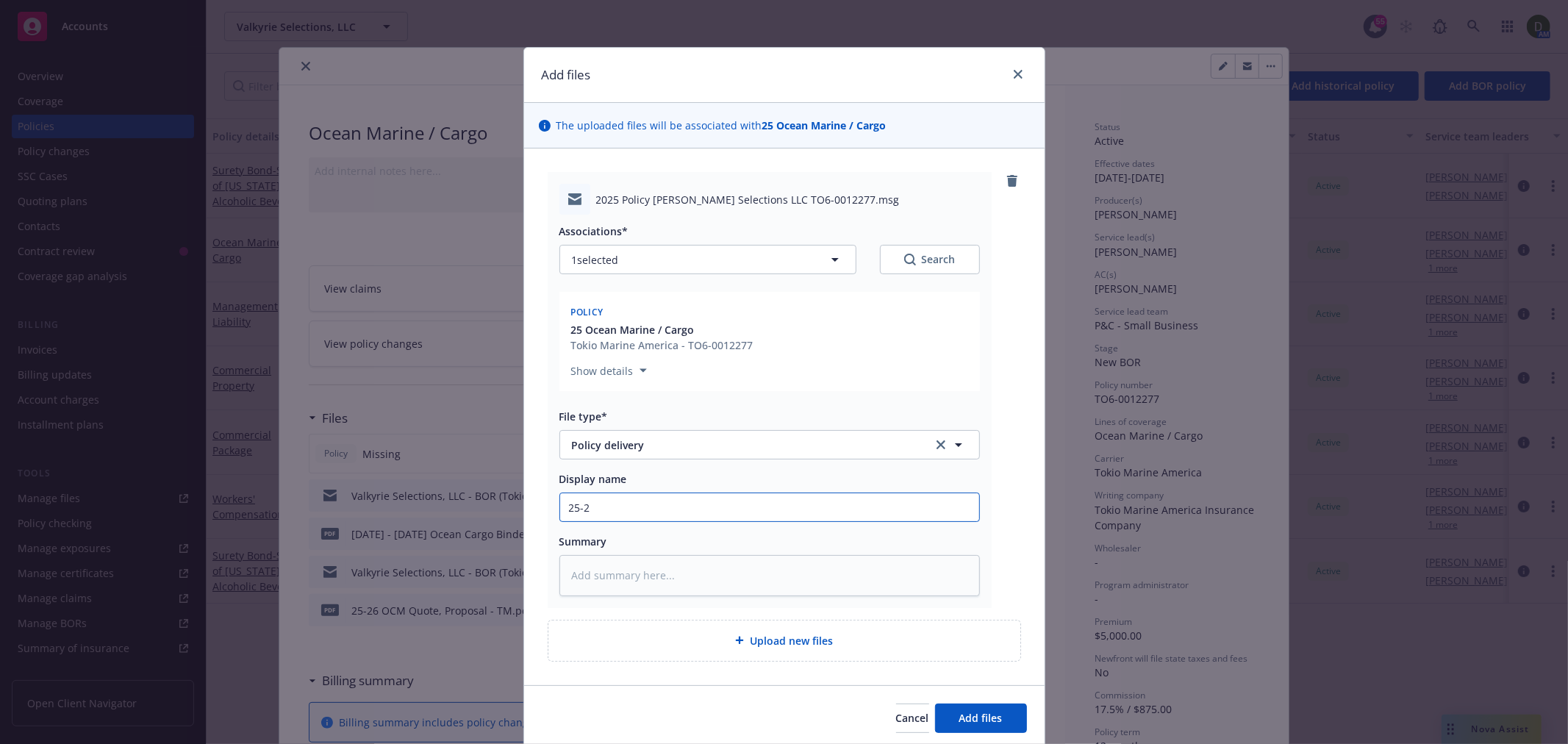
type textarea "x"
type input "25-26"
type textarea "x"
type input "25-26"
type textarea "x"
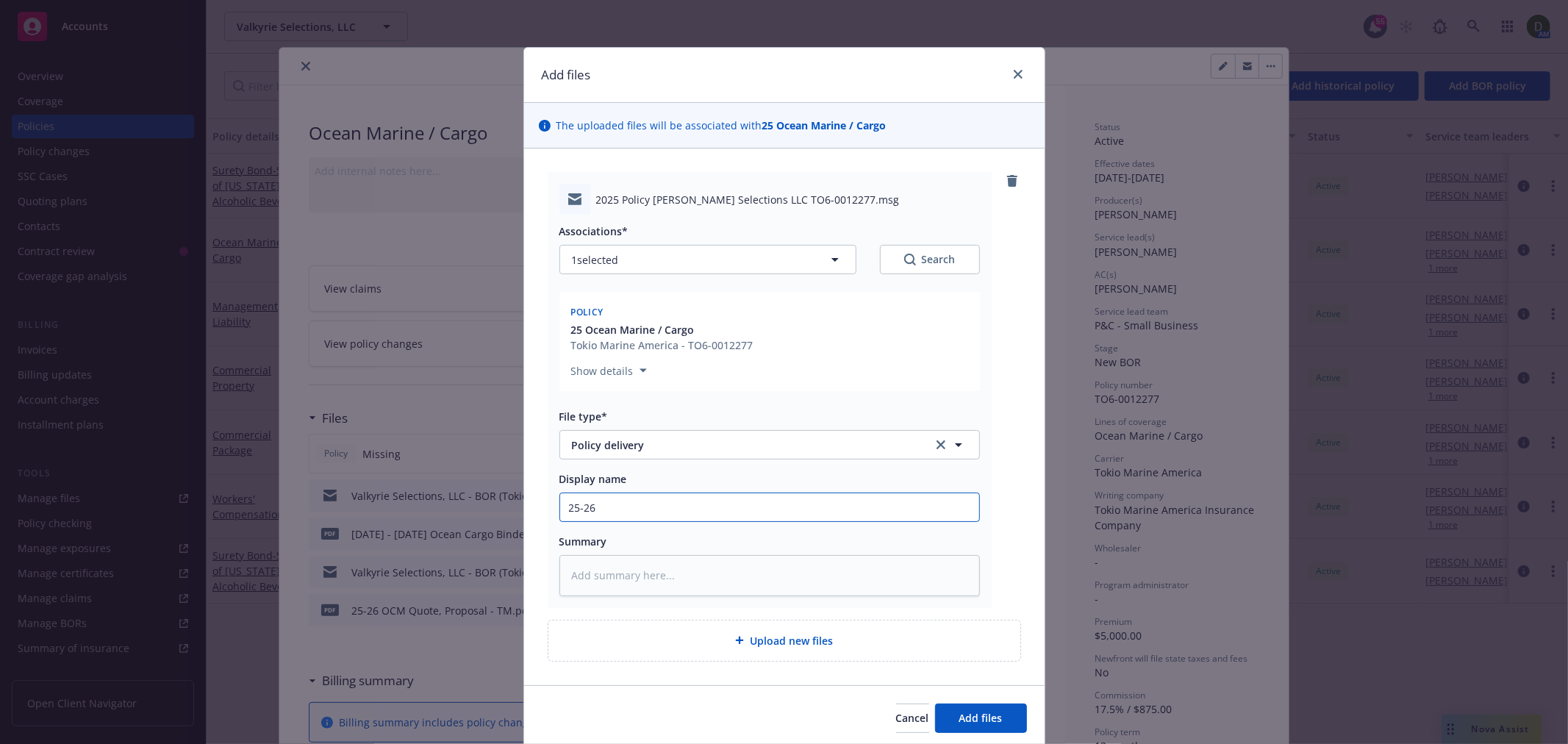
type input "25-26 O"
type textarea "x"
type input "25-26 OC"
type textarea "x"
type input "25-26 OCM"
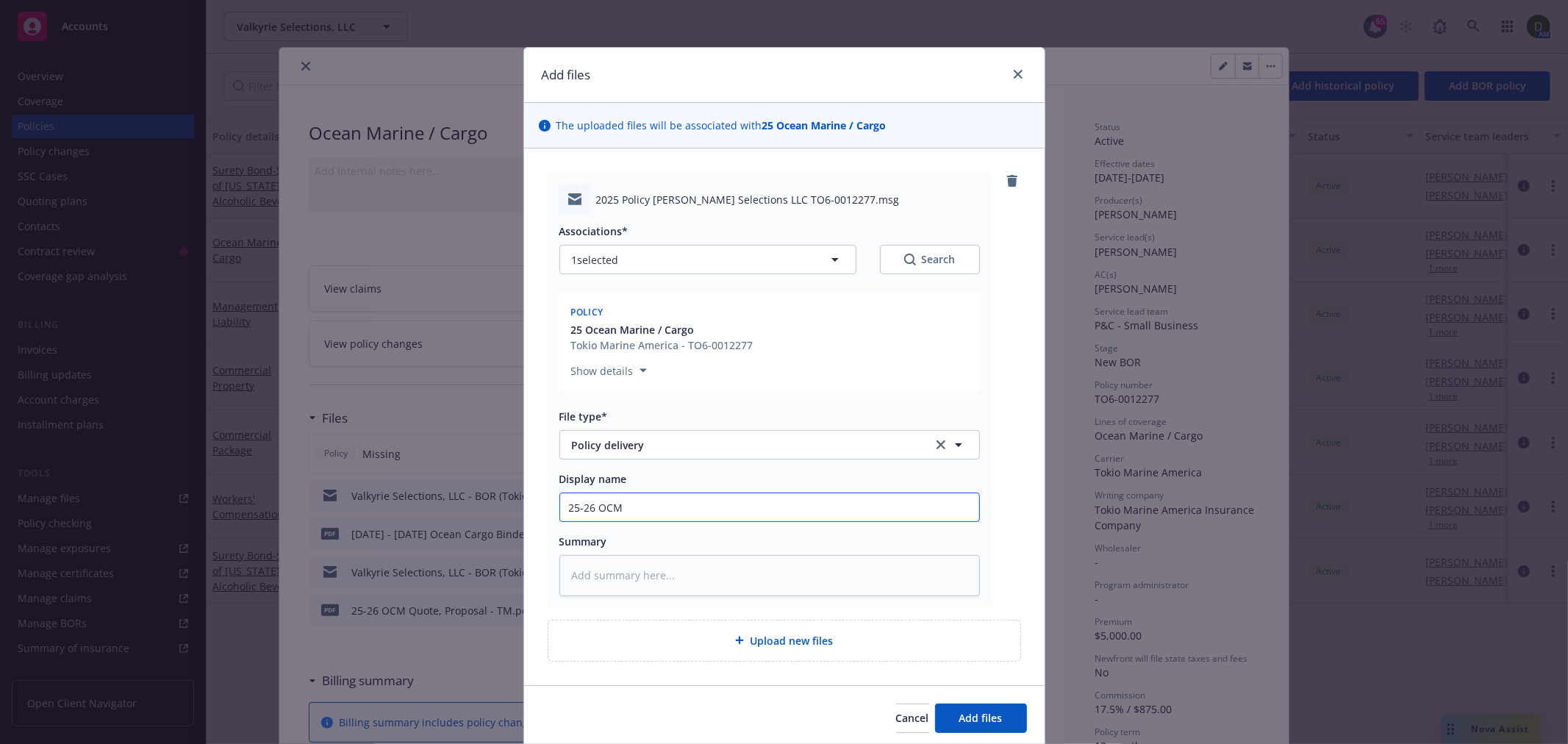
type textarea "x"
type input "25-26 OCM"
type textarea "x"
type input "25-26 OCM -"
type textarea "x"
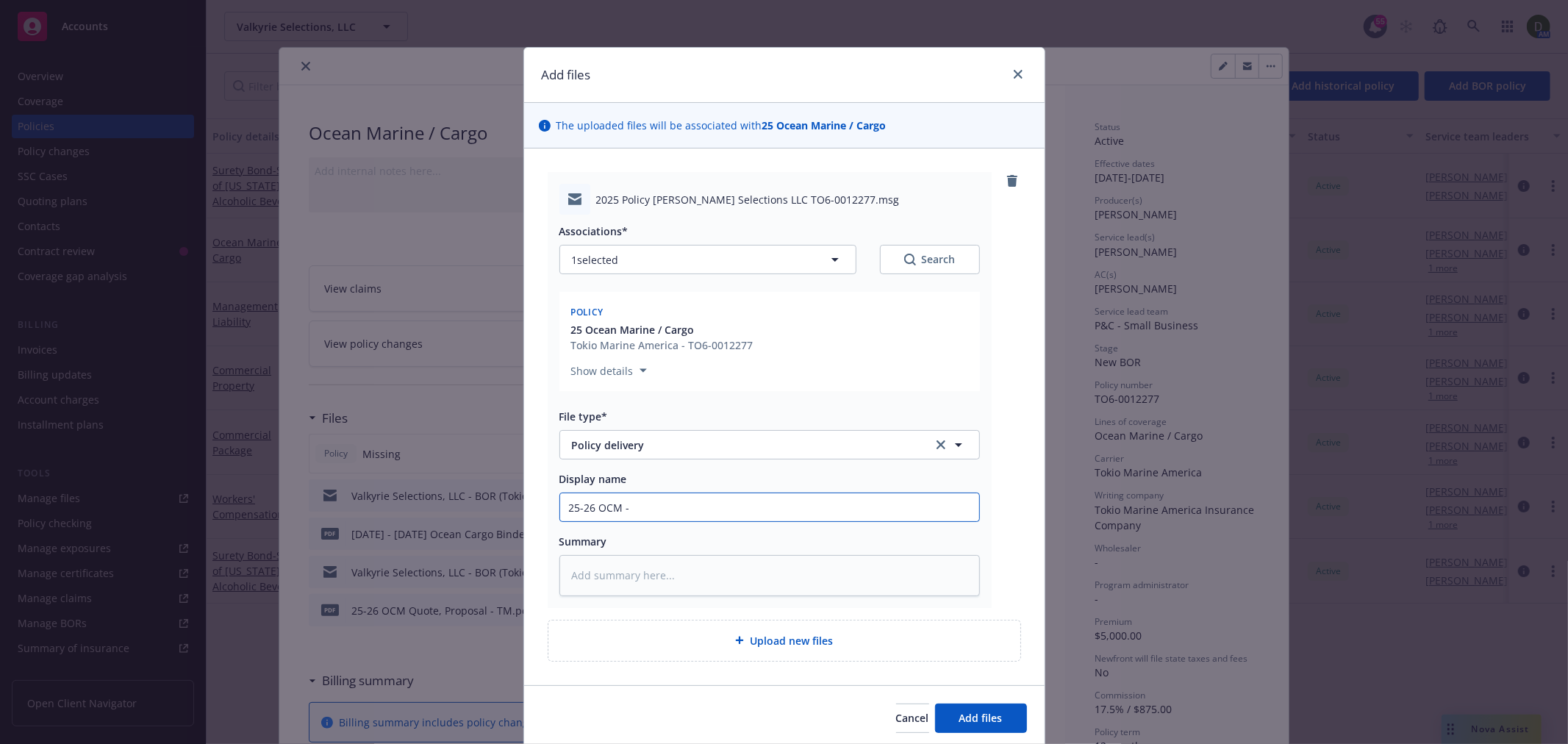
type input "25-26 OCM -"
type textarea "x"
type input "25-26 OCM - F"
type textarea "x"
type input "25-26 OCM - Fro"
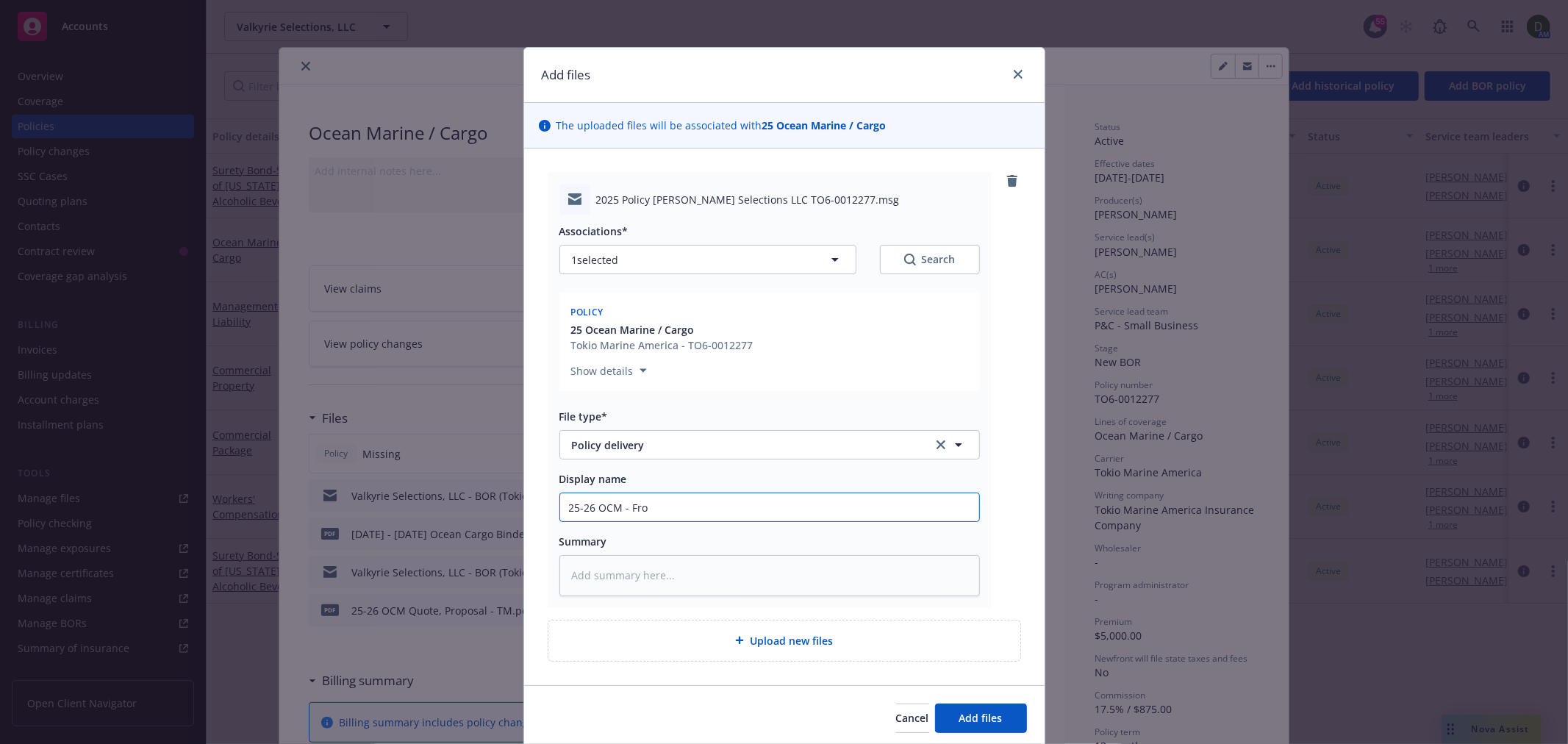
type textarea "x"
type input "25-26 OCM - From"
type textarea "x"
type input "25-26 OCM - From"
type textarea "x"
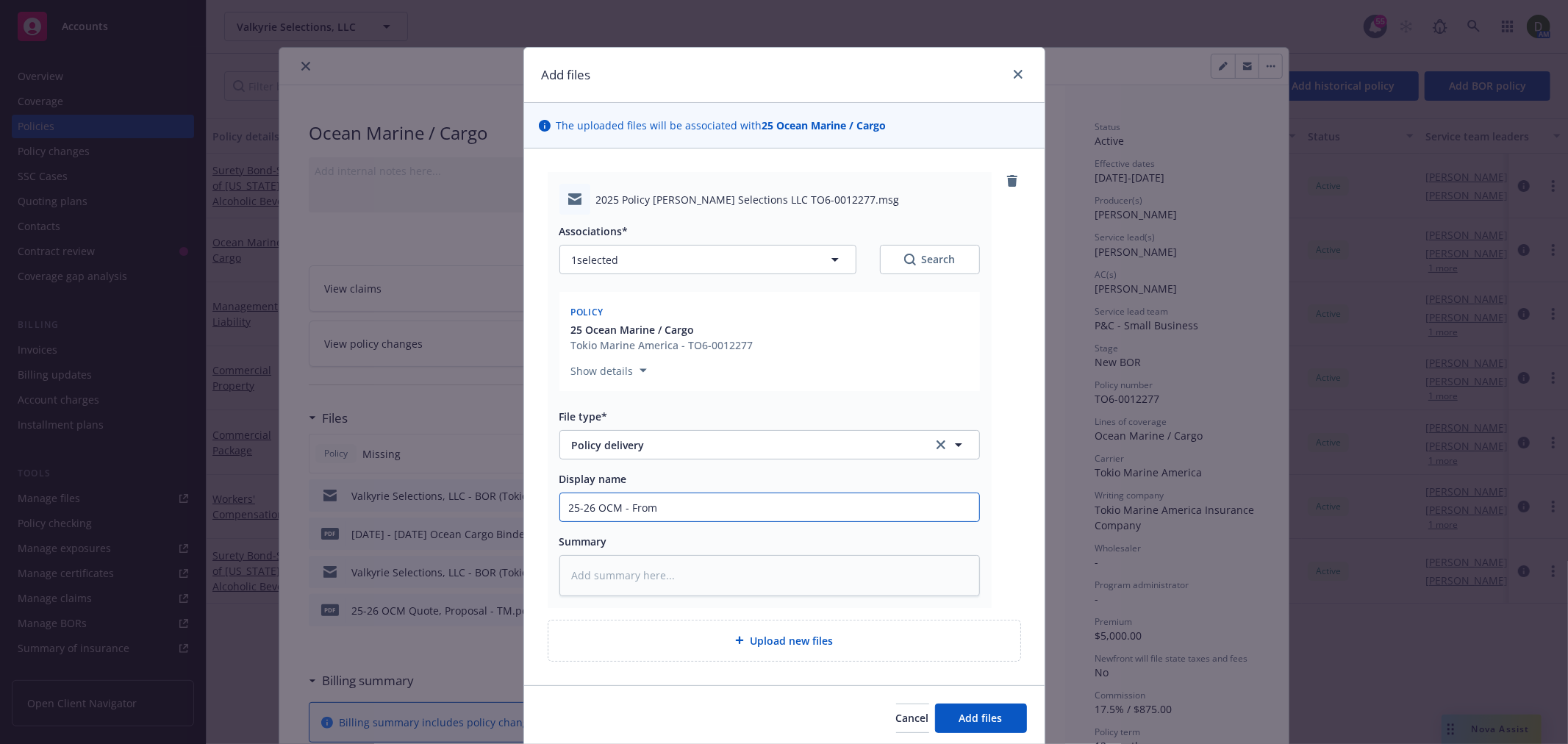
type input "25-26 OCM - From T"
type textarea "x"
type input "25-26 OCM - From TM"
type textarea "x"
type input "25-26 OCM - From TMH"
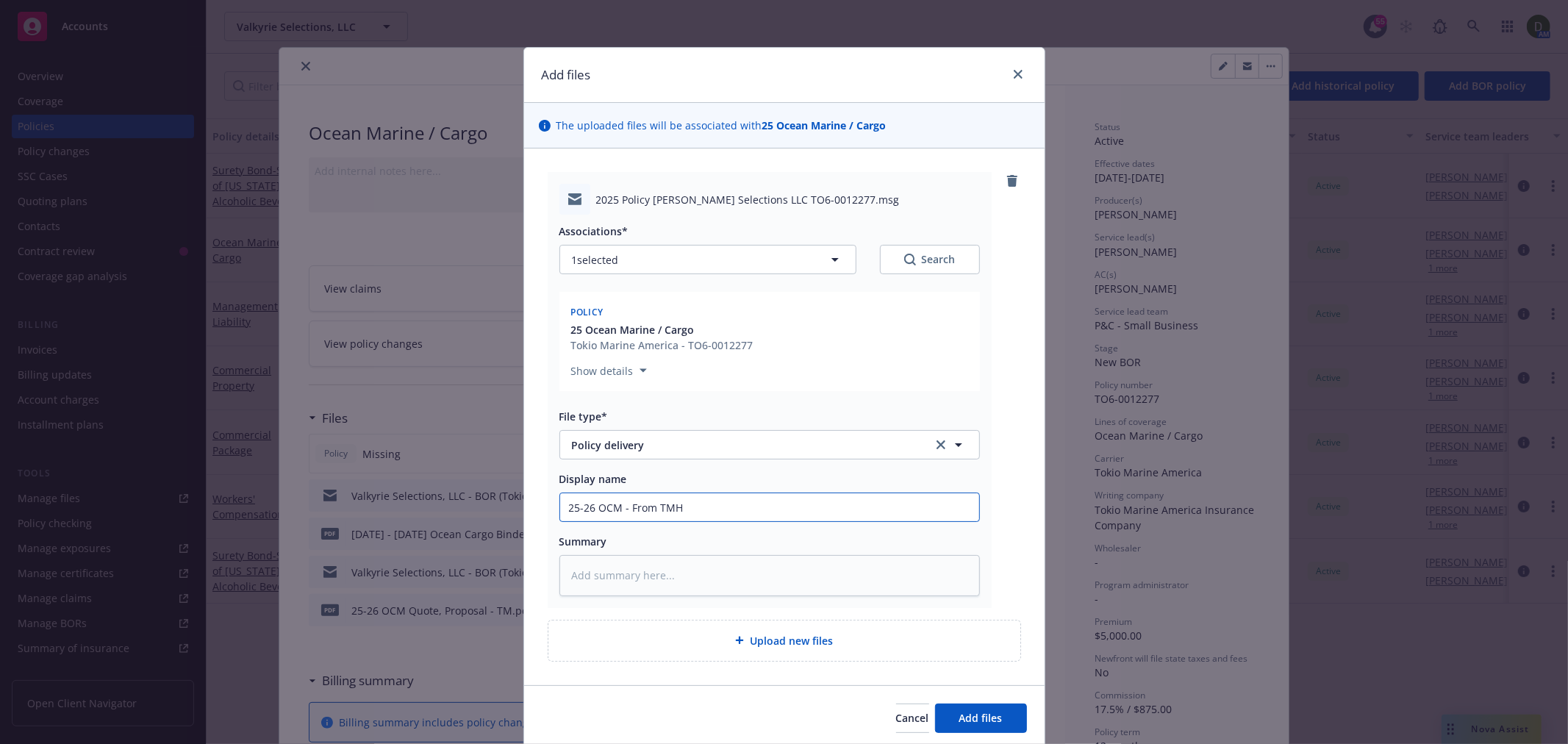
type textarea "x"
type input "25-26 OCM - From TMHC"
type textarea "x"
type input "25-26 OCM - From TMHCC"
type textarea "x"
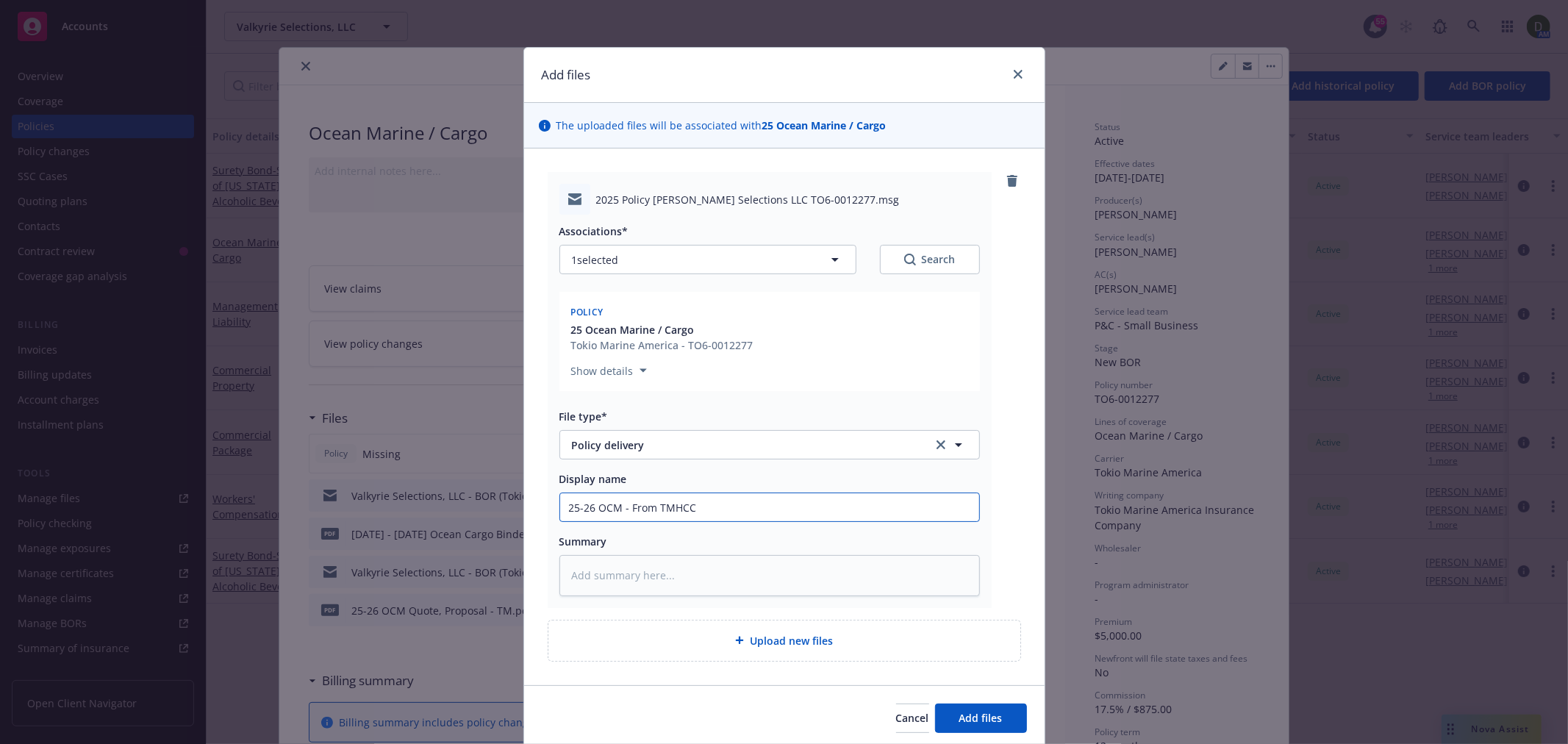
type input "25-26 OCM - From TMHCC"
type textarea "x"
type input "25-26 OCM - From TMHCC -"
type textarea "x"
type input "25-26 OCM - From TMHCC -"
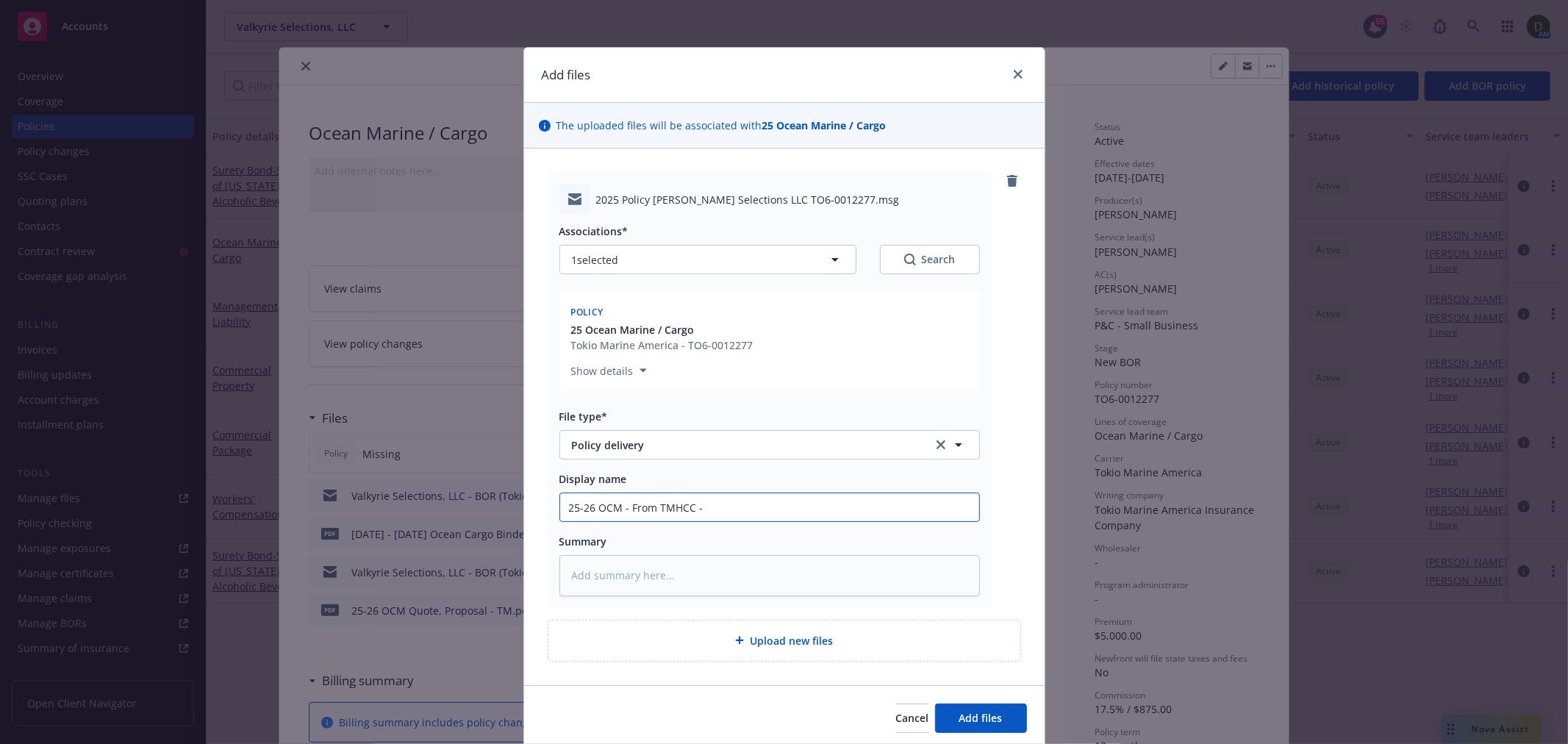
type textarea "x"
type input "25-26 OCM - From TMHCC - P"
type textarea "x"
type input "25-26 OCM - From TMHCC -"
type textarea "x"
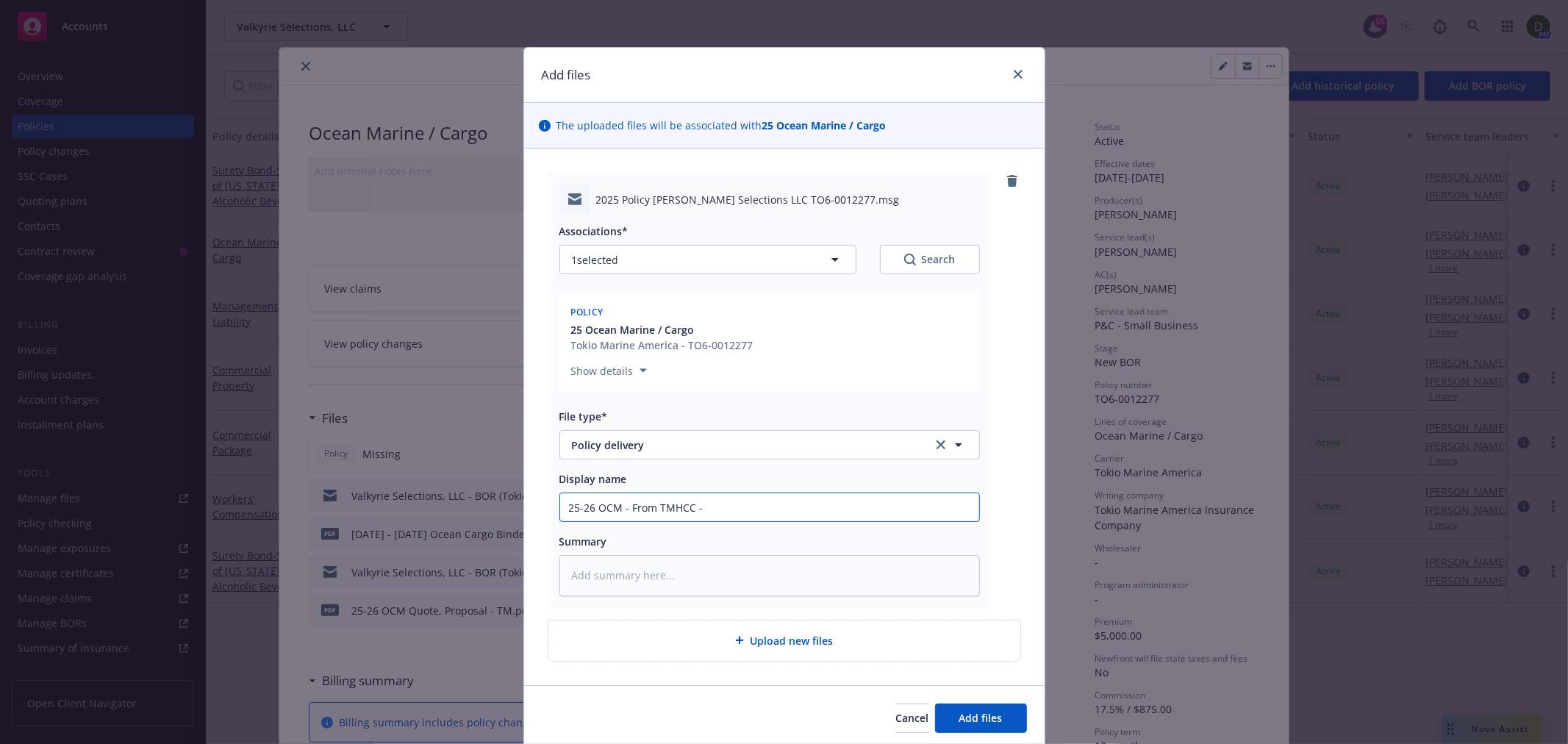
type input "25-26 OCM - From TMHCC - C"
type textarea "x"
type input "25-26 OCM - From TMHCC - Cop"
type textarea "x"
type input "25-26 OCM - From TMHCC - Copy"
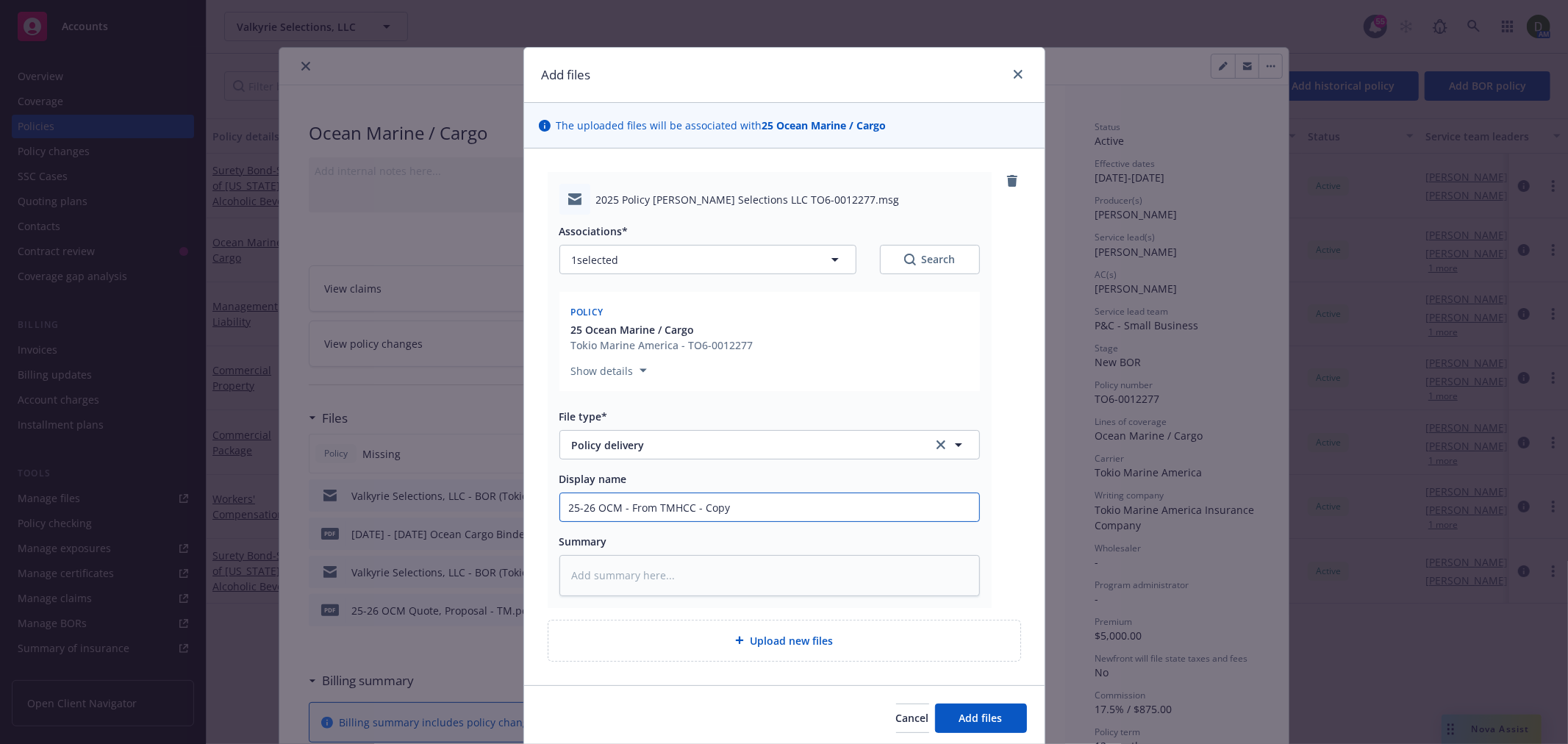
type textarea "x"
type input "25-26 OCM - From TMHCC - Copy"
type textarea "x"
type input "25-26 OCM - From TMHCC - Copy of"
type textarea "x"
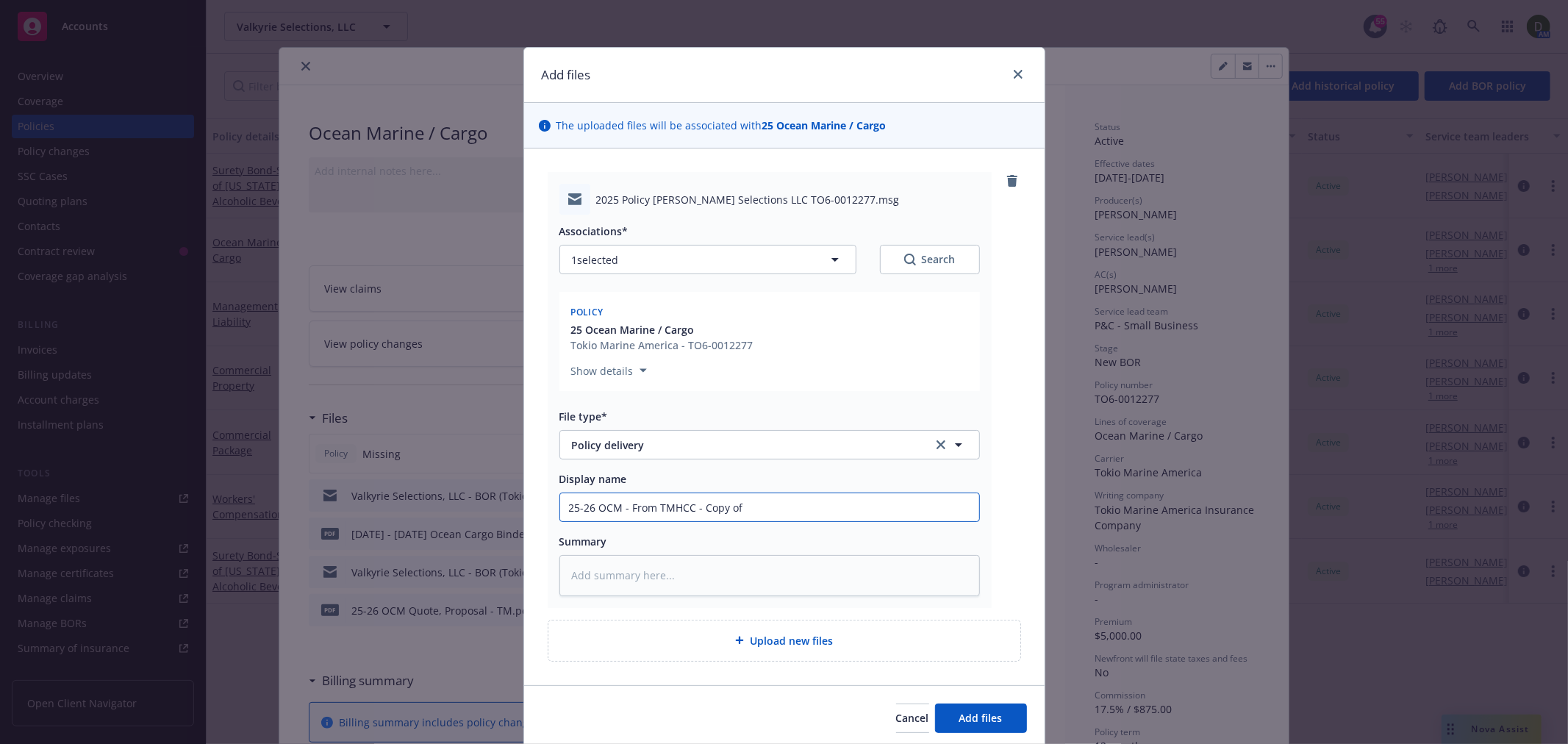
type input "25-26 OCM - From TMHCC - Copy of"
type textarea "x"
type input "25-26 OCM - From TMHCC - Copy of p"
type textarea "x"
type input "25-26 OCM - From TMHCC - Copy of po"
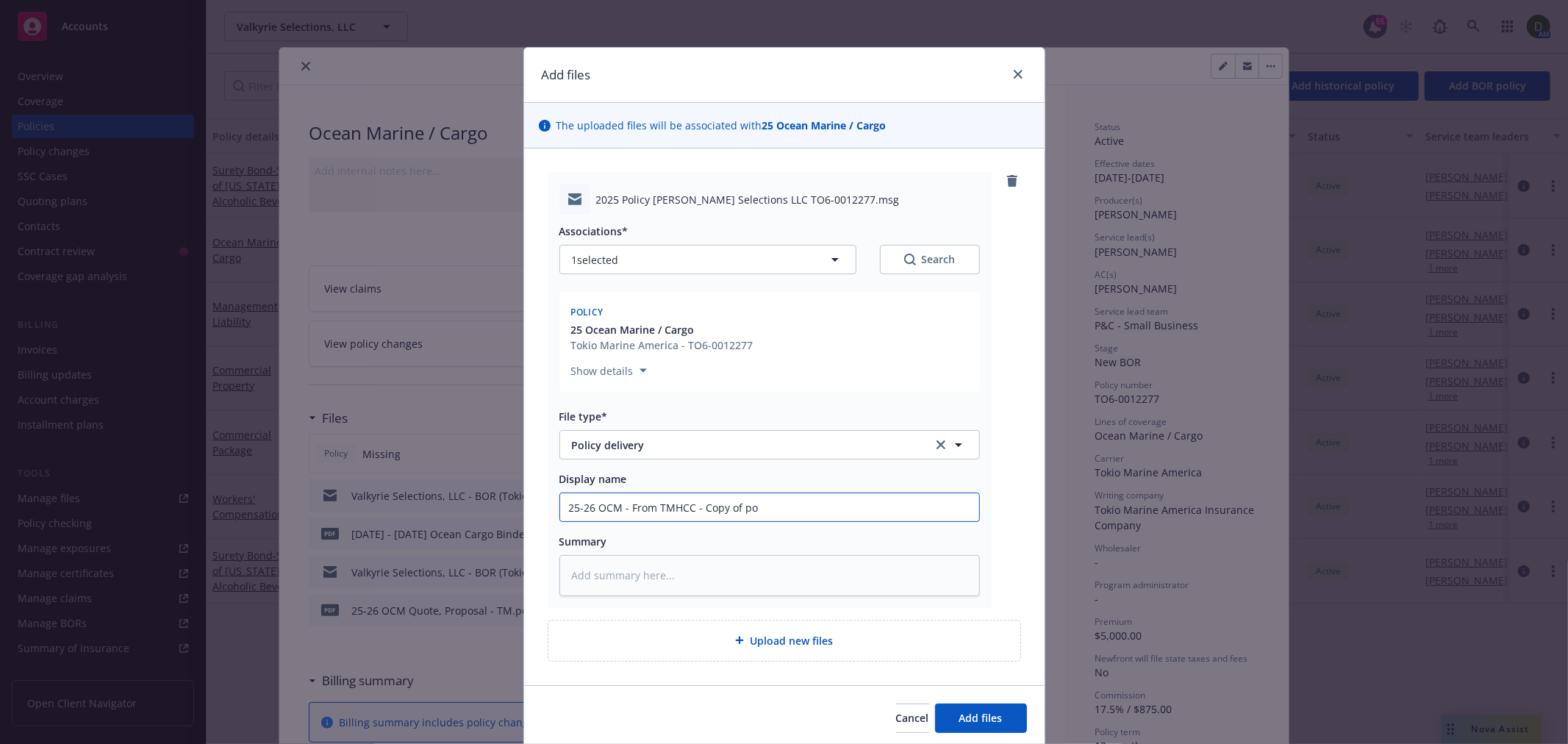
type textarea "x"
type input "25-26 OCM - From TMHCC - Copy of pol"
type textarea "x"
type input "25-26 OCM - From TMHCC - Copy of poli"
type textarea "x"
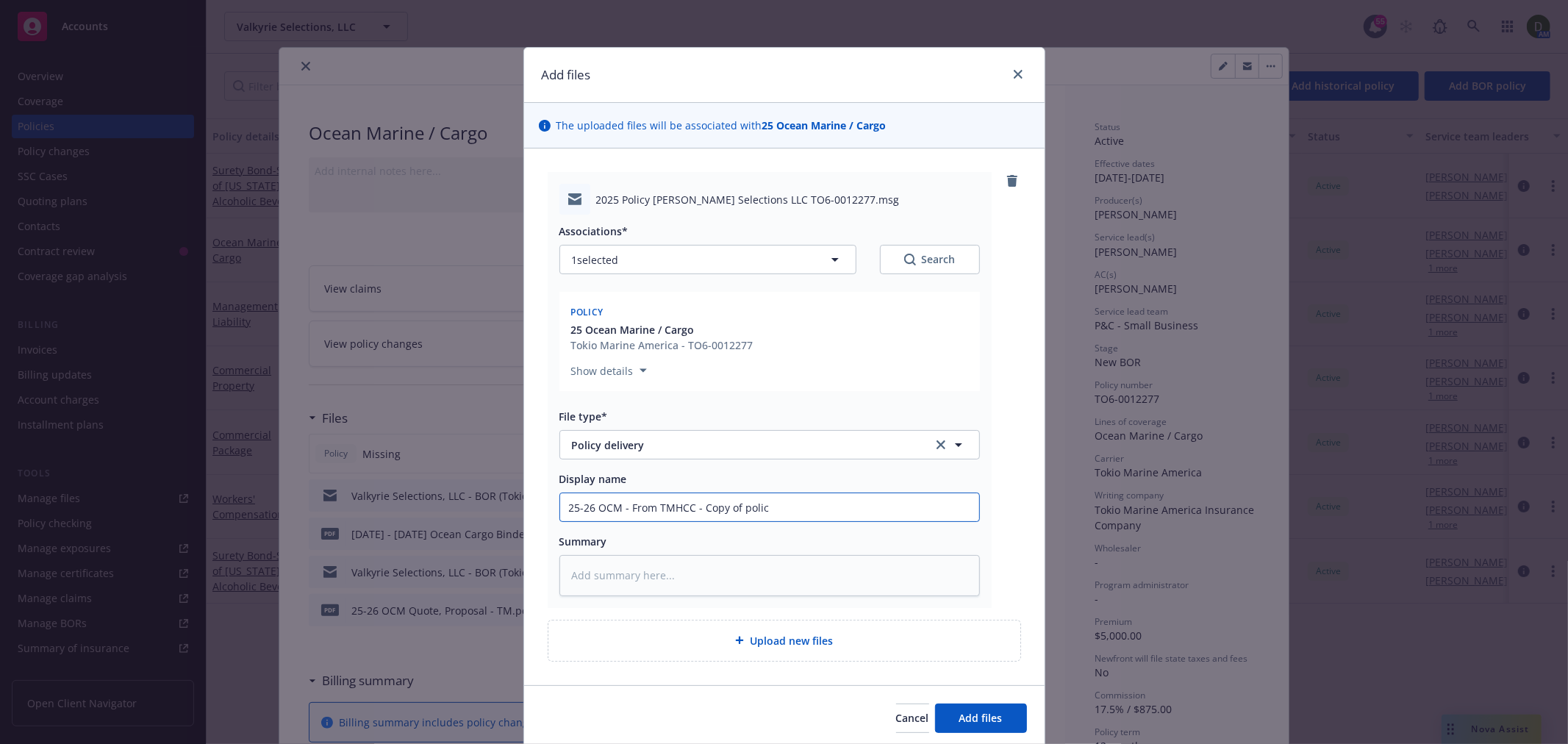
type input "25-26 OCM - From TMHCC - Copy of policy"
type textarea "x"
type input "25-26 OCM - From TMHCC - Copy of policyu"
type textarea "x"
type input "25-26 OCM - From TMHCC - Copy of policy"
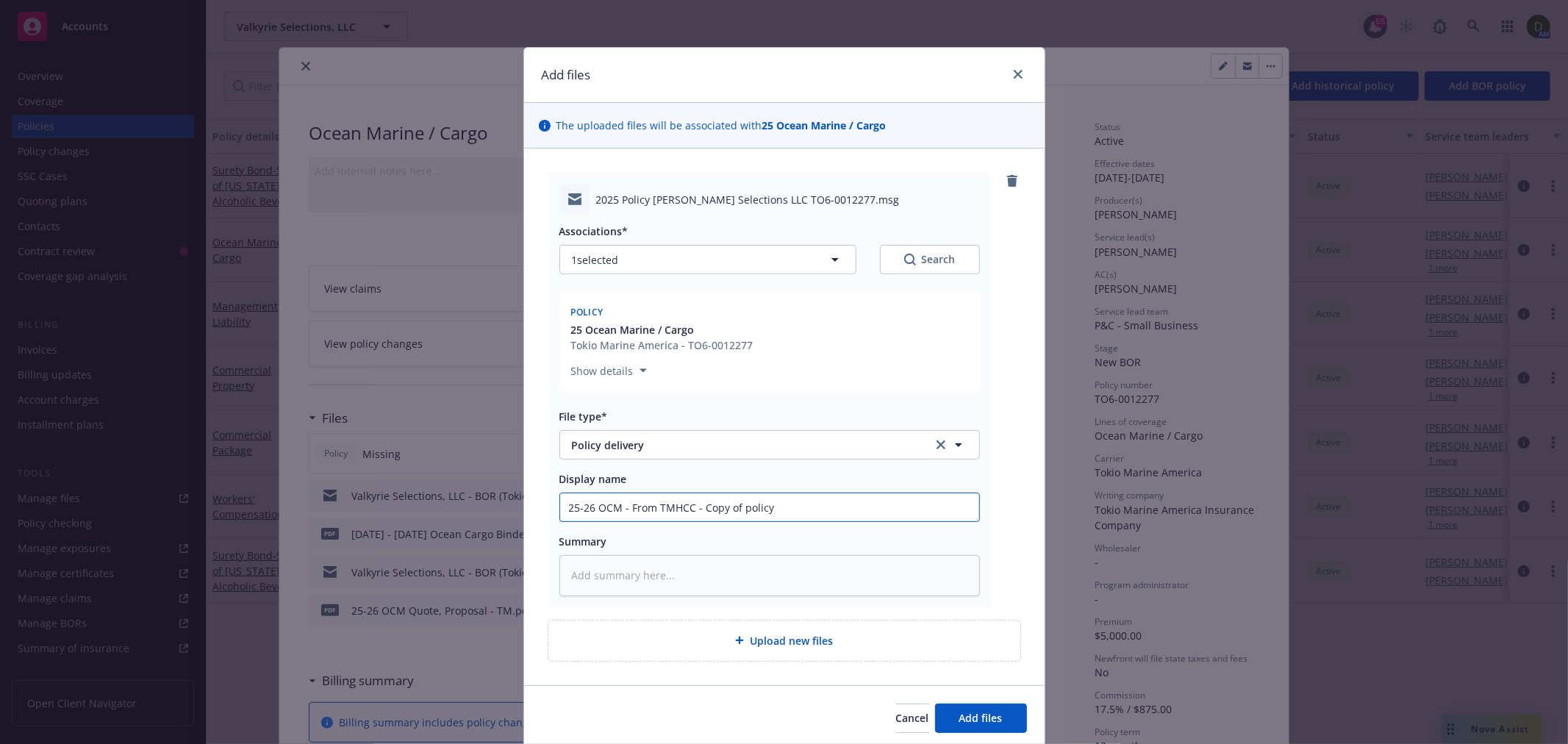
type textarea "x"
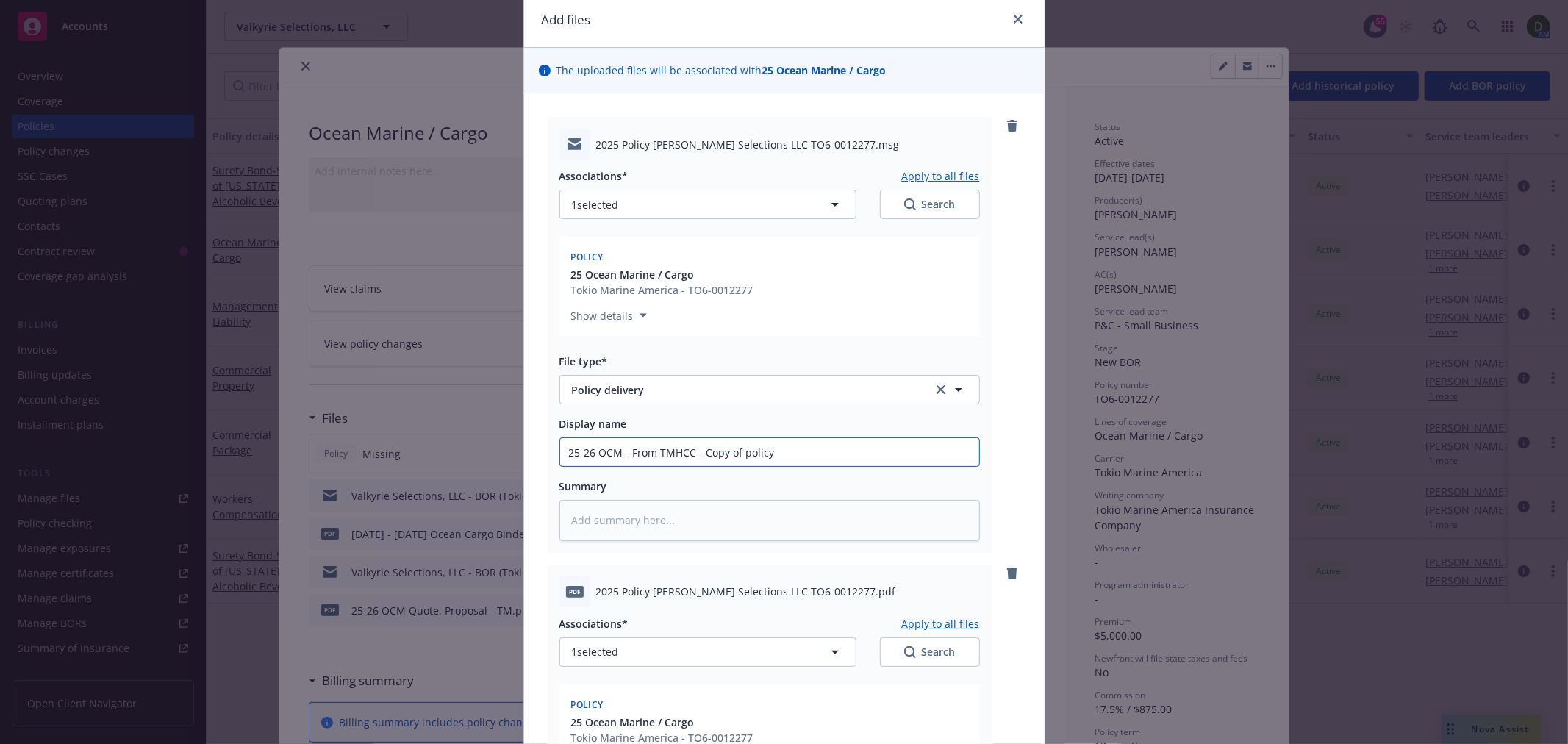
scroll to position [245, 0]
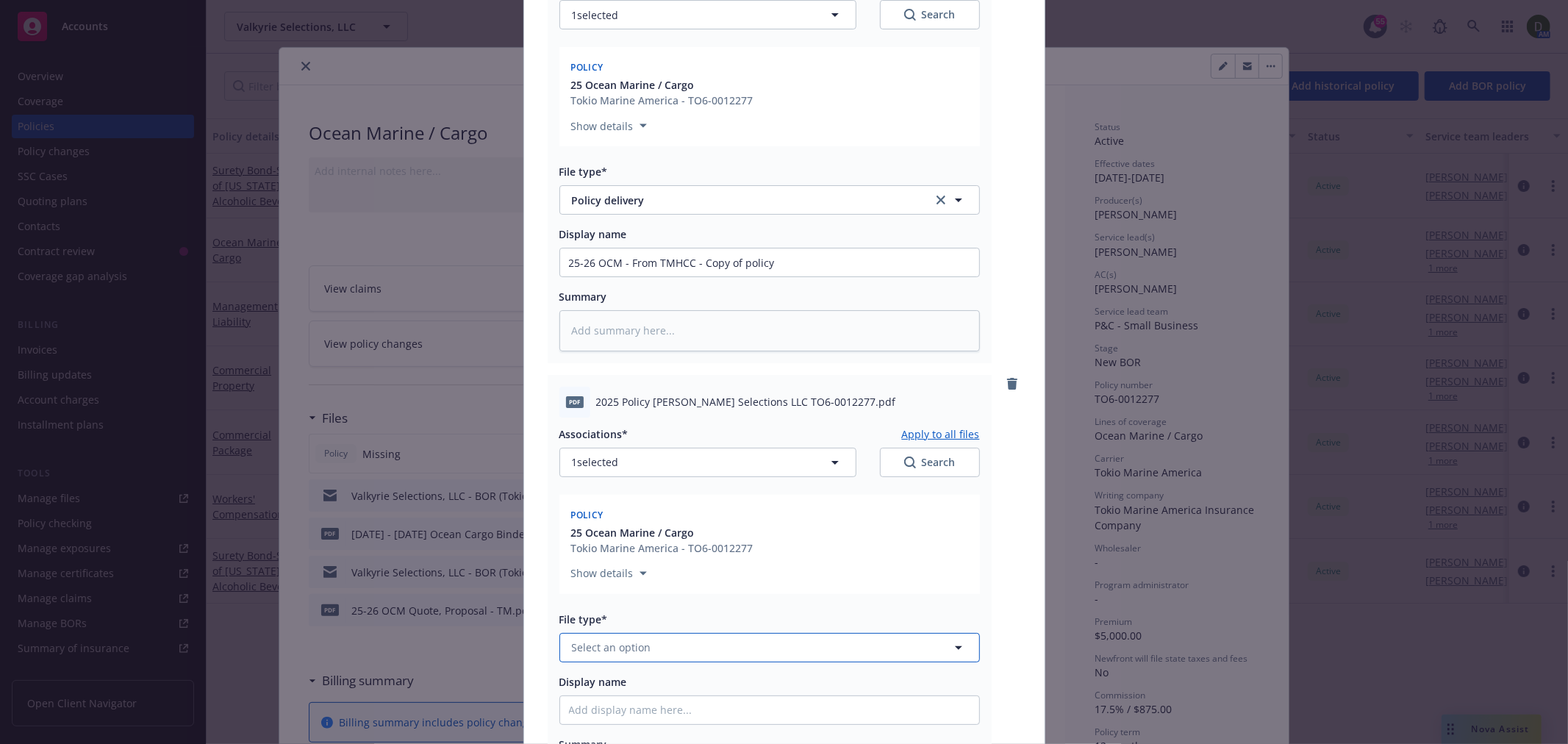
click at [611, 650] on span "Select an option" at bounding box center [611, 648] width 80 height 16
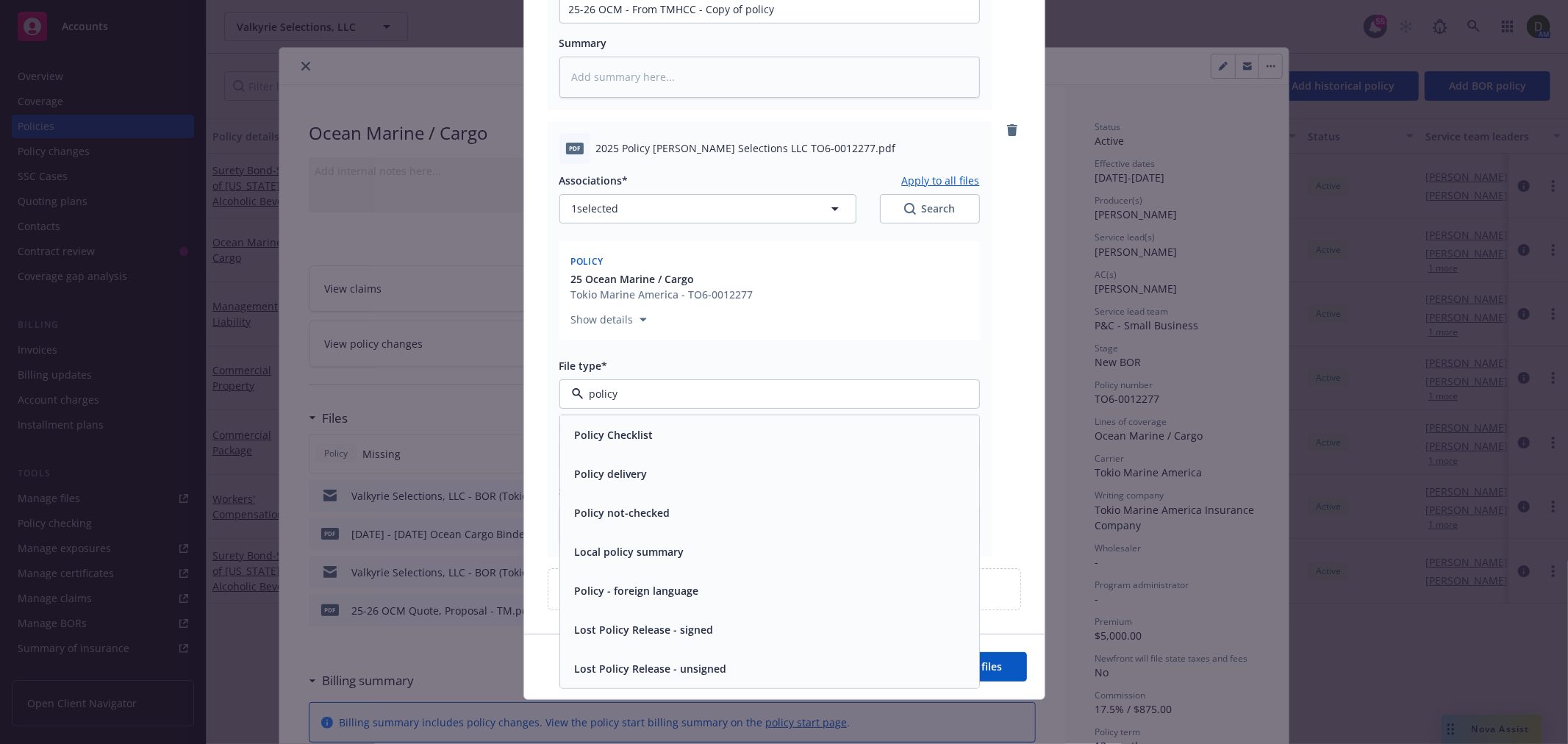
scroll to position [501, 0]
type input "policy"
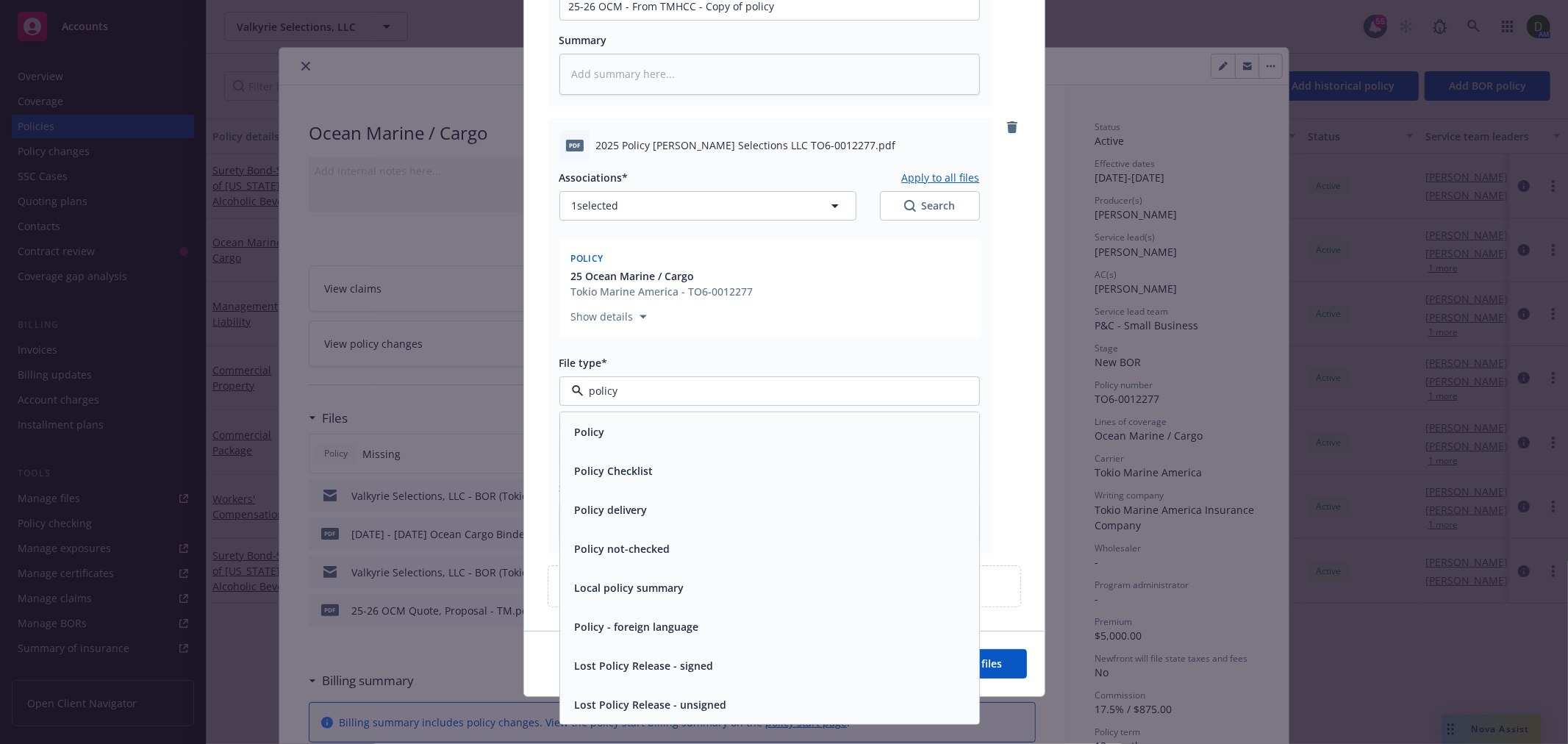
click at [780, 414] on div "Policy" at bounding box center [769, 431] width 419 height 39
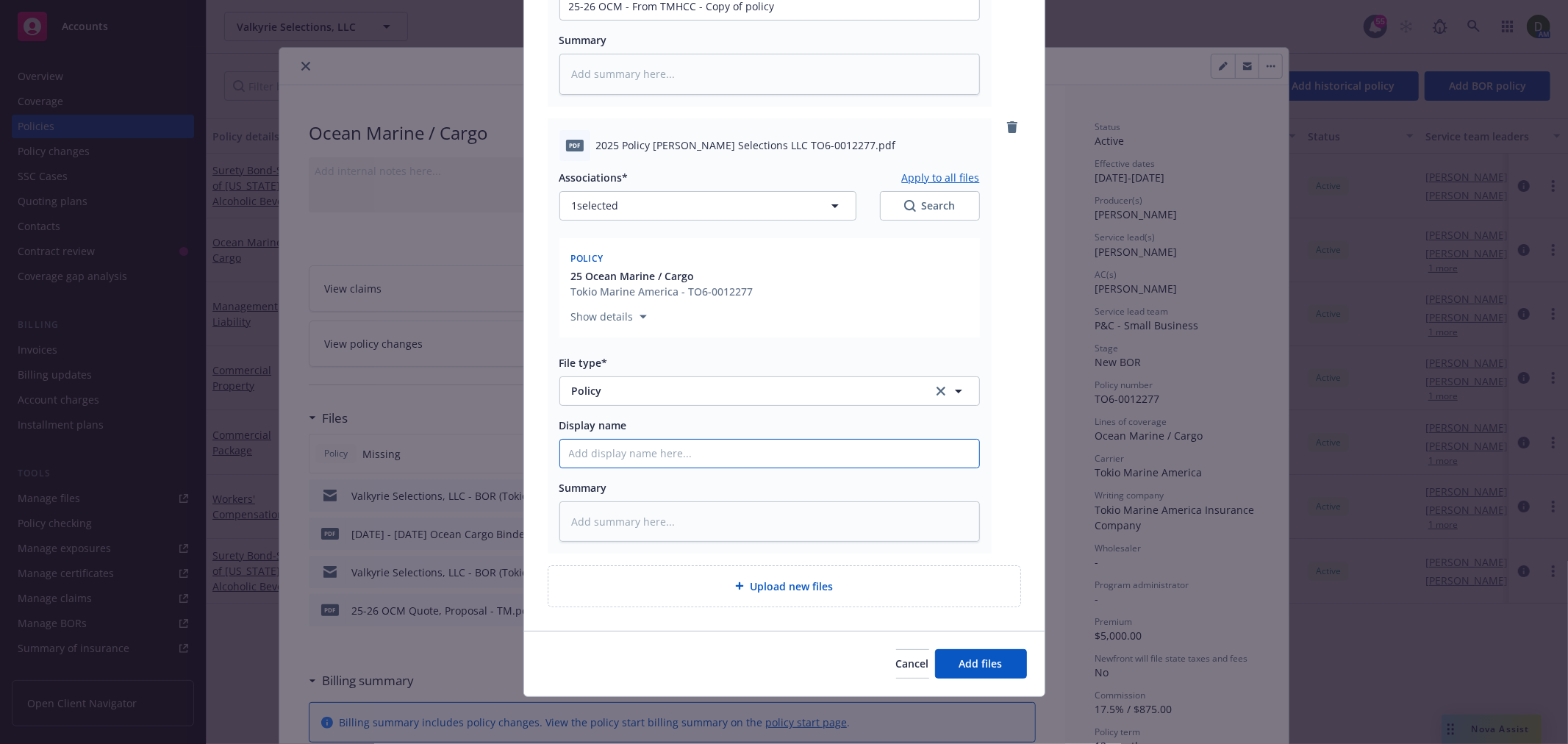
click at [683, 451] on input "Display name" at bounding box center [769, 454] width 419 height 28
type textarea "x"
type input "2"
type textarea "x"
type input "25"
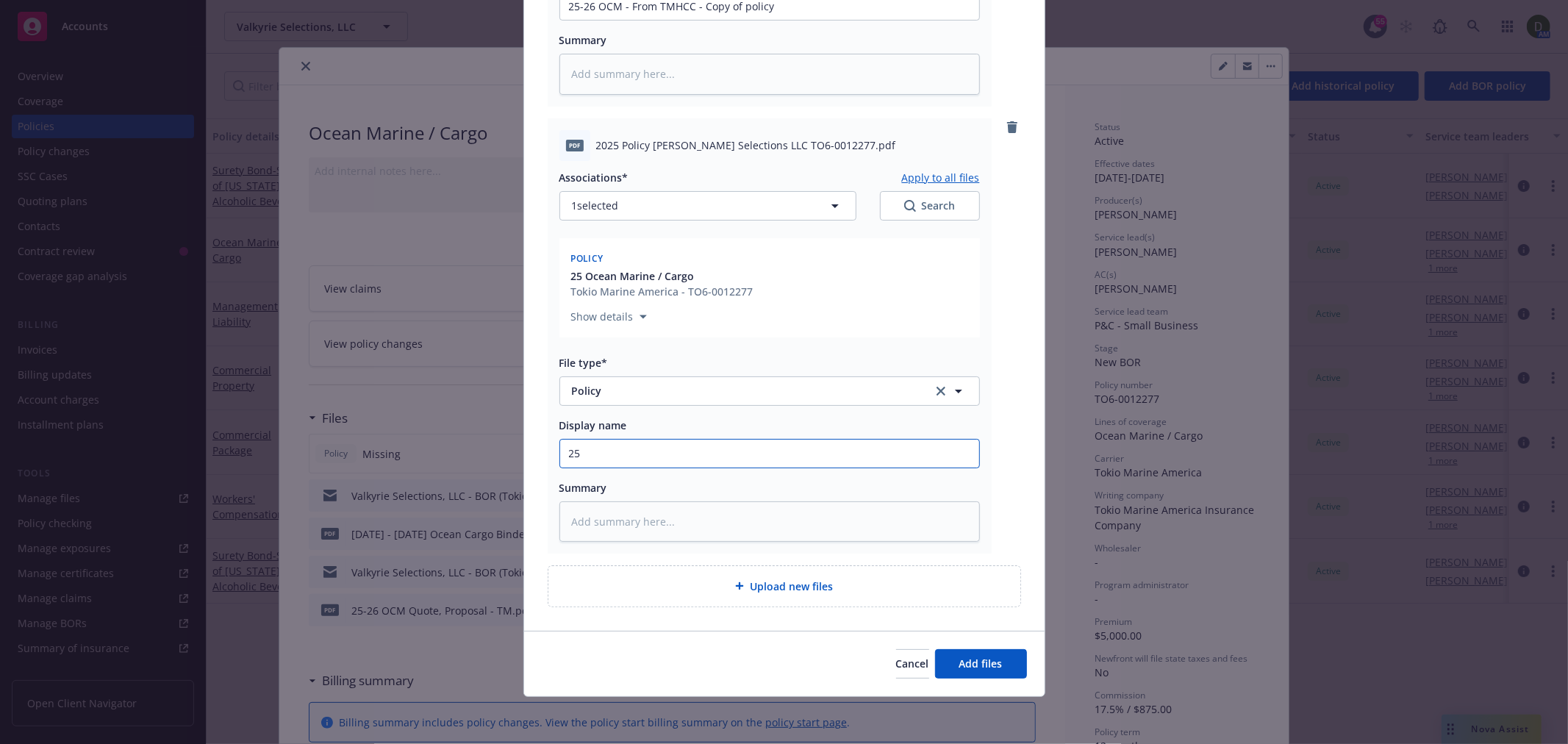
type textarea "x"
type input "25-"
type textarea "x"
type input "25-2"
type textarea "x"
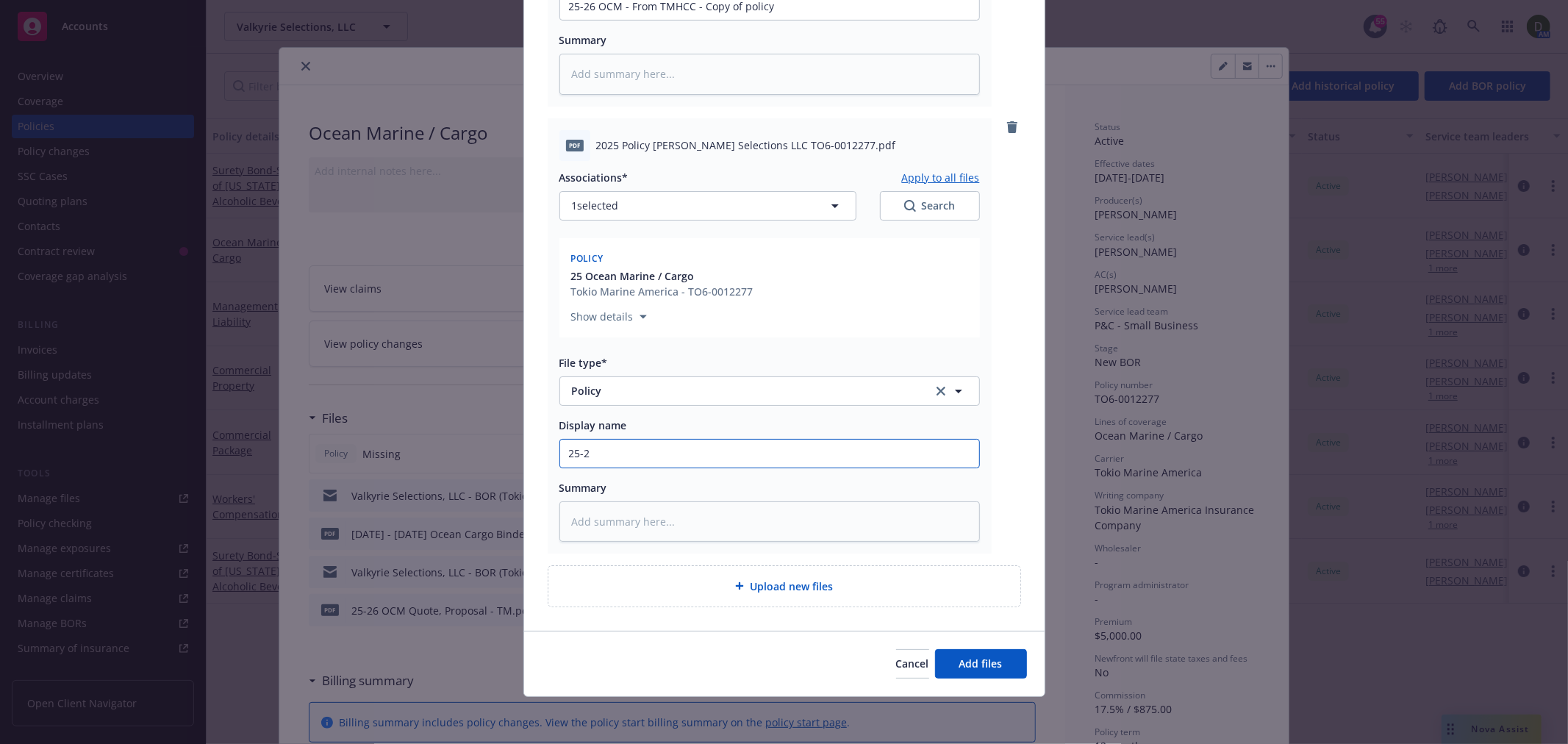
type input "25-26"
type textarea "x"
type input "25-26"
type textarea "x"
type input "25-26 O"
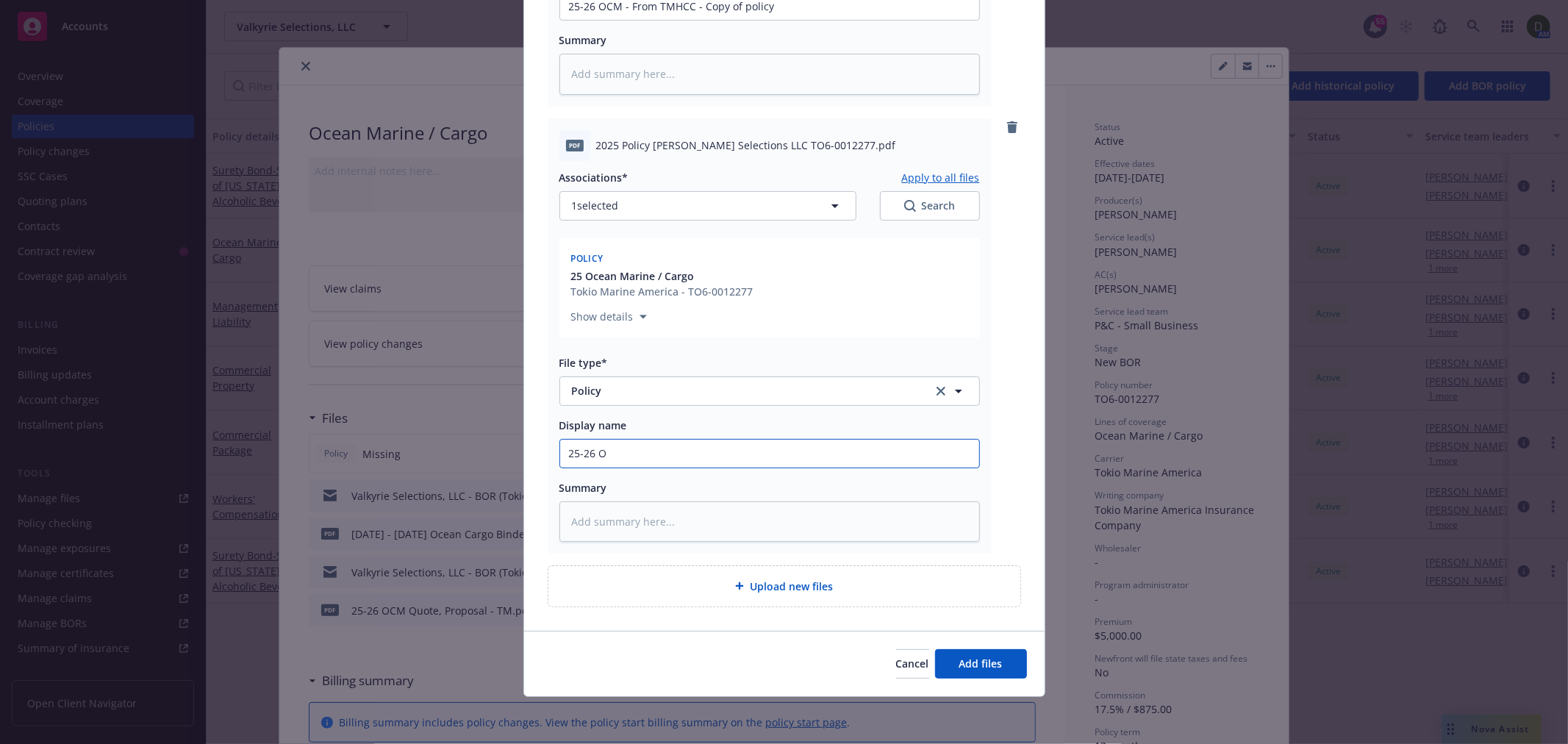
type textarea "x"
type input "25-26 OC"
type textarea "x"
type input "25-26 OCM"
type textarea "x"
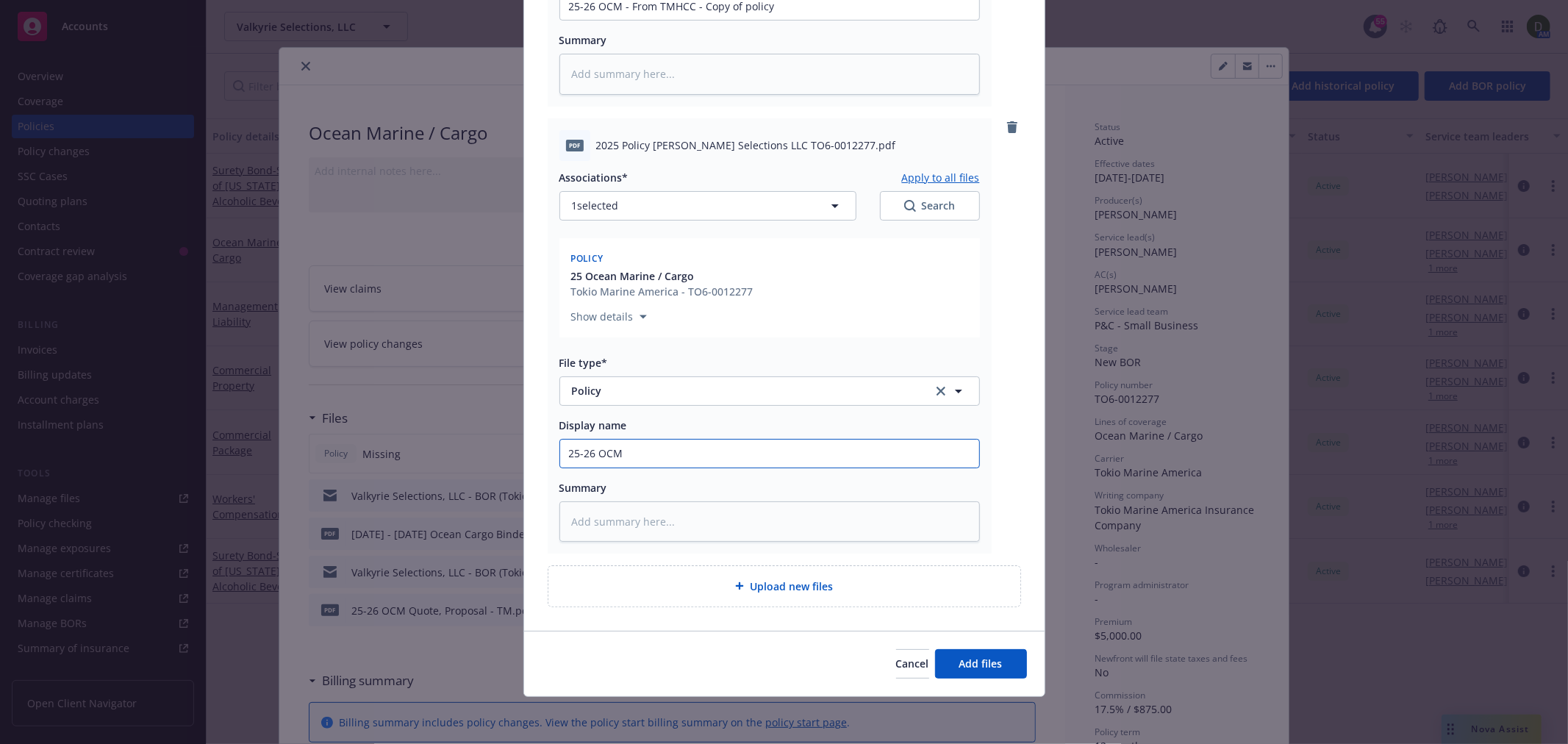
type input "25-26 OCM"
type textarea "x"
type input "25-26 OCM -"
type textarea "x"
type input "25-26 OCM -"
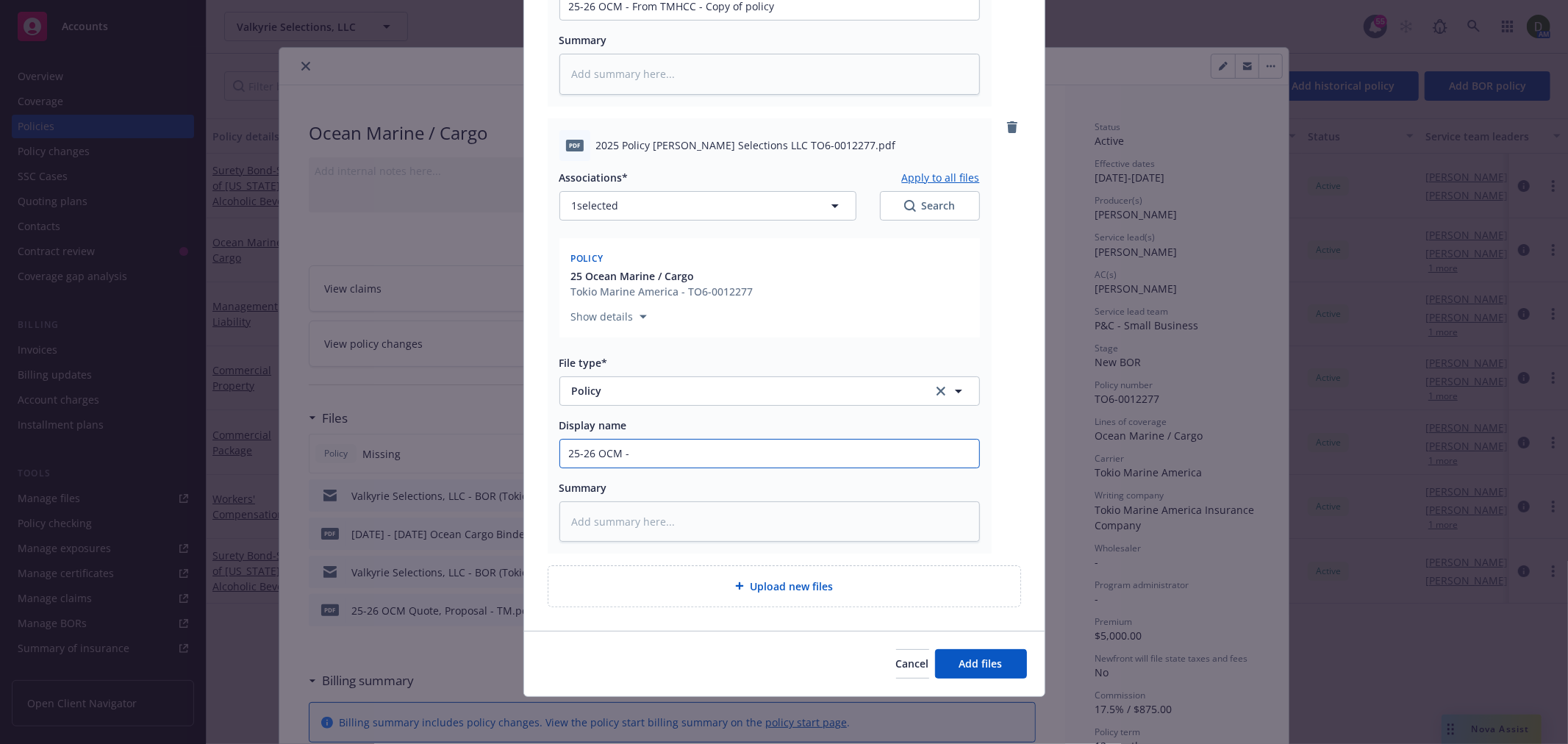
type textarea "x"
type input "25-26 OCM - P"
type textarea "x"
type input "25-26 OCM - Po"
type textarea "x"
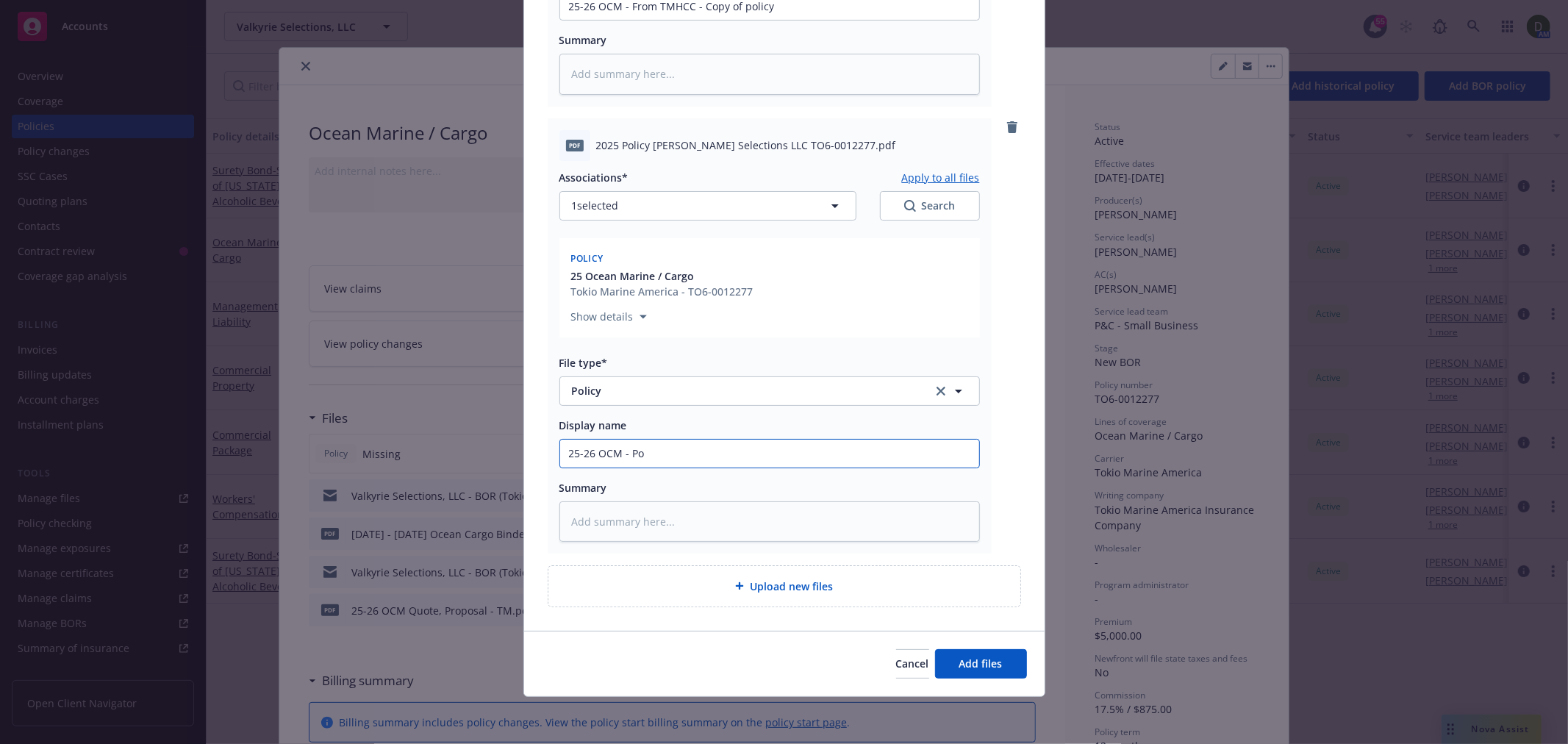
type input "25-26 OCM - Pol"
type textarea "x"
type input "25-26 OCM - Poli"
type textarea "x"
type input "25-26 OCM - Polic"
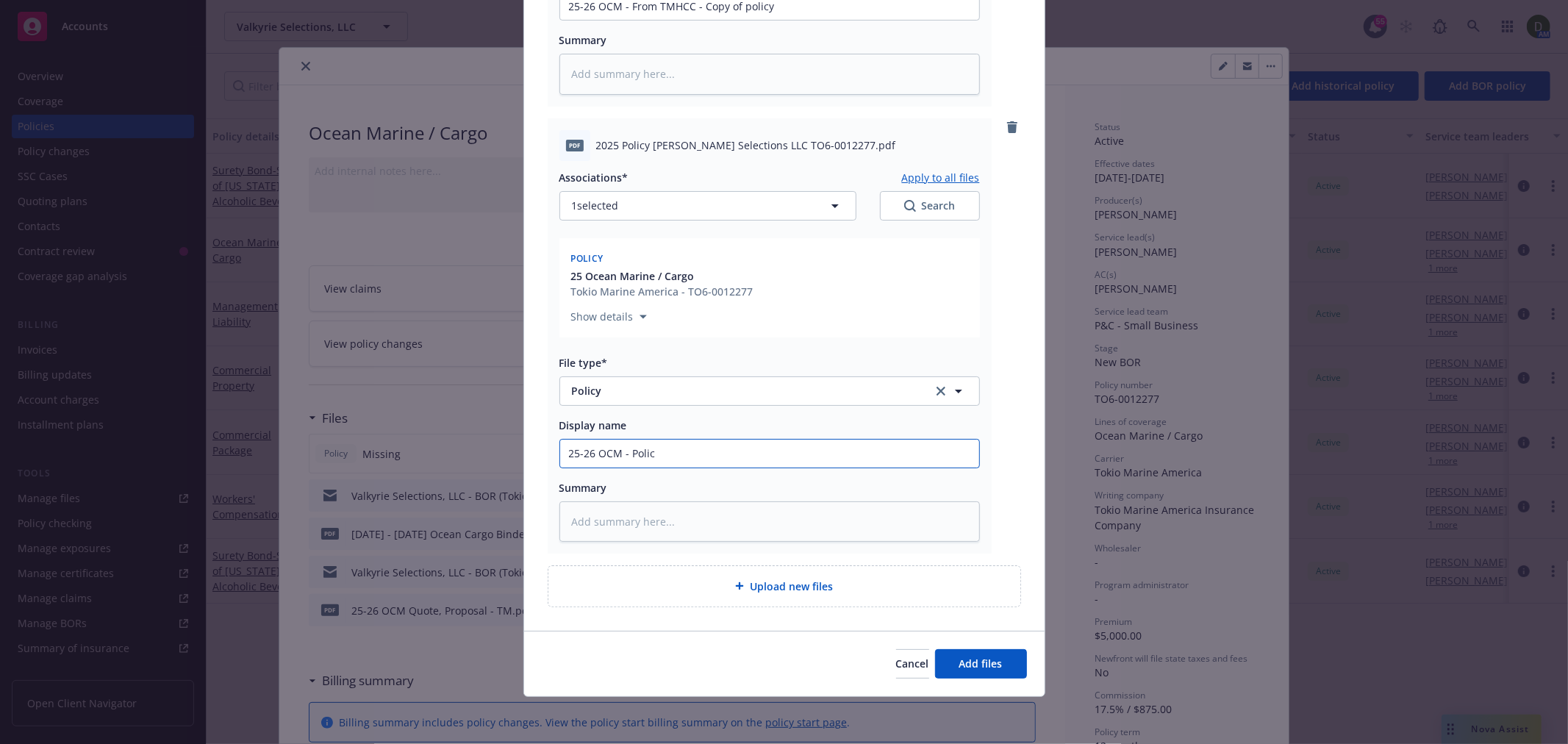
type textarea "x"
type input "25-26 OCM - Policy"
click at [957, 655] on button "Add files" at bounding box center [980, 664] width 91 height 30
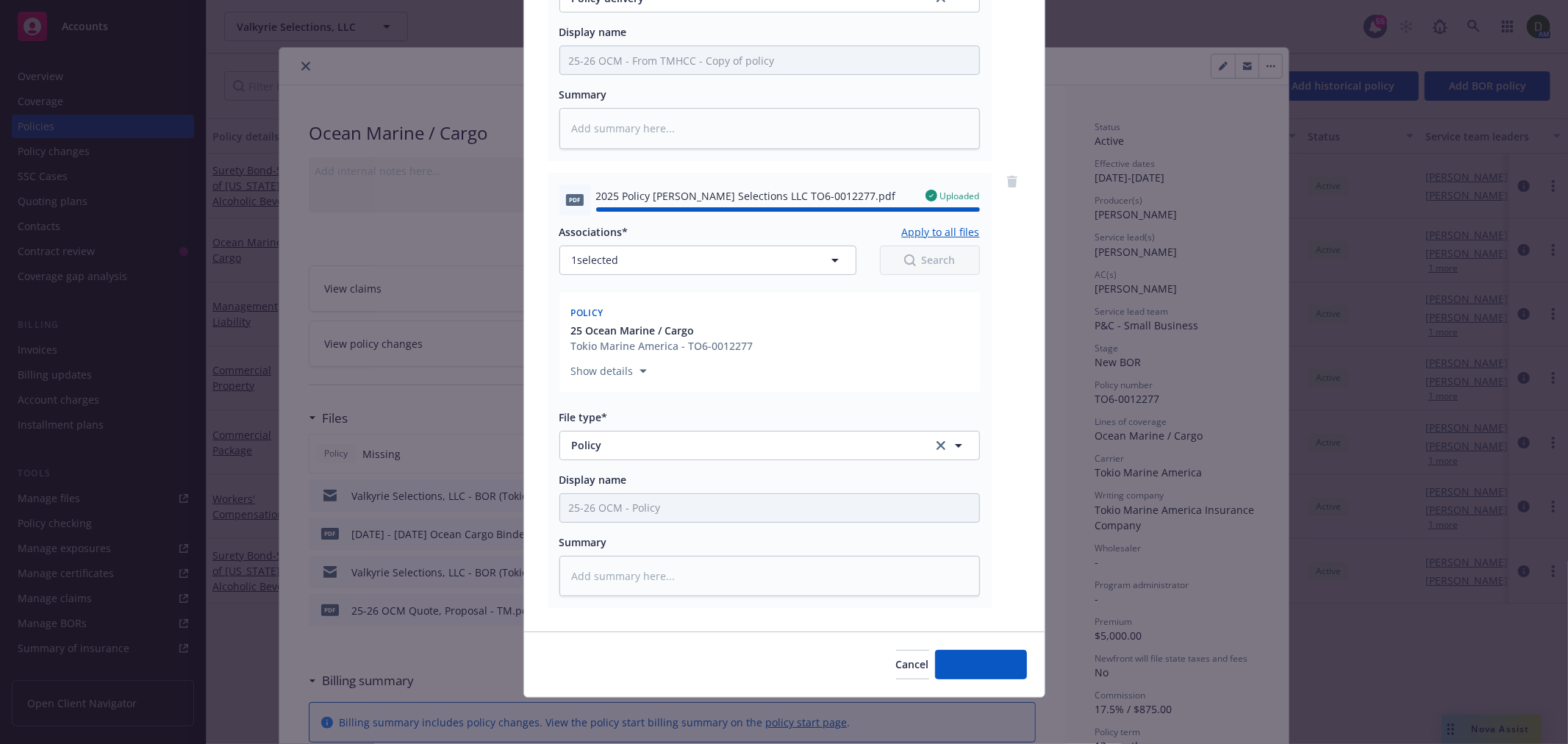
type textarea "x"
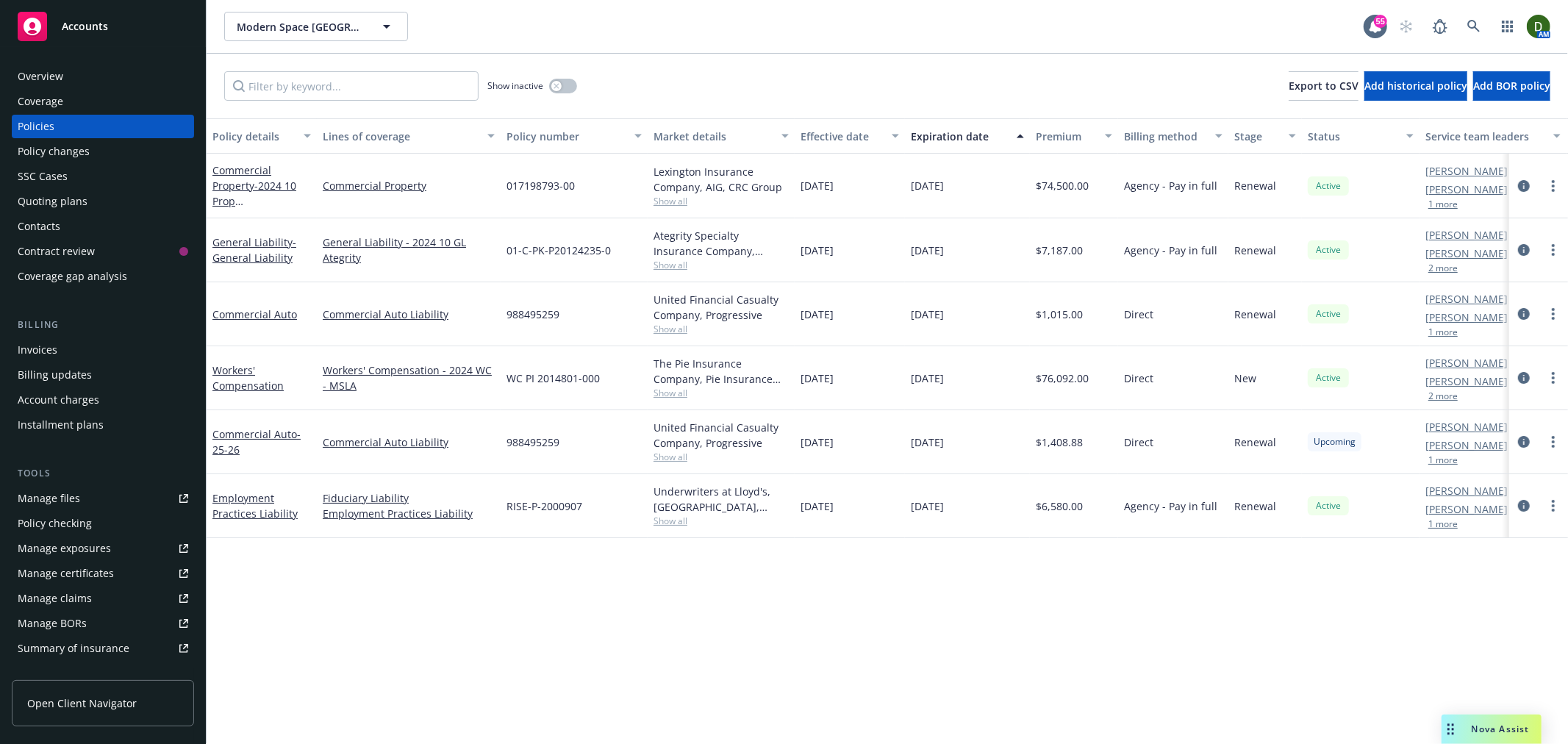
click at [538, 432] on div "988495259" at bounding box center [574, 442] width 147 height 64
click at [537, 435] on span "988495259" at bounding box center [532, 443] width 53 height 16
click at [1525, 442] on icon "circleInformation" at bounding box center [1523, 442] width 12 height 12
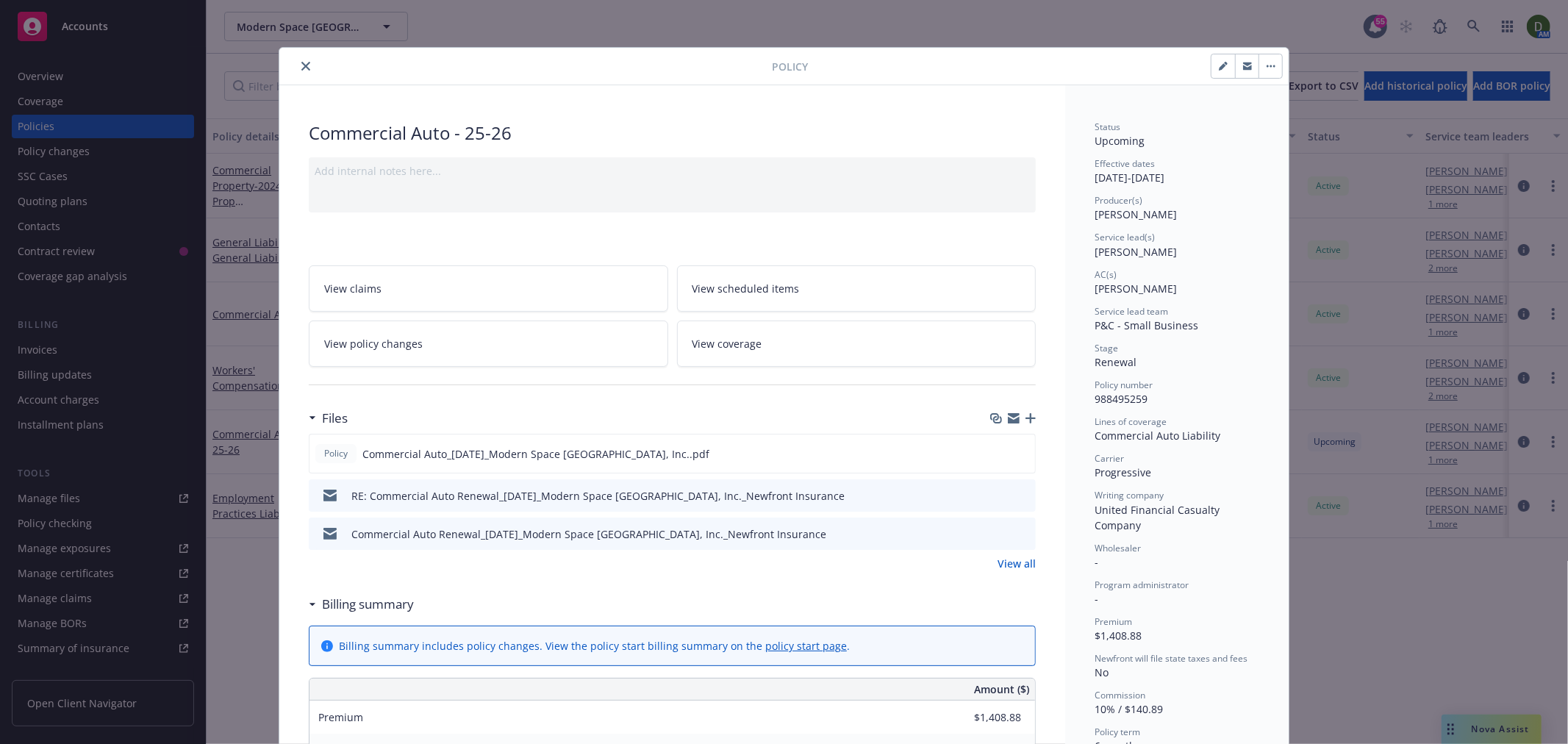
click at [1020, 531] on icon "preview file" at bounding box center [1021, 533] width 13 height 10
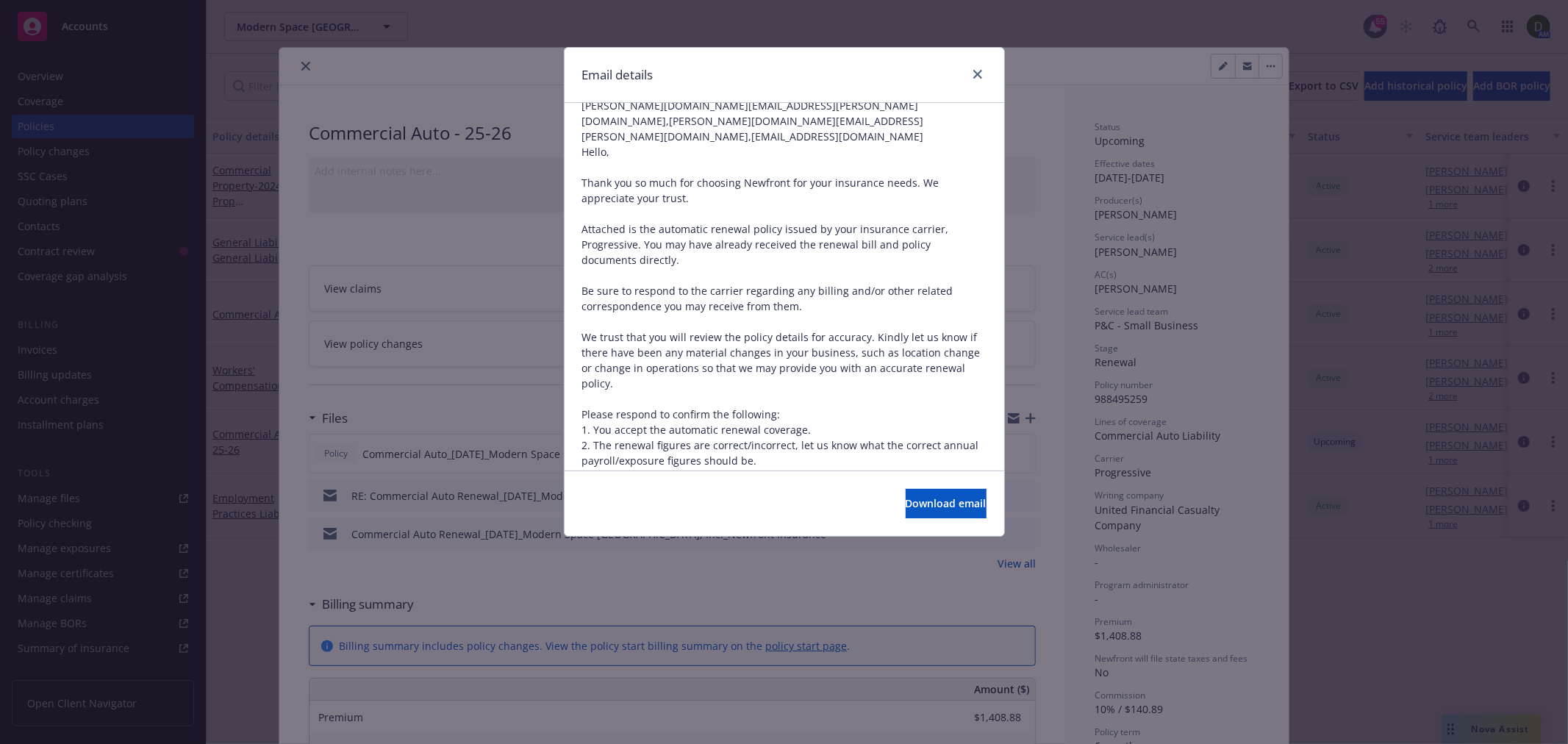
scroll to position [163, 0]
